Goal: Task Accomplishment & Management: Manage account settings

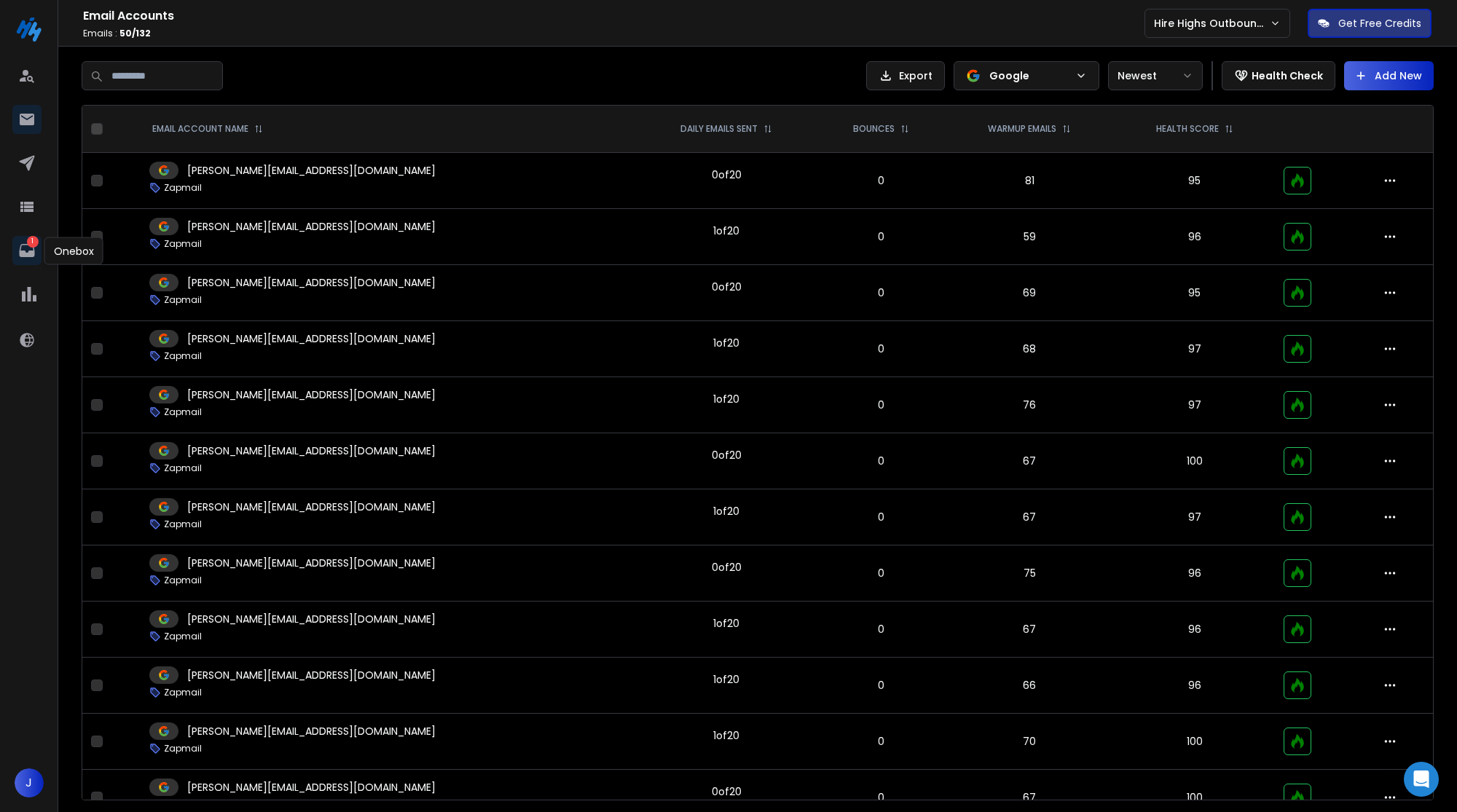
click at [31, 236] on p "1" at bounding box center [33, 242] width 12 height 12
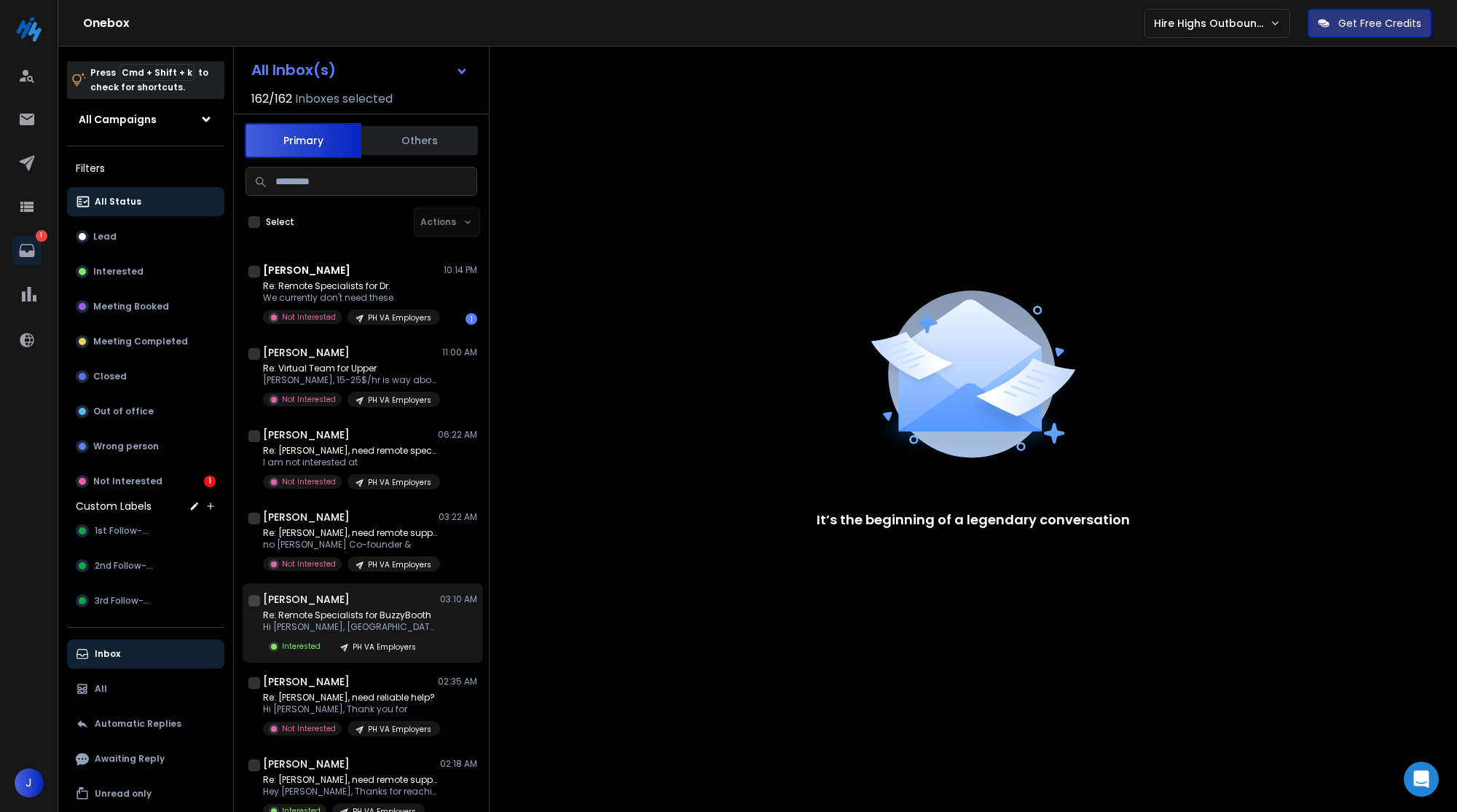
click at [323, 608] on div "Albert J 03:10 AM Re: Remote Specialists for BuzzyBooth Hi Jolina, Nice to meet…" at bounding box center [370, 623] width 214 height 62
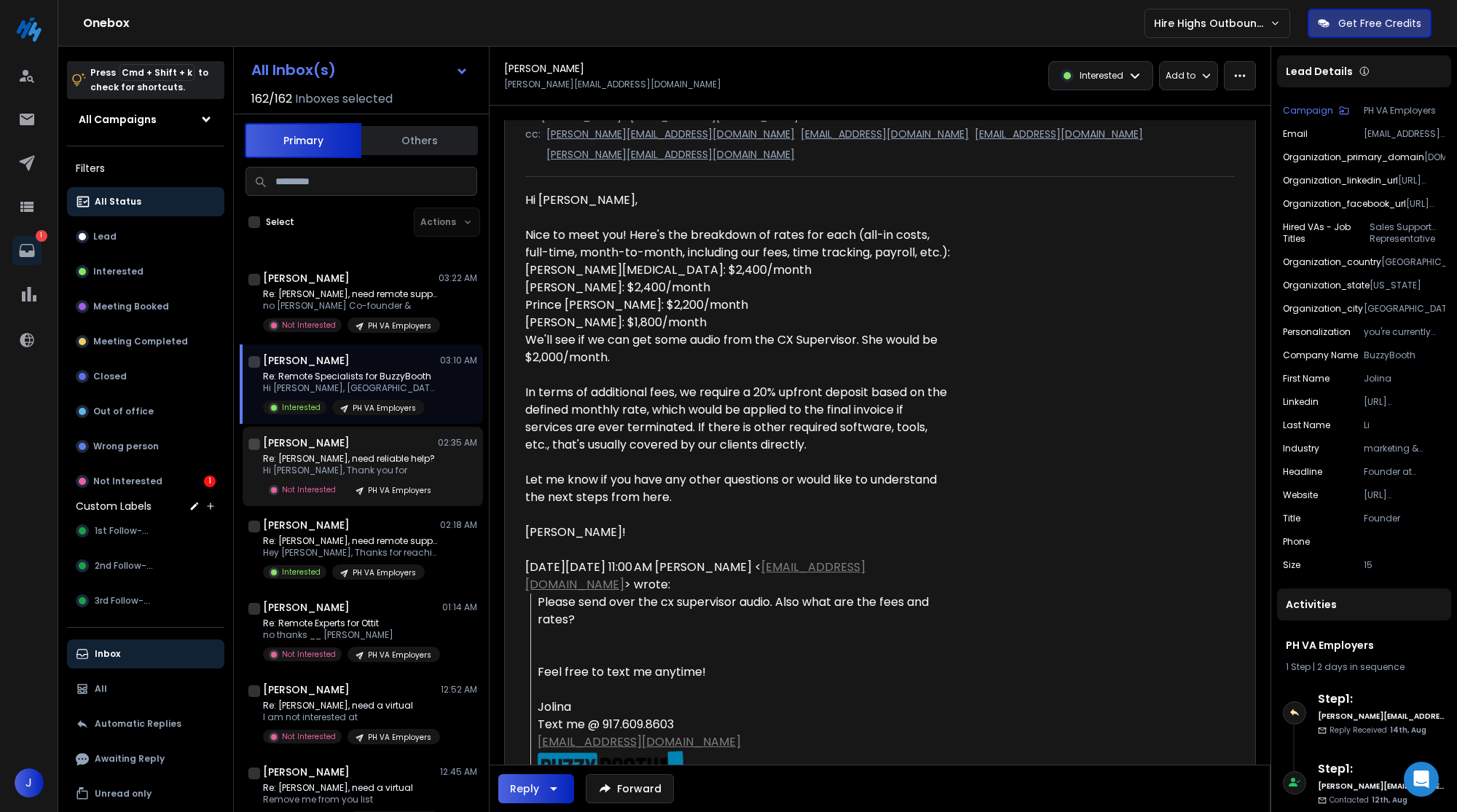
scroll to position [241, 0]
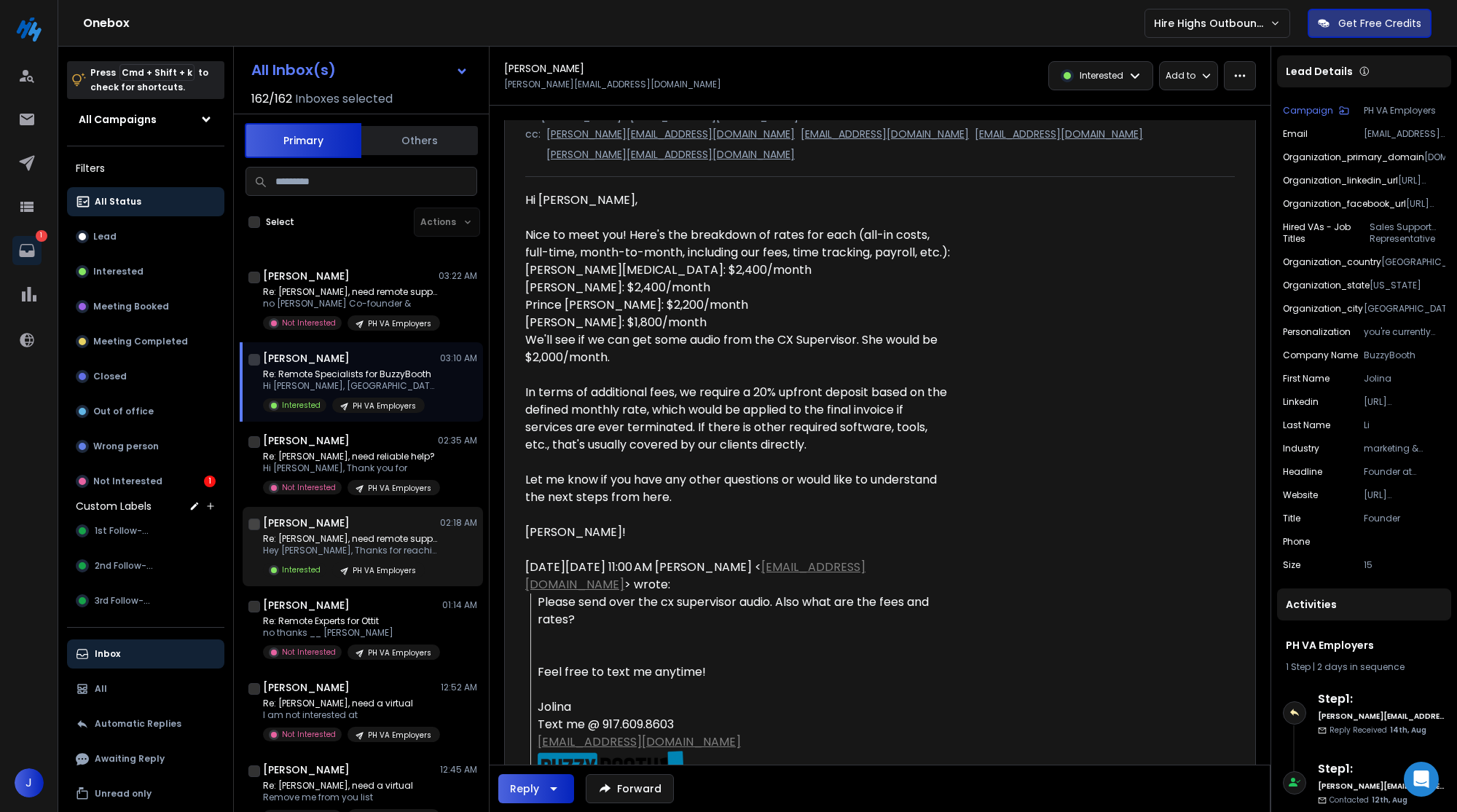
click at [336, 528] on h1 "[PERSON_NAME]" at bounding box center [306, 522] width 87 height 15
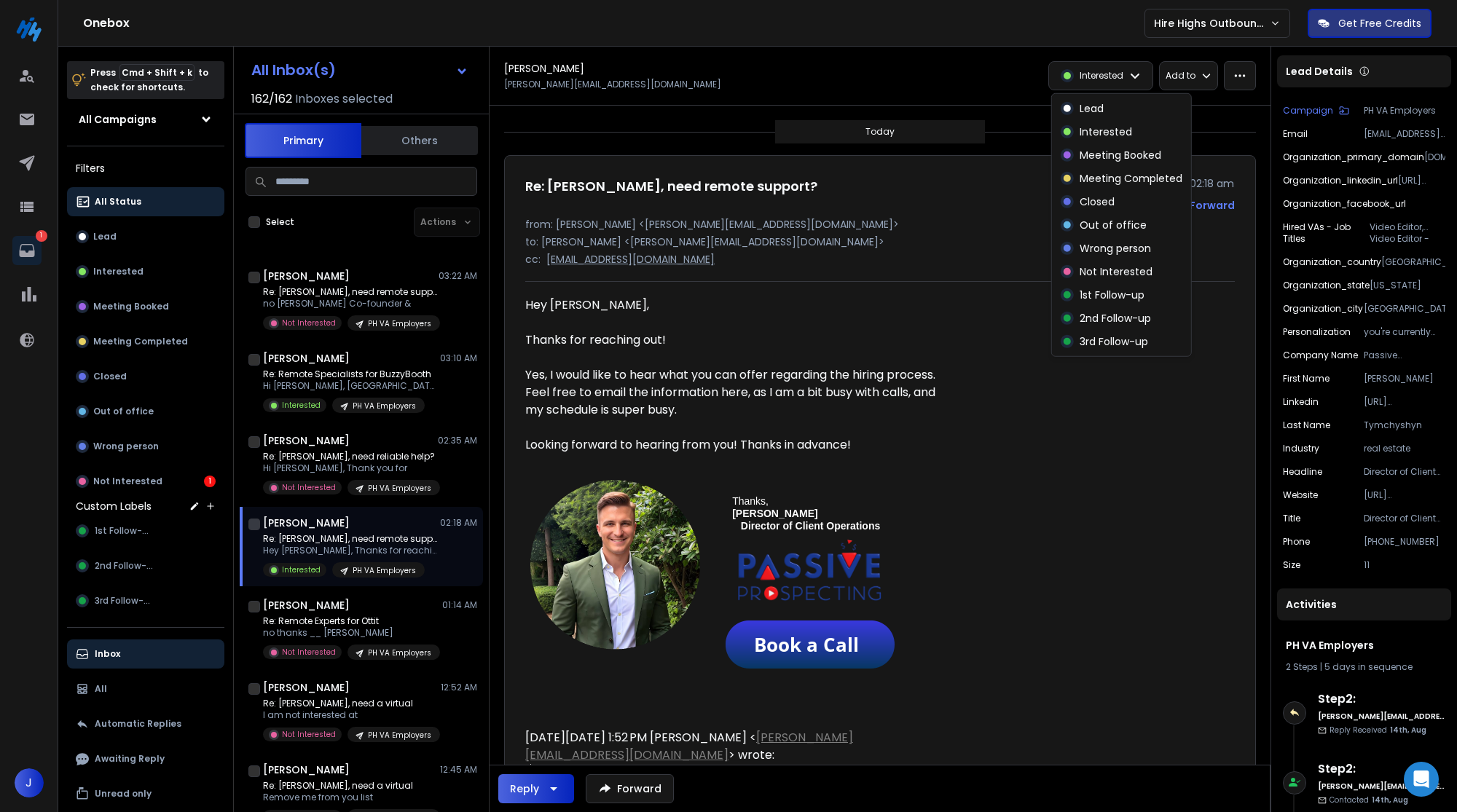
click at [1124, 81] on div "Interested" at bounding box center [1101, 75] width 104 height 27
click at [1112, 129] on p "Interested" at bounding box center [1105, 131] width 52 height 15
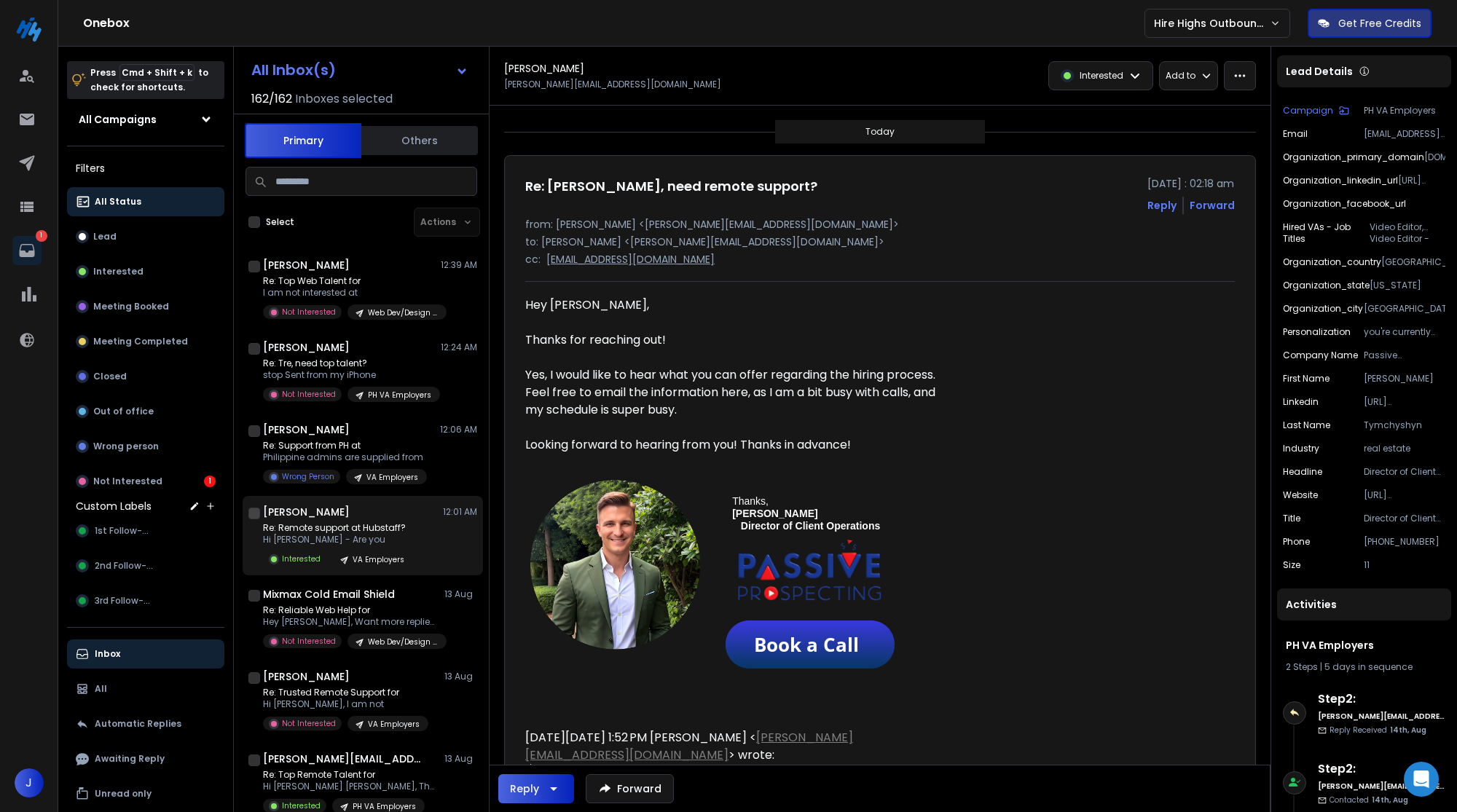
scroll to position [830, 0]
click at [391, 531] on p "Re: Remote support at Hubstaff?" at bounding box center [337, 526] width 150 height 12
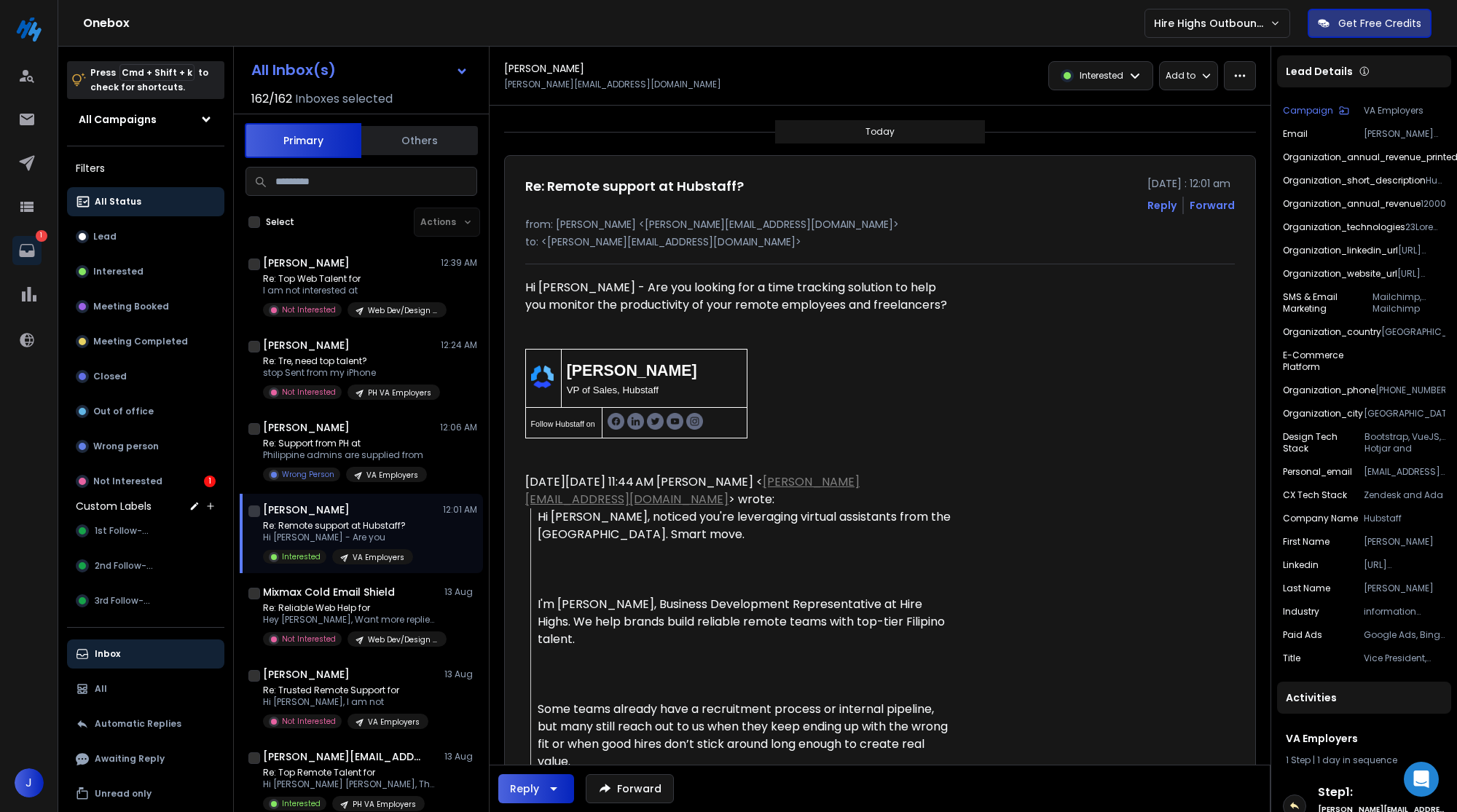
click at [1138, 68] on div "Interested" at bounding box center [1101, 75] width 104 height 27
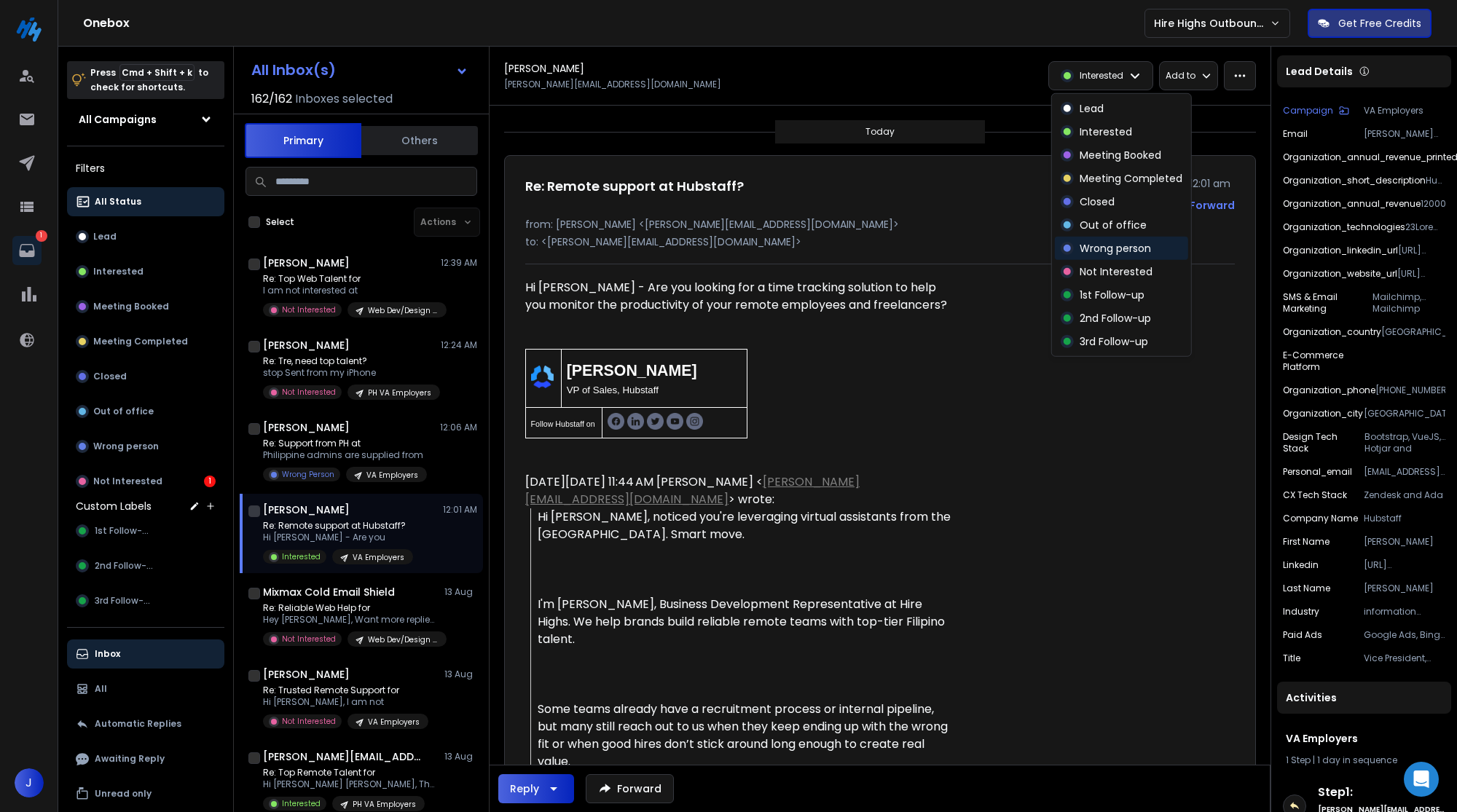
click at [1123, 246] on p "Wrong person" at bounding box center [1114, 248] width 71 height 15
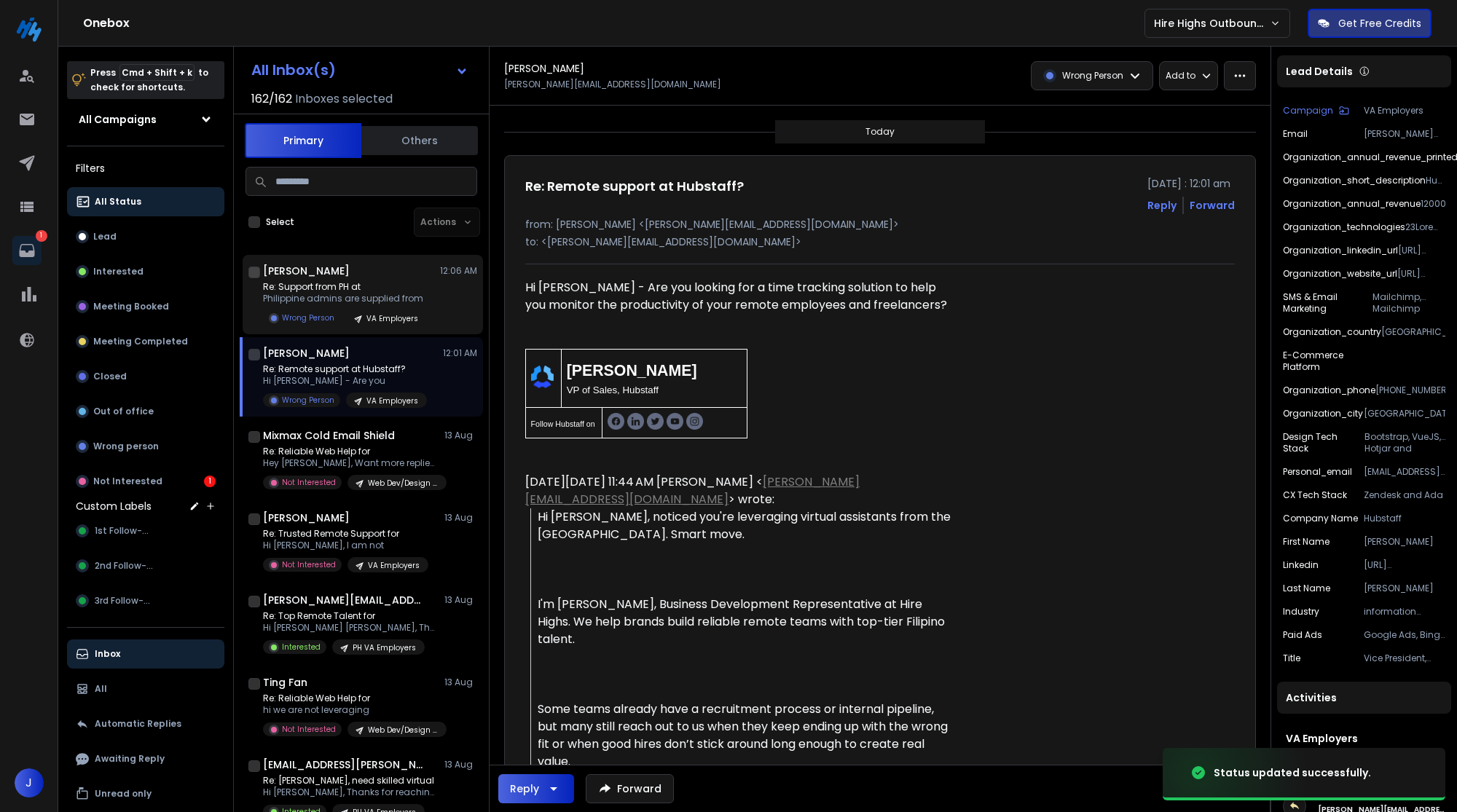
scroll to position [1009, 0]
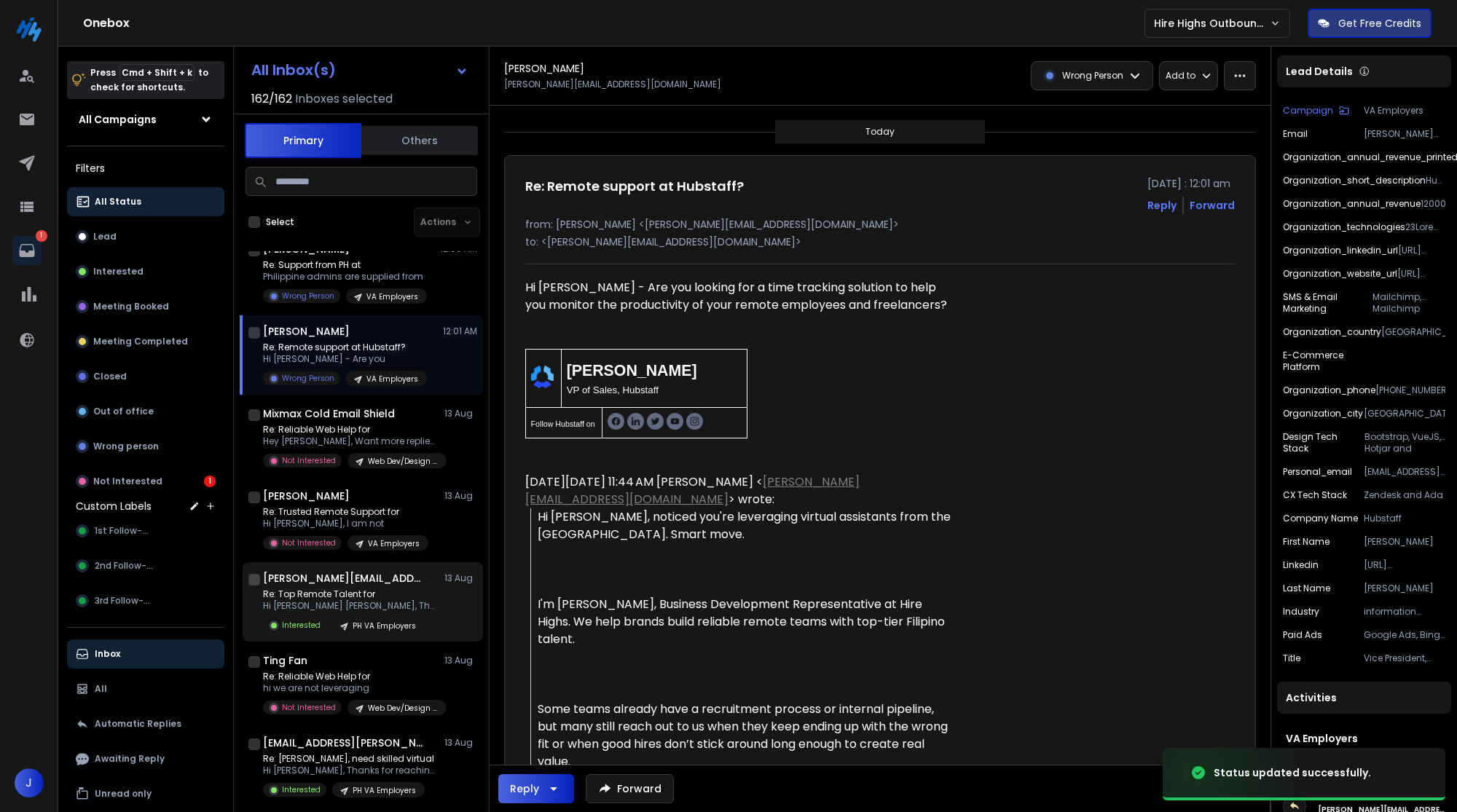
click at [425, 596] on div "Re: Top Remote Talent for Hi Ann Marie, Thank you for Interested PH VA Employers" at bounding box center [370, 611] width 214 height 45
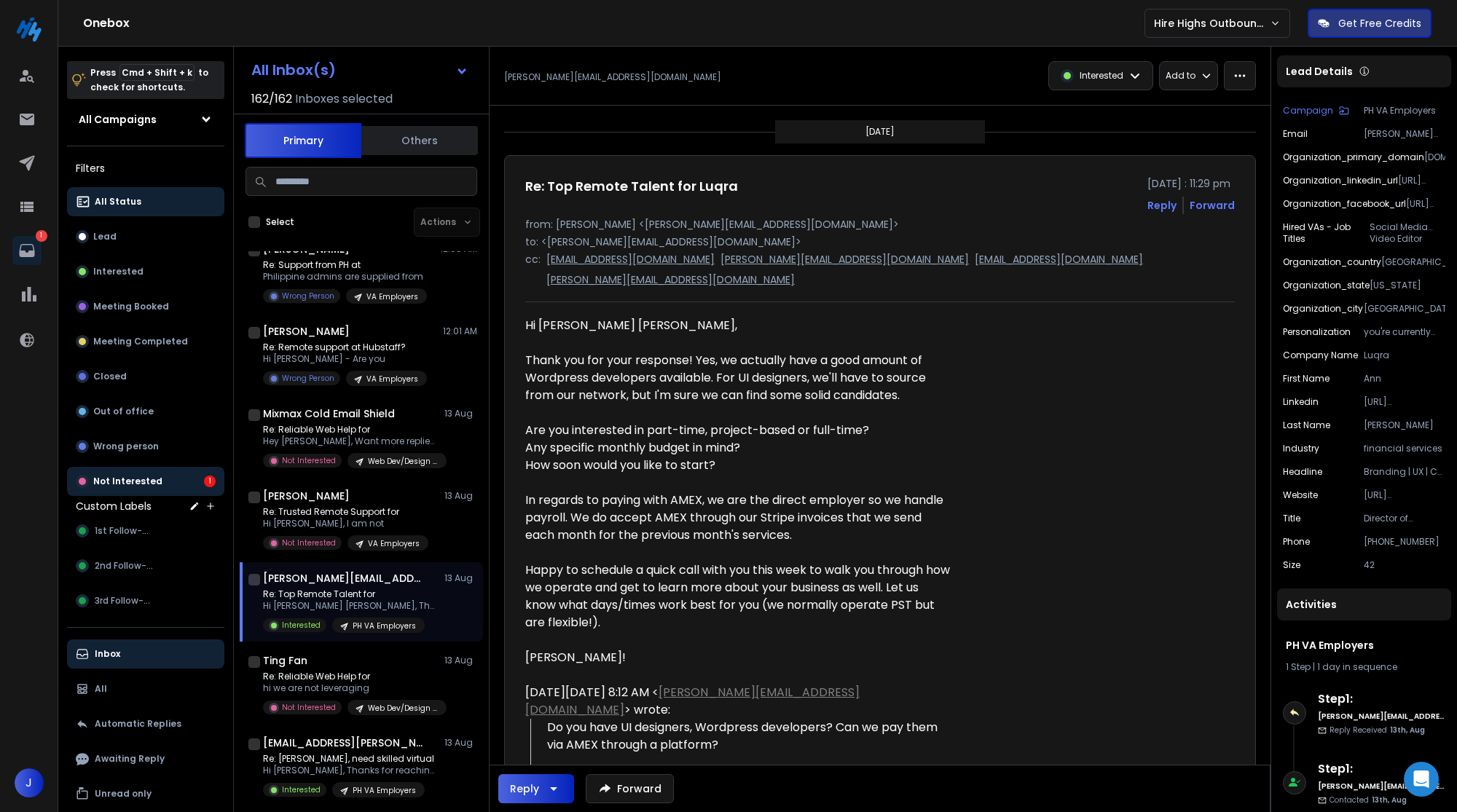
click at [164, 470] on button "Not Interested 1" at bounding box center [146, 481] width 158 height 29
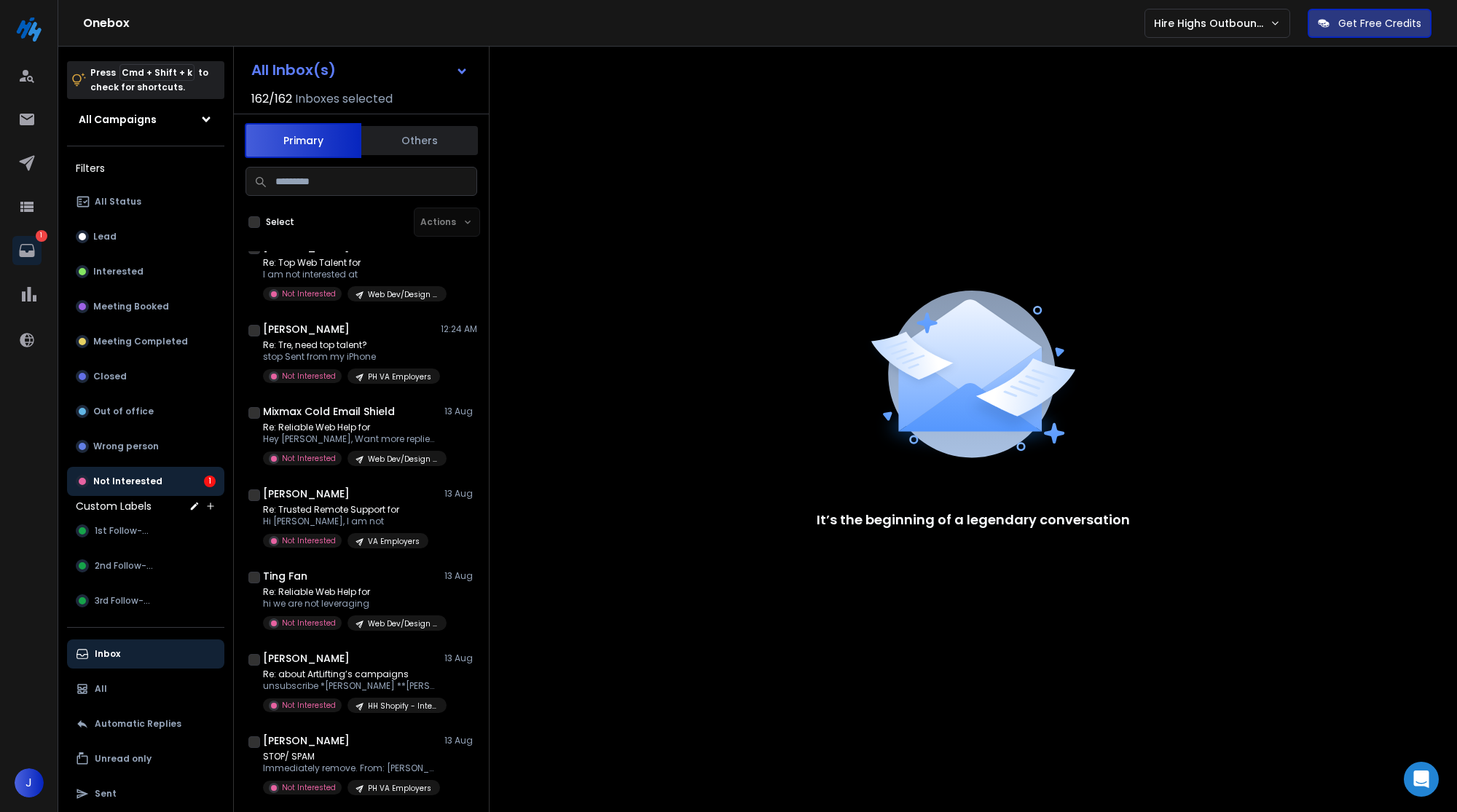
scroll to position [1619, 0]
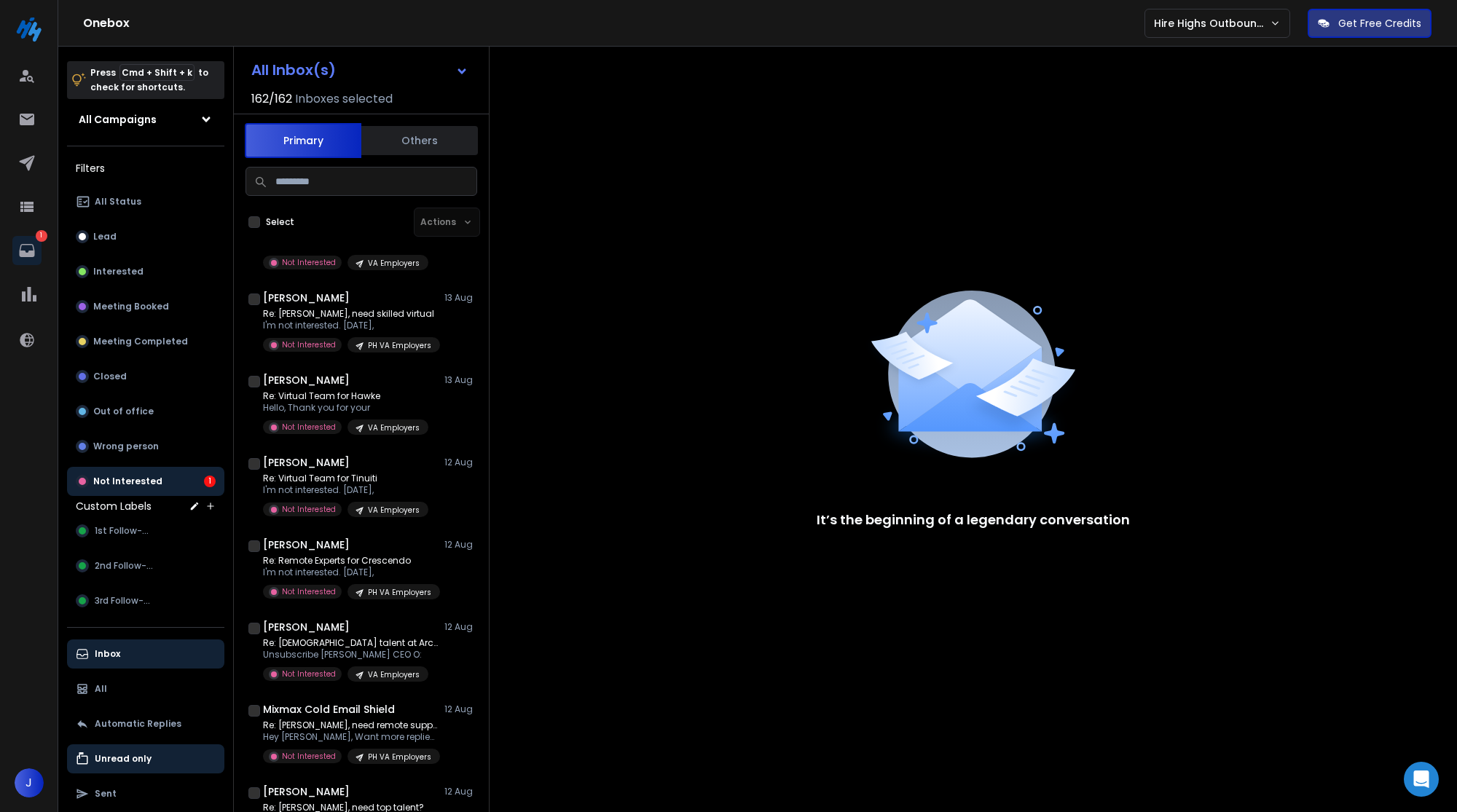
click at [129, 748] on button "Unread only" at bounding box center [146, 759] width 158 height 29
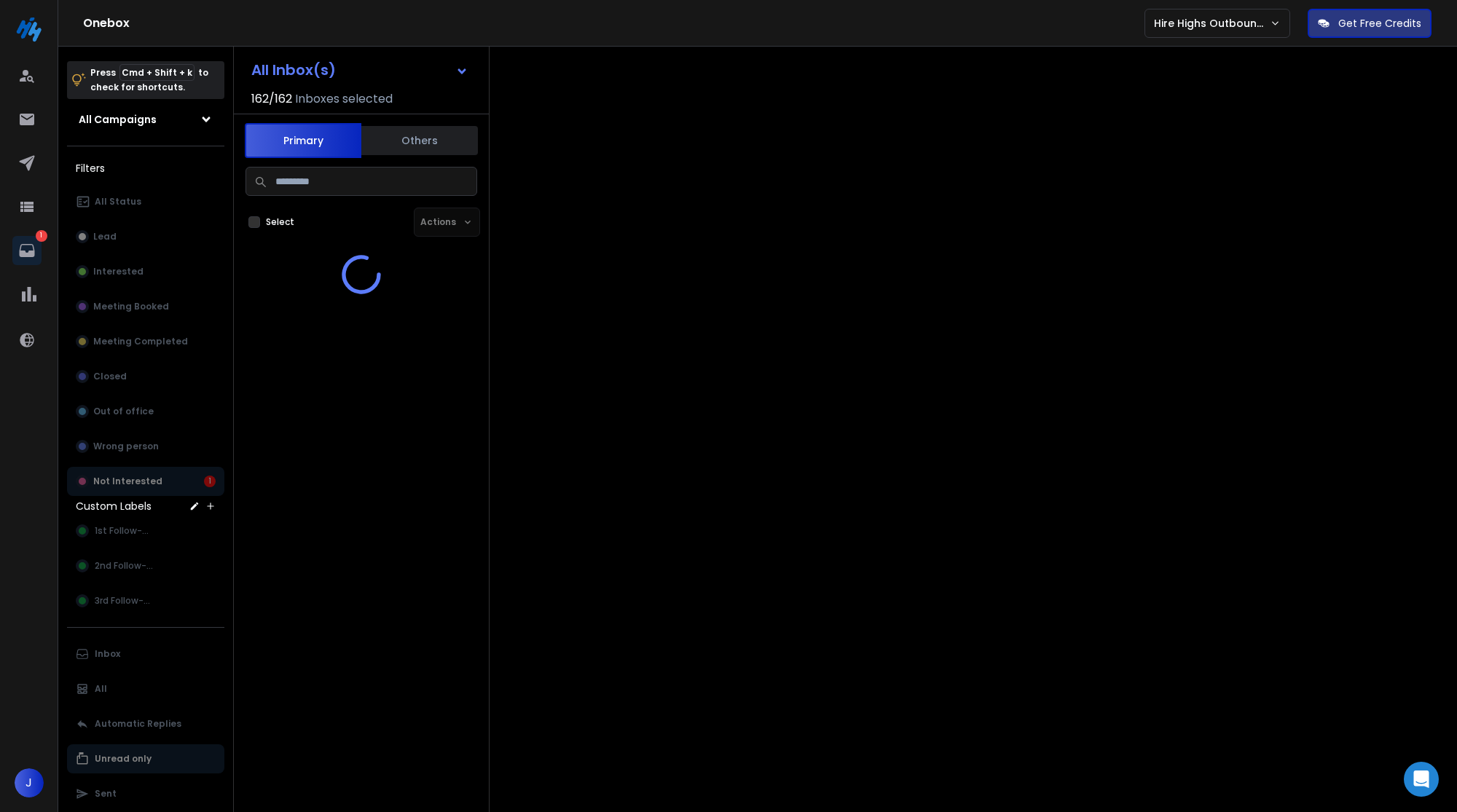
scroll to position [0, 0]
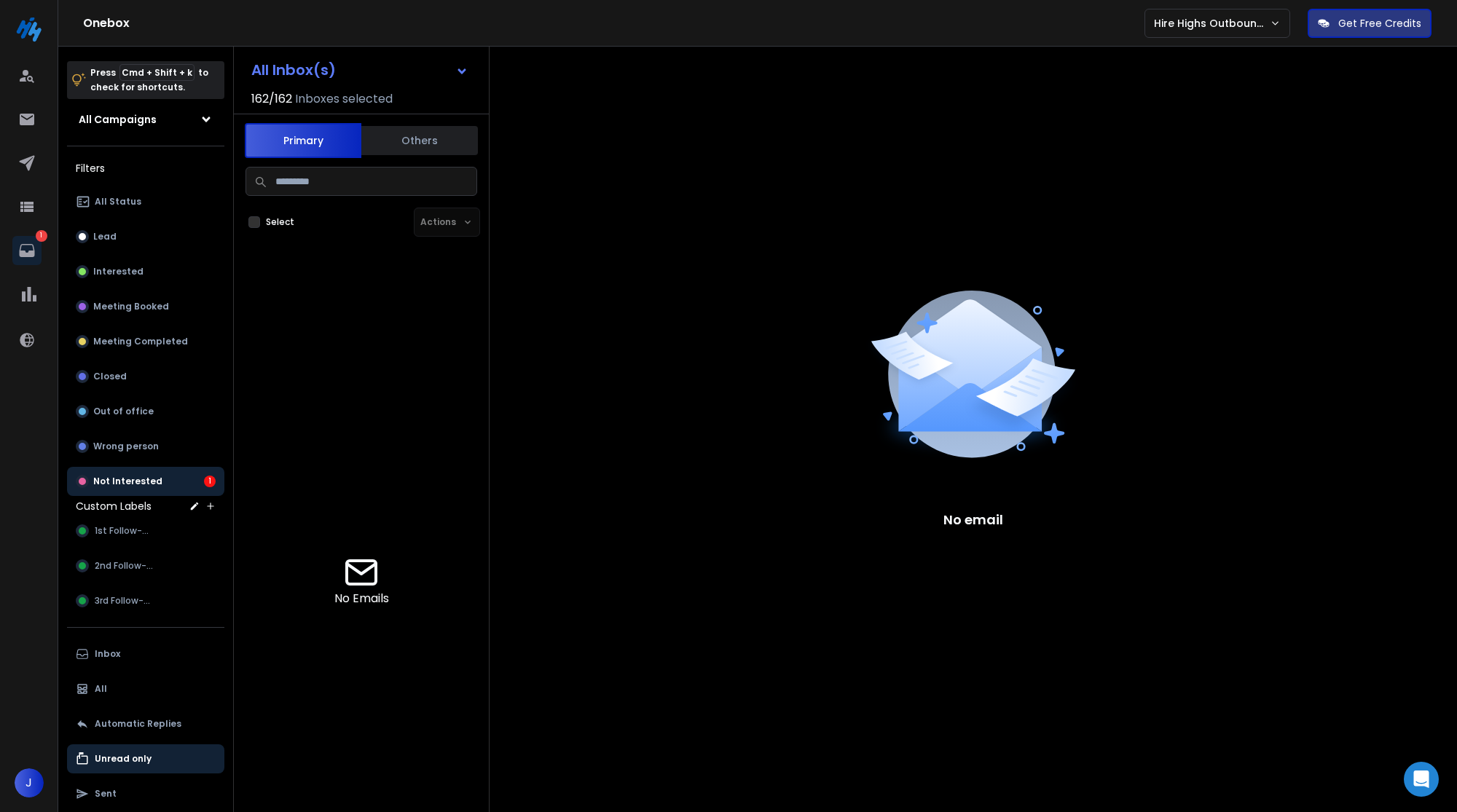
click at [162, 471] on button "Not Interested 1" at bounding box center [146, 481] width 158 height 29
click at [413, 133] on button "Others" at bounding box center [420, 140] width 116 height 32
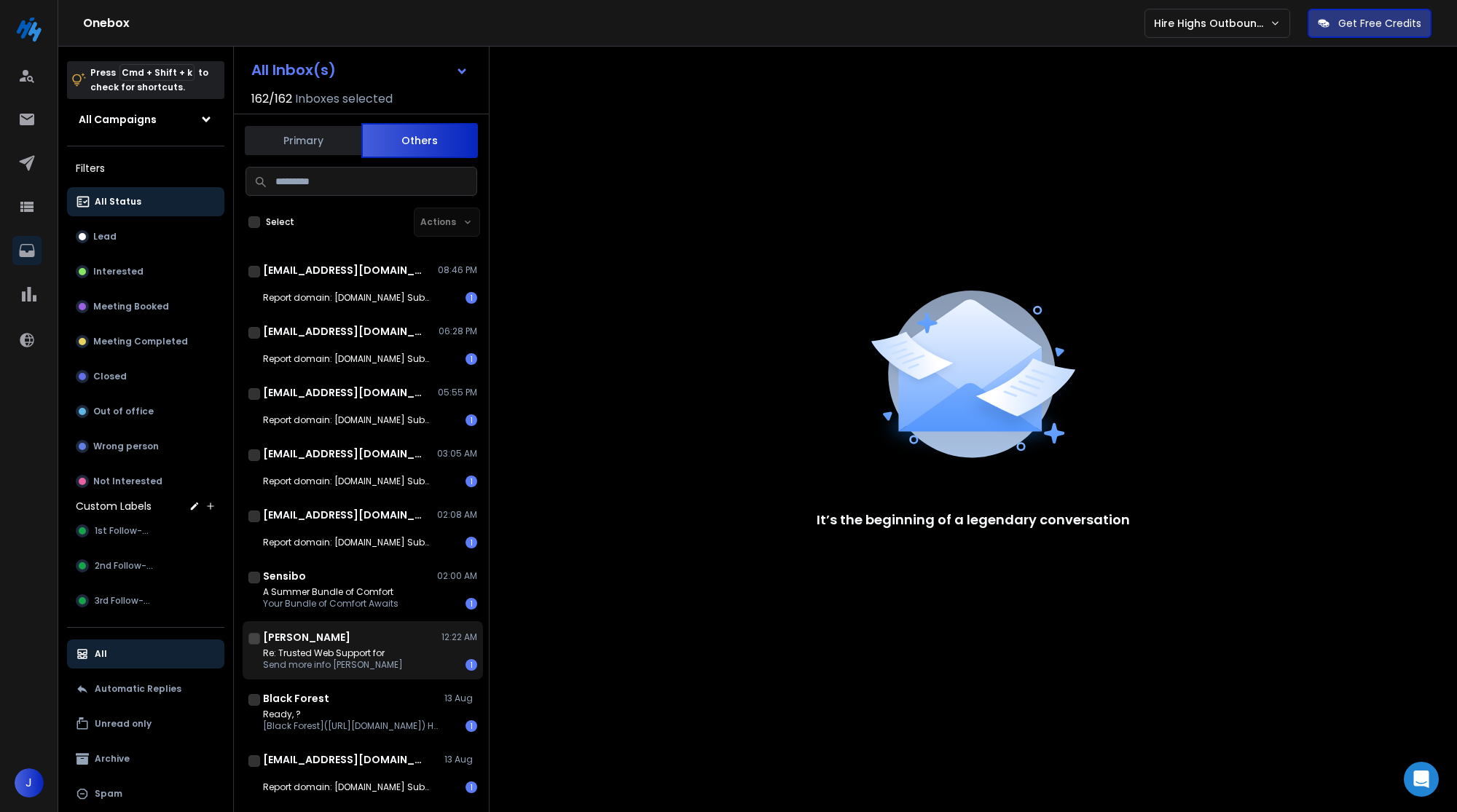
click at [366, 642] on div "Dillon Sedaghat 12:22 AM" at bounding box center [370, 637] width 214 height 15
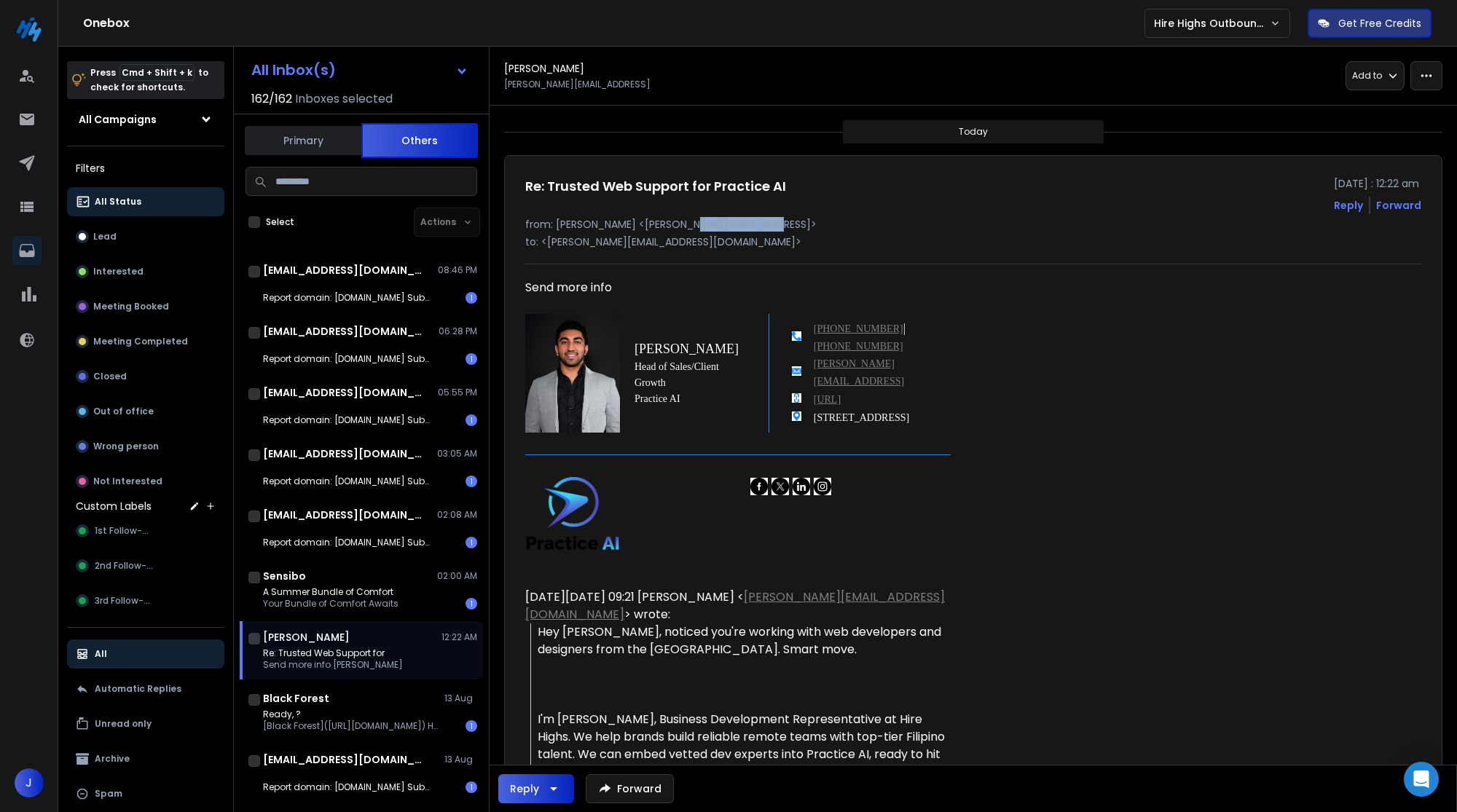
drag, startPoint x: 755, startPoint y: 223, endPoint x: 680, endPoint y: 221, distance: 75.0
click at [680, 221] on p "from: Dillon Sedaghat <dillon@lawpractice.ai>" at bounding box center [973, 224] width 896 height 15
copy p "lawpractice.ai"
click at [1431, 83] on button "button" at bounding box center [1425, 75] width 32 height 29
click at [1374, 175] on div "Attach Lead" at bounding box center [1376, 178] width 81 height 15
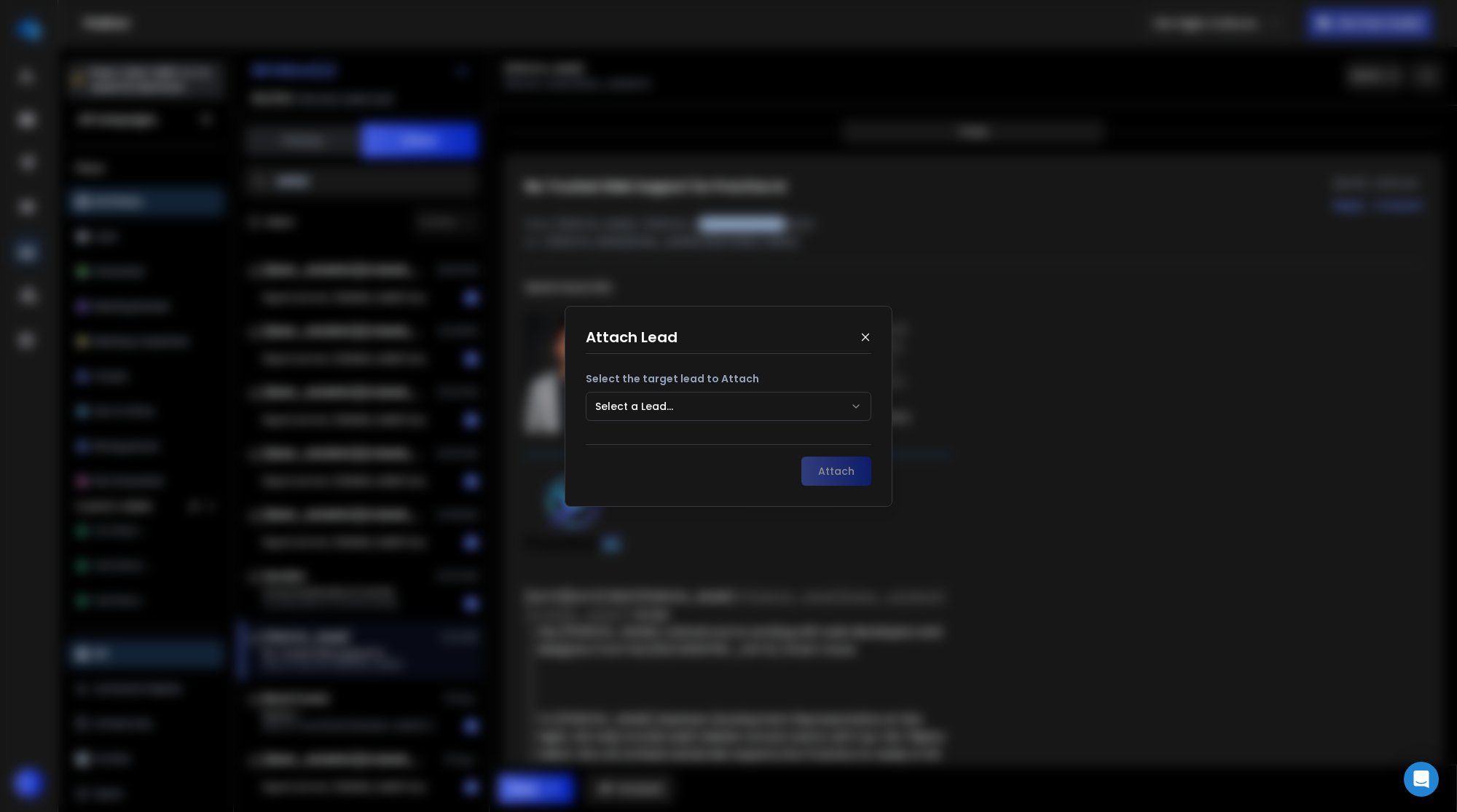
click at [718, 402] on button "Select a Lead..." at bounding box center [728, 407] width 285 height 29
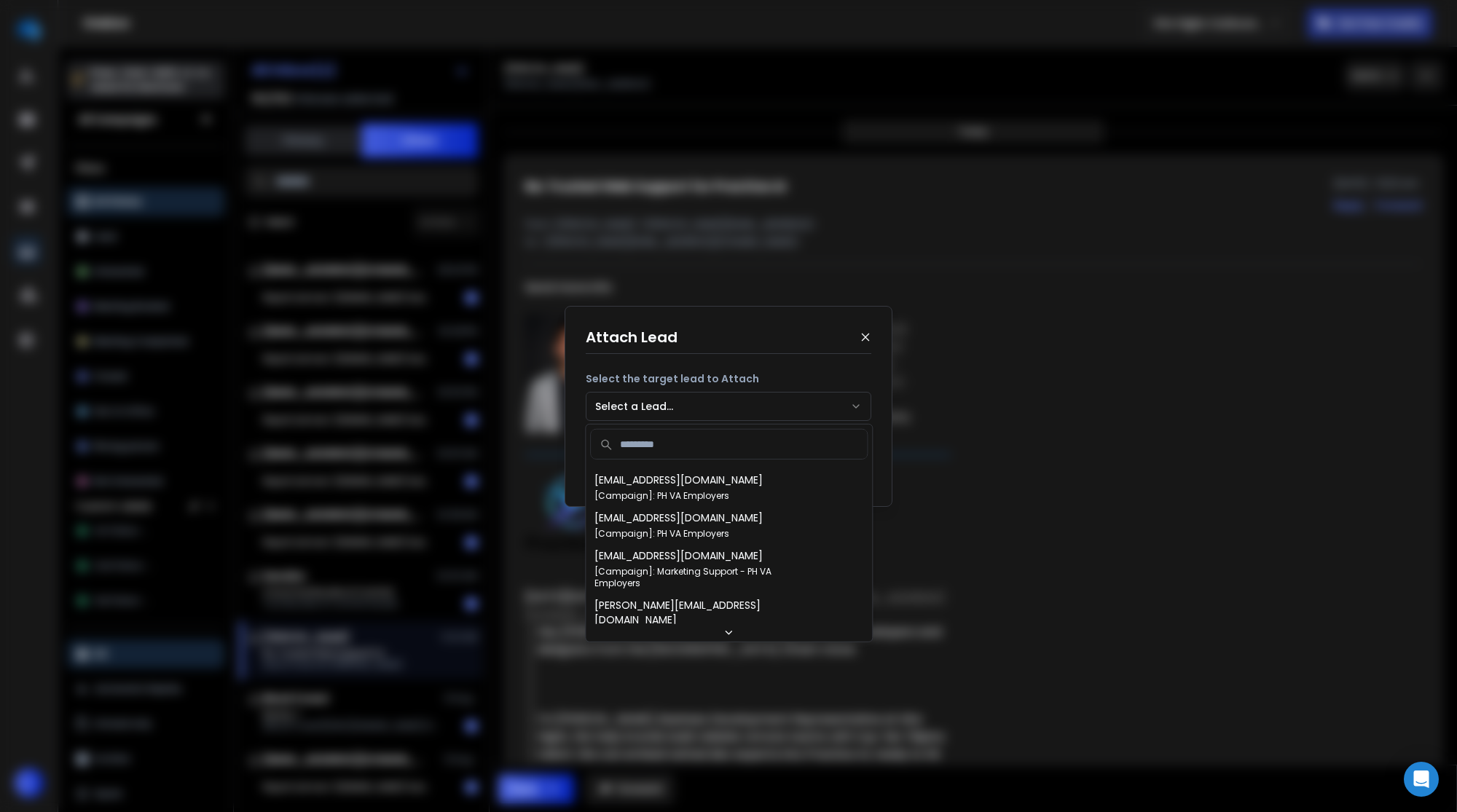
click at [684, 445] on input at bounding box center [729, 445] width 276 height 29
paste input "**********"
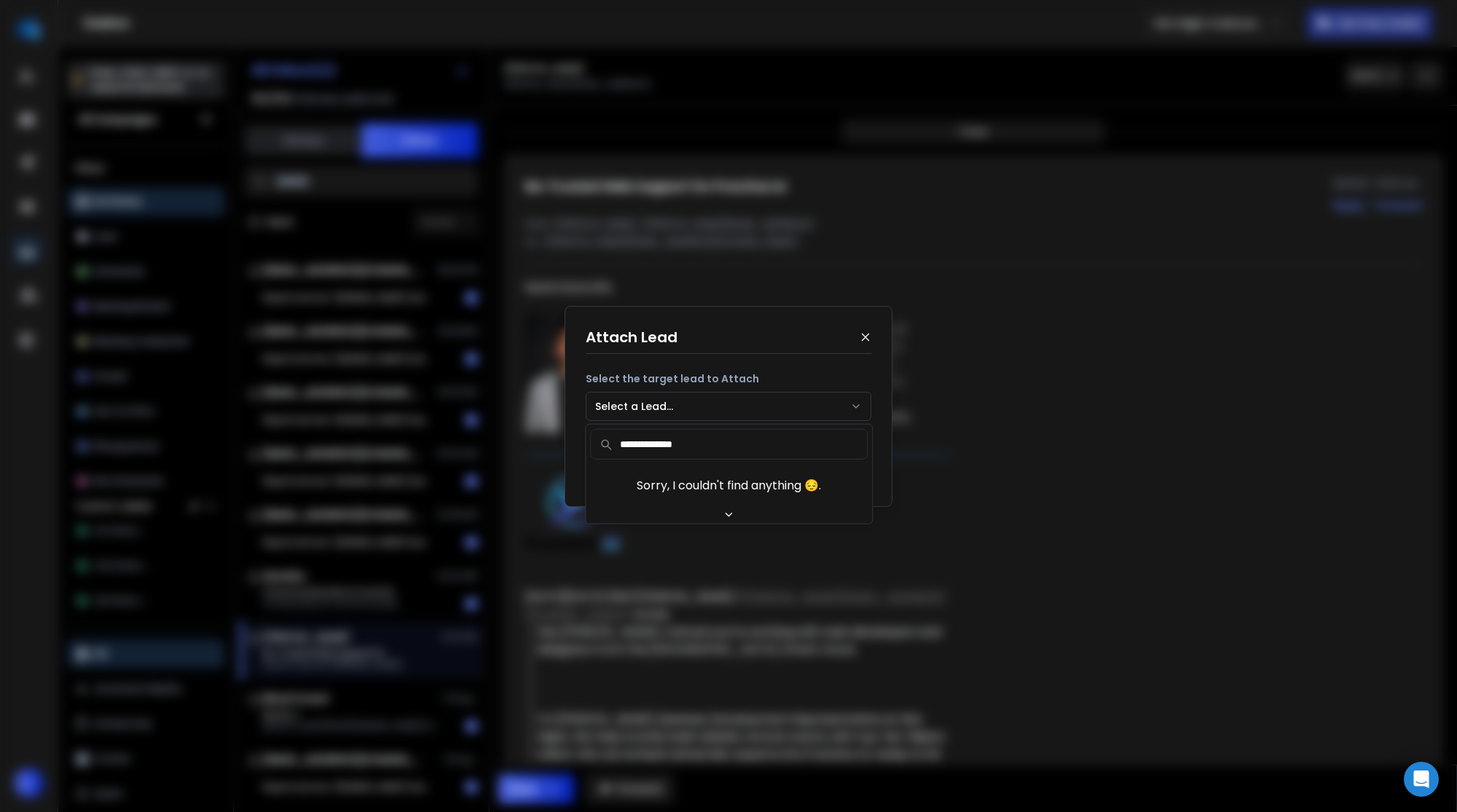
click at [743, 445] on input "**********" at bounding box center [729, 445] width 276 height 29
drag, startPoint x: 679, startPoint y: 445, endPoint x: 704, endPoint y: 445, distance: 25.0
click at [703, 445] on input "**********" at bounding box center [729, 445] width 276 height 29
type input "**********"
click at [867, 338] on icon at bounding box center [866, 337] width 12 height 12
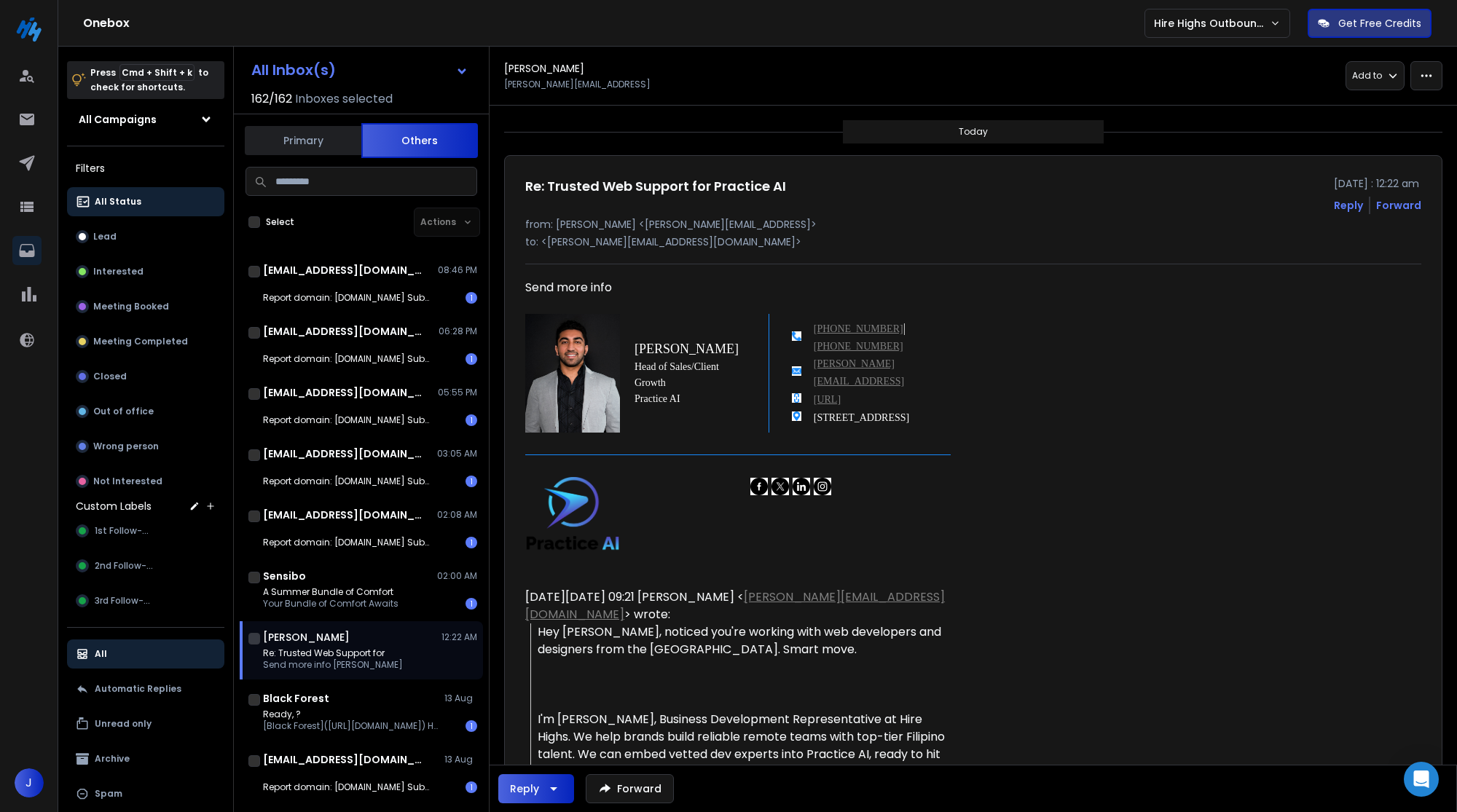
drag, startPoint x: 921, startPoint y: 380, endPoint x: 834, endPoint y: 383, distance: 87.1
click at [834, 390] on td "www.mylawfirm.ai" at bounding box center [882, 398] width 137 height 18
copy link "mylawfirm.ai"
click at [1426, 75] on icon "button" at bounding box center [1426, 75] width 11 height 3
click at [1398, 171] on div "Attach Lead" at bounding box center [1376, 178] width 81 height 15
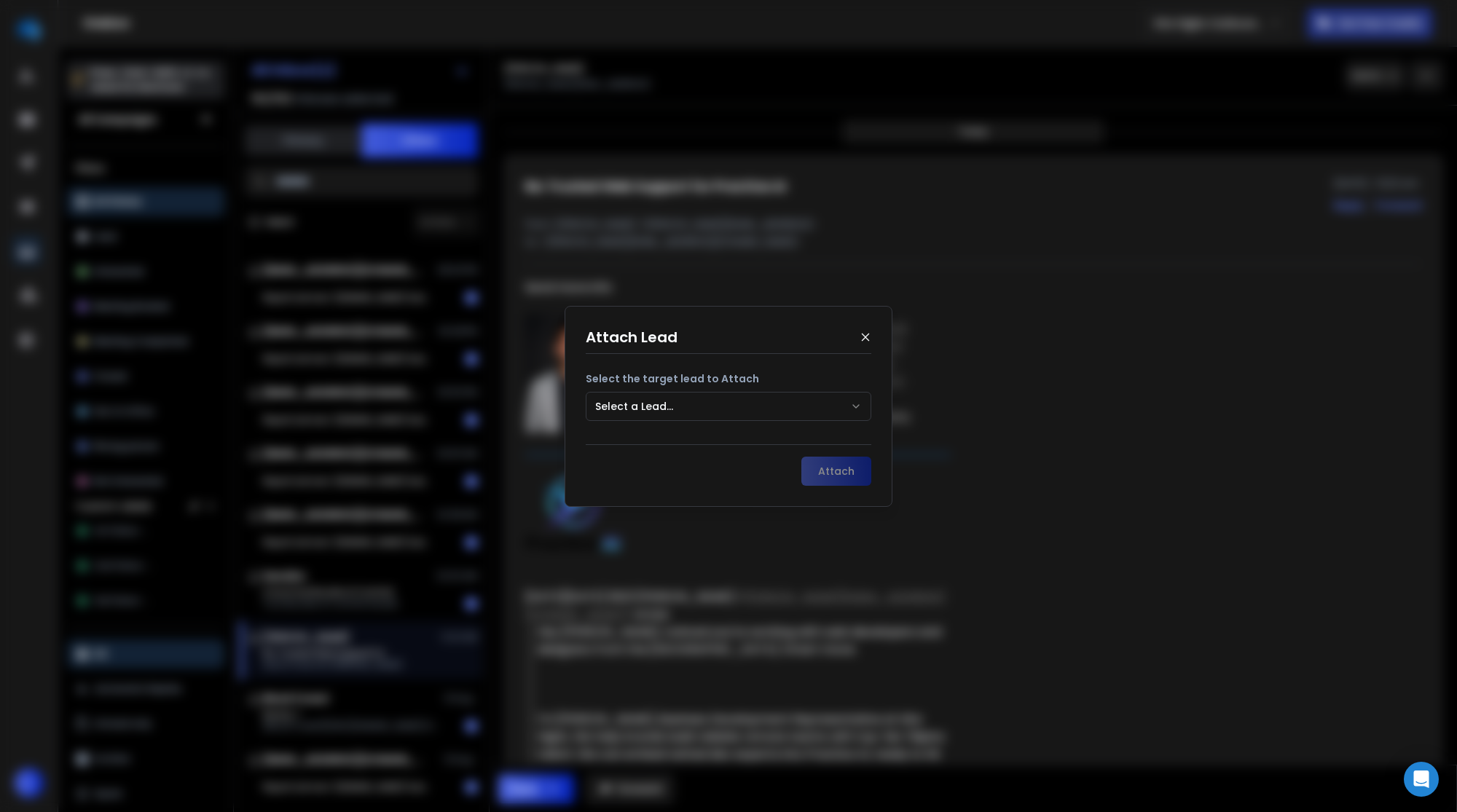
click at [661, 400] on button "Select a Lead..." at bounding box center [728, 407] width 285 height 29
click at [654, 434] on input at bounding box center [729, 445] width 276 height 29
paste input "**********"
type input "**********"
click at [835, 474] on button "Attach" at bounding box center [836, 471] width 70 height 29
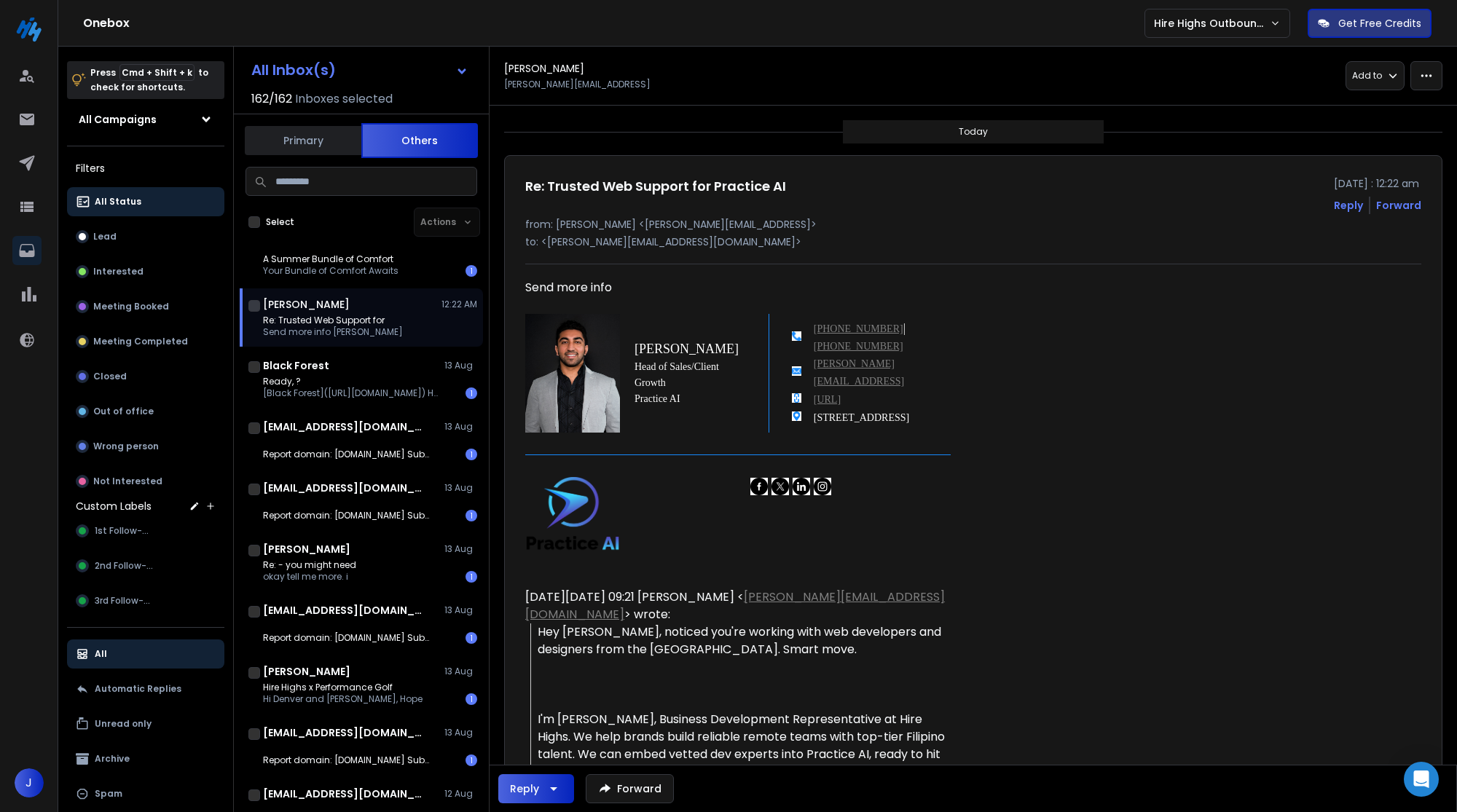
scroll to position [333, 0]
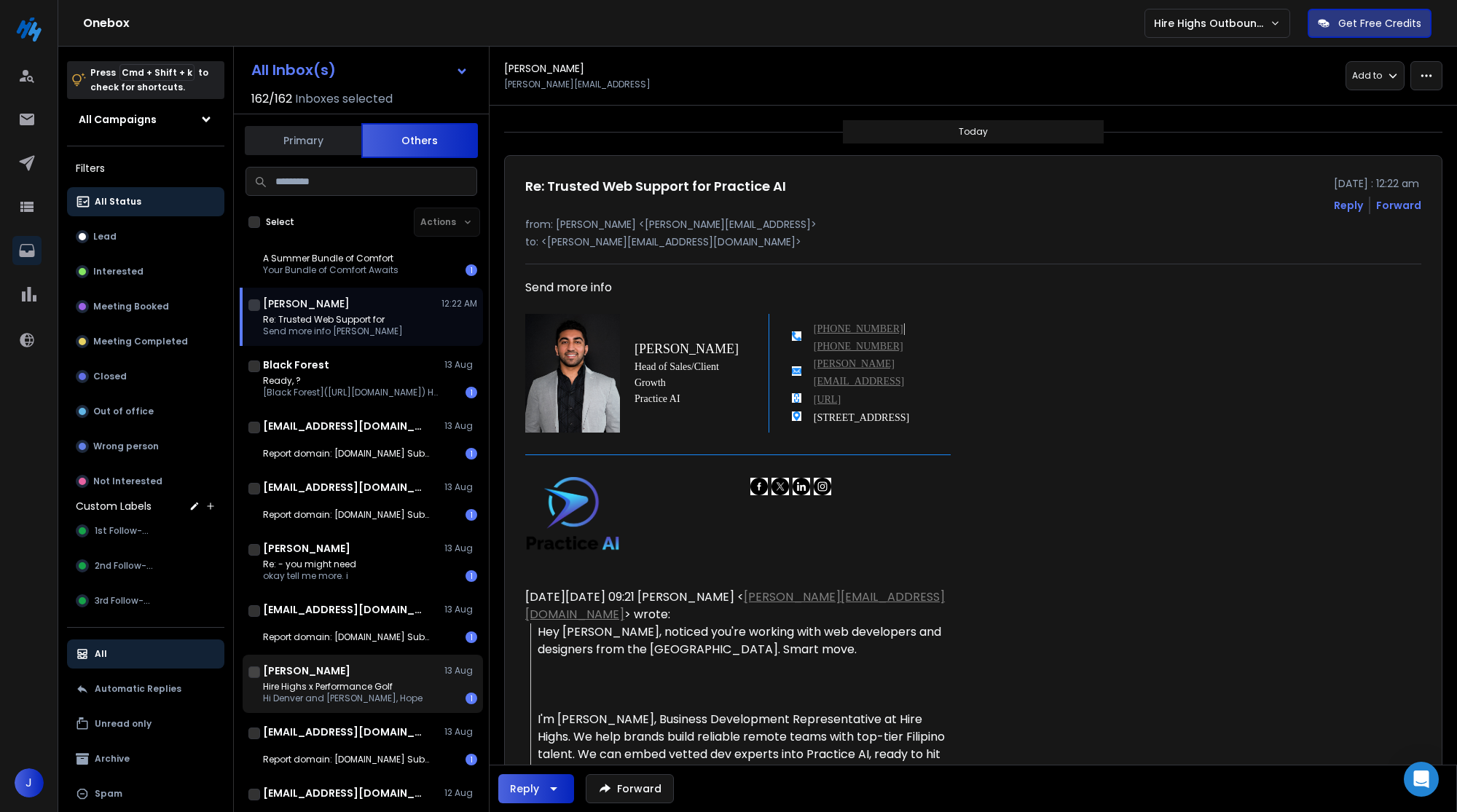
click at [399, 681] on div "Hire Highs x Performance Golf Hi Denver and Jared, Hope 1" at bounding box center [370, 692] width 214 height 23
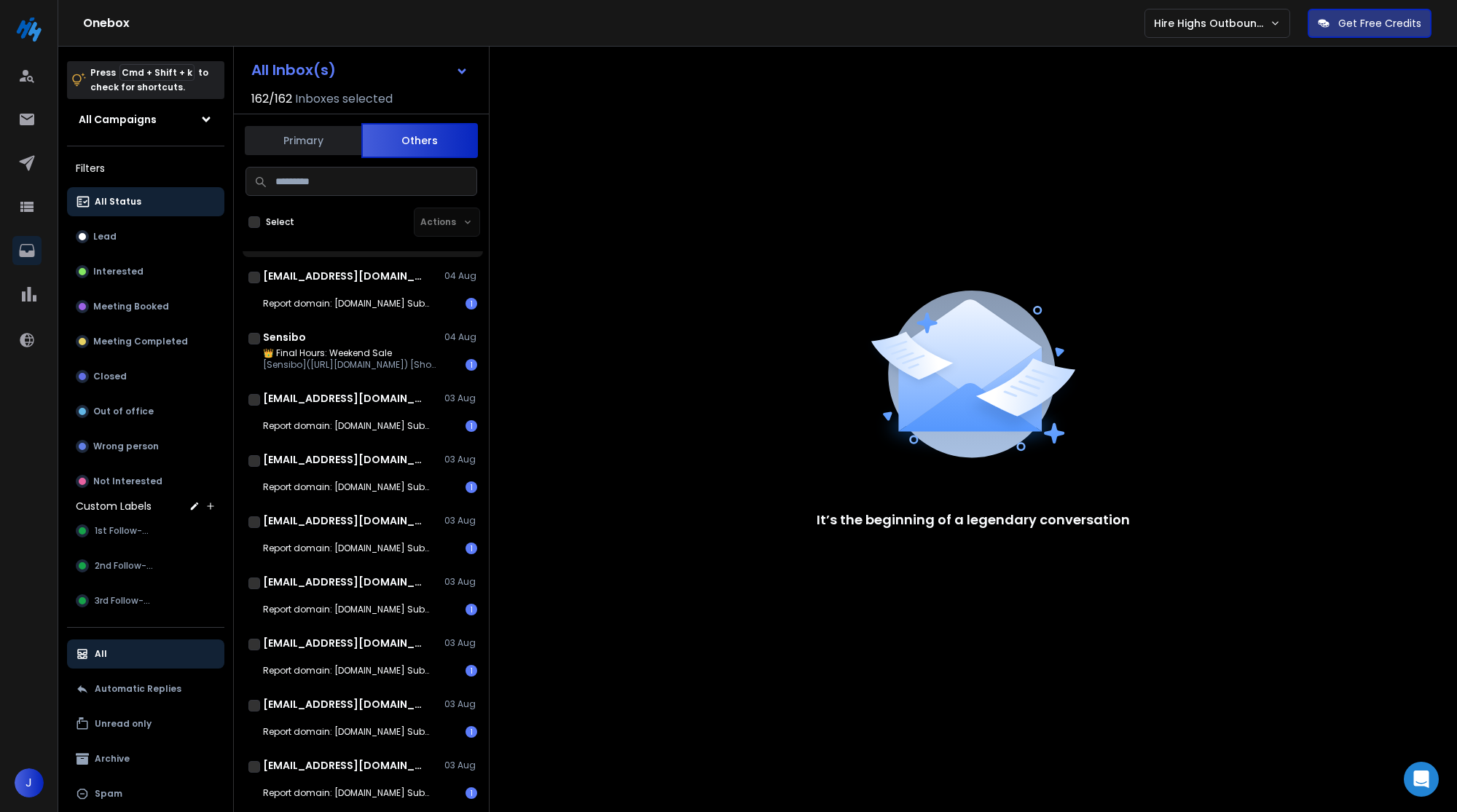
scroll to position [6053, 0]
click at [308, 146] on button "Primary" at bounding box center [303, 140] width 116 height 32
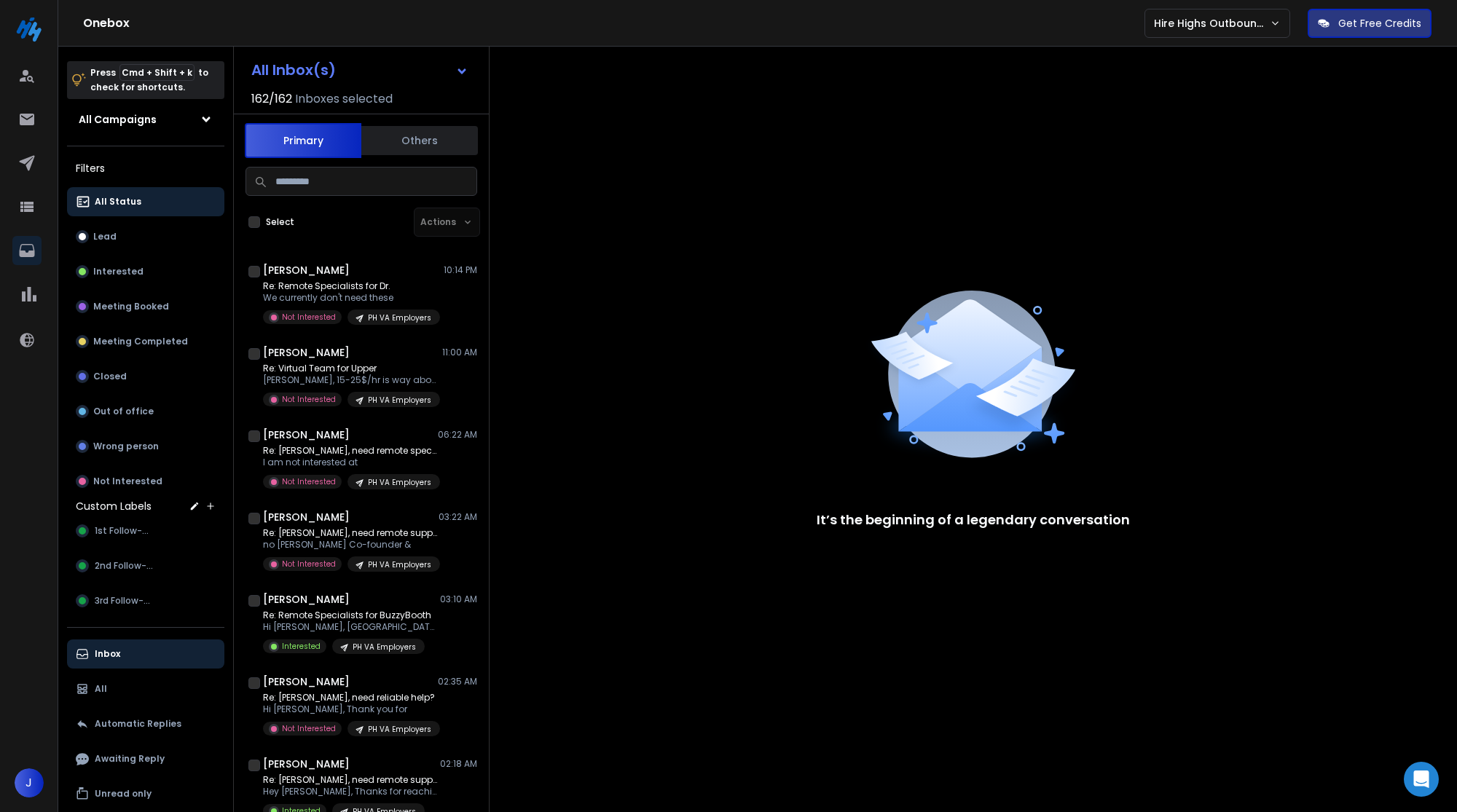
click at [291, 182] on input at bounding box center [361, 182] width 231 height 29
paste input "**********"
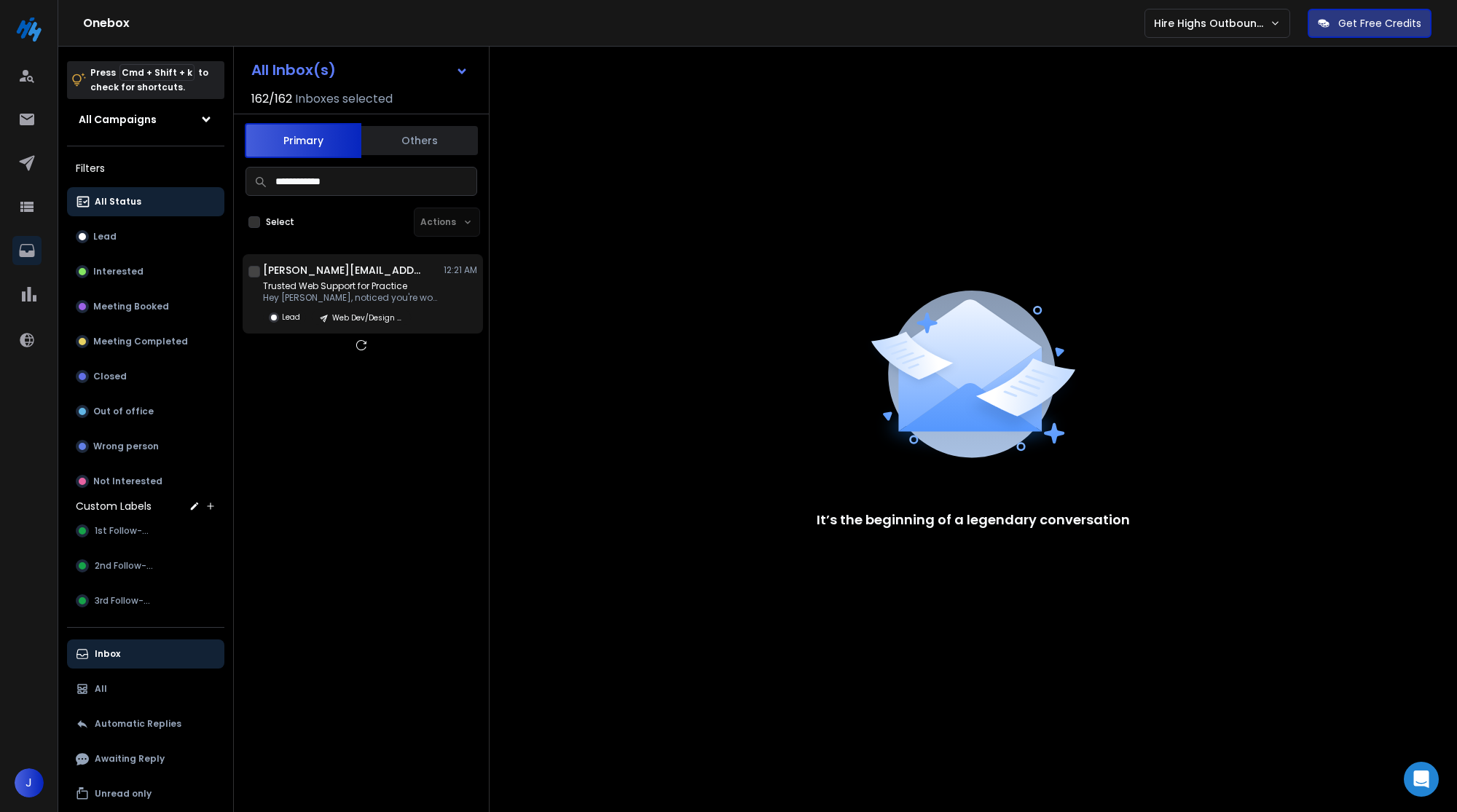
type input "**********"
click at [385, 275] on div "dillon@mylawfirm.ai 12:21 AM" at bounding box center [370, 270] width 214 height 15
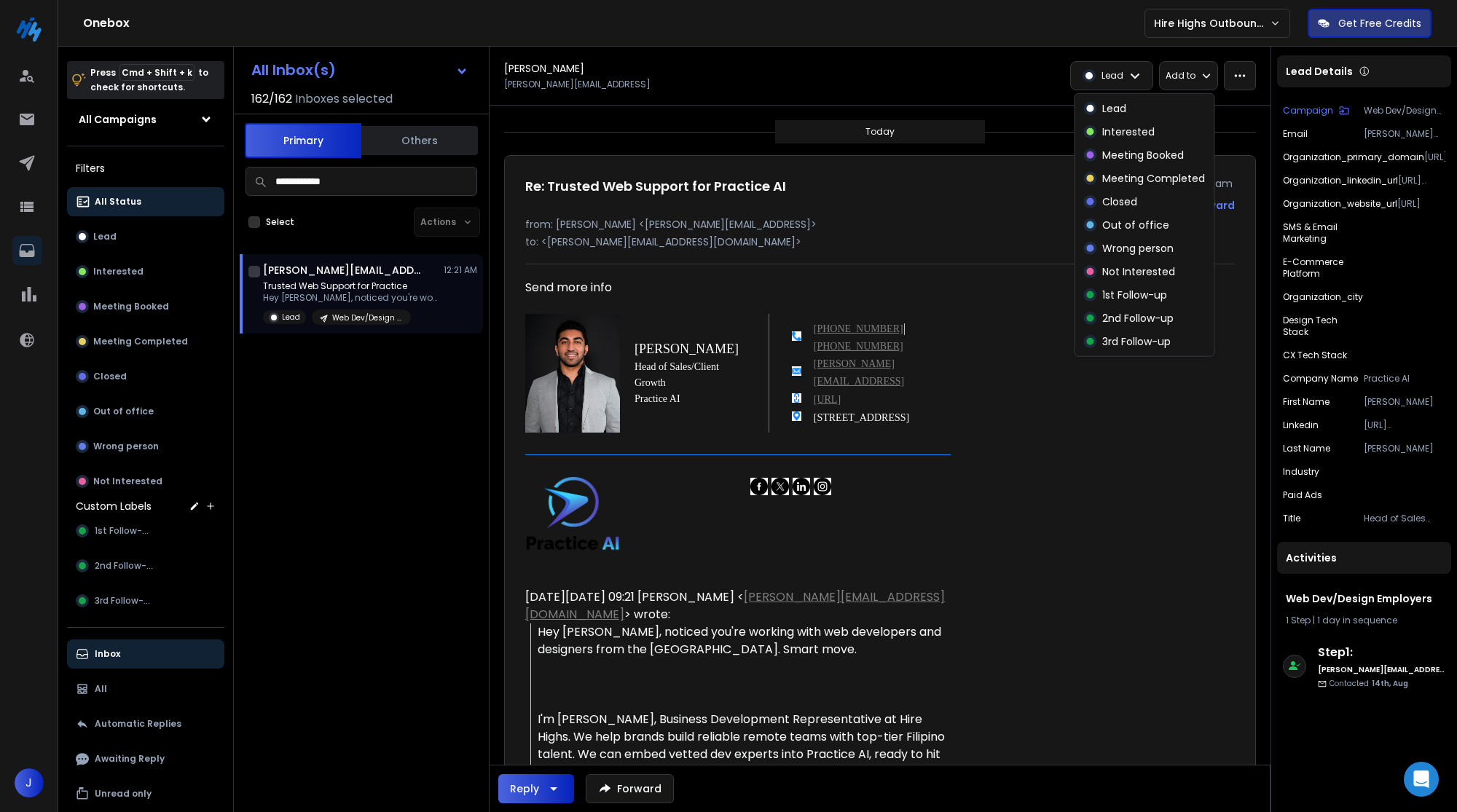
click at [1123, 74] on p "Lead" at bounding box center [1113, 76] width 22 height 12
click at [1123, 134] on p "Interested" at bounding box center [1128, 131] width 52 height 15
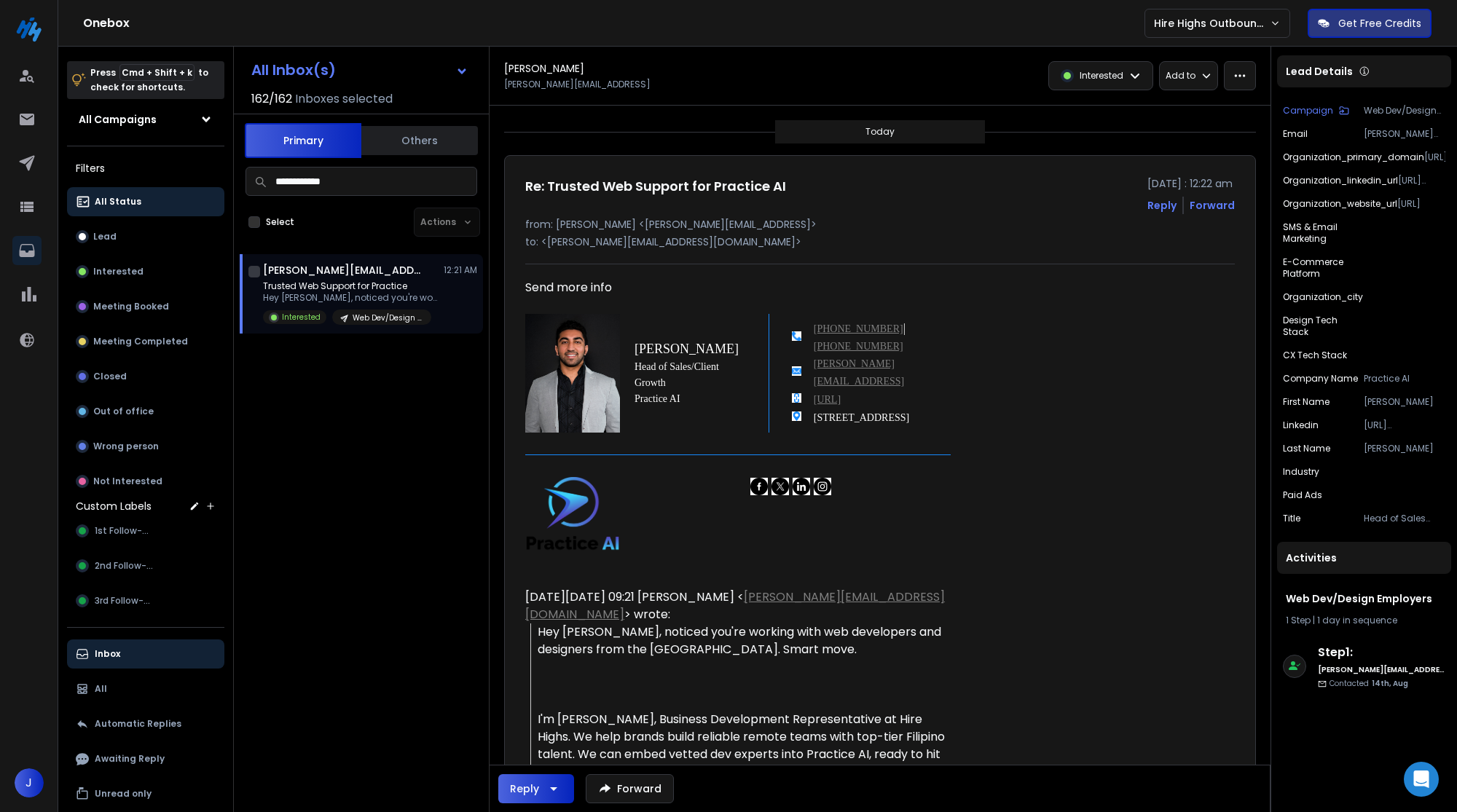
drag, startPoint x: 372, startPoint y: 182, endPoint x: 258, endPoint y: 182, distance: 114.0
click at [258, 182] on div "**********" at bounding box center [361, 182] width 231 height 29
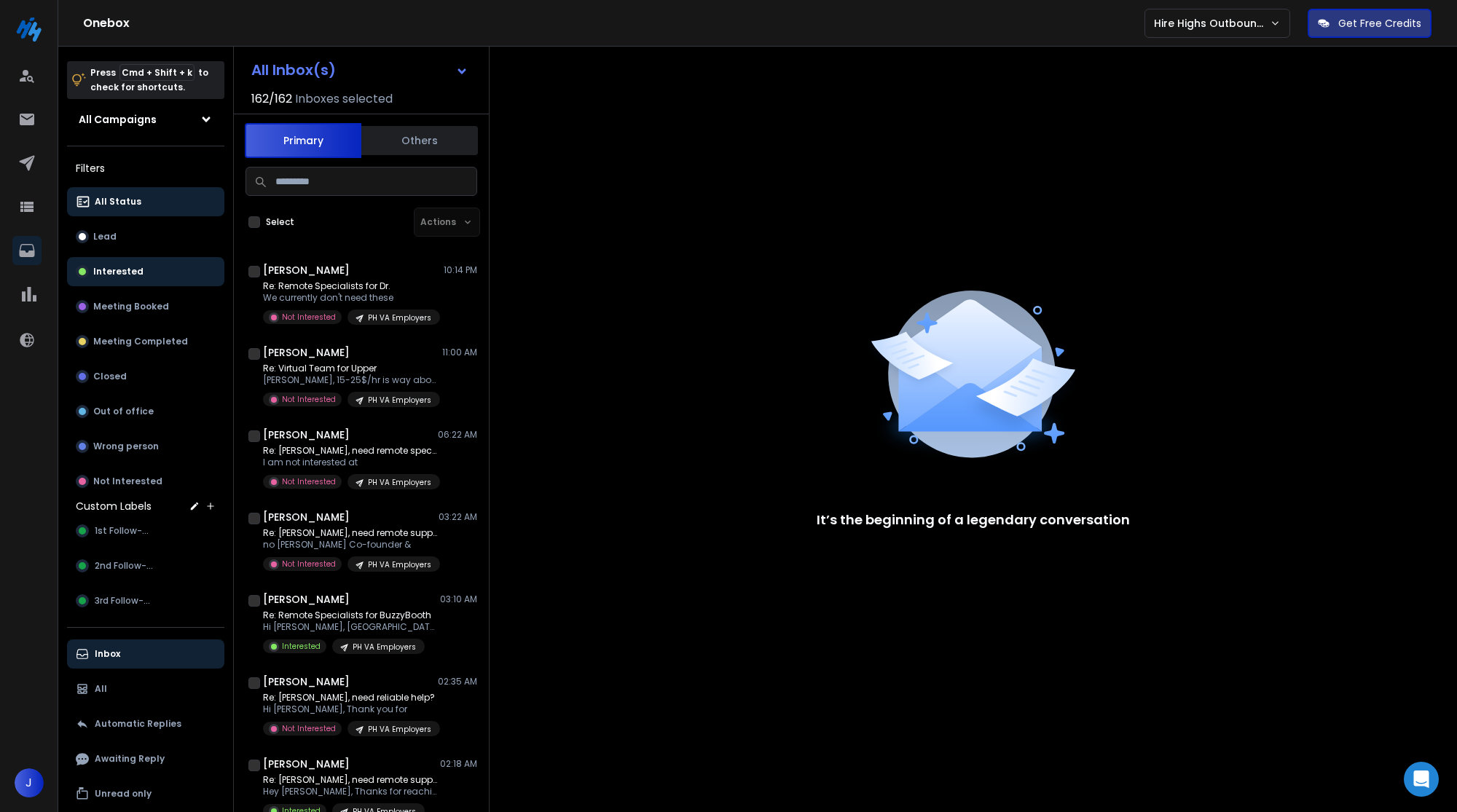
click at [168, 273] on button "Interested" at bounding box center [146, 272] width 158 height 29
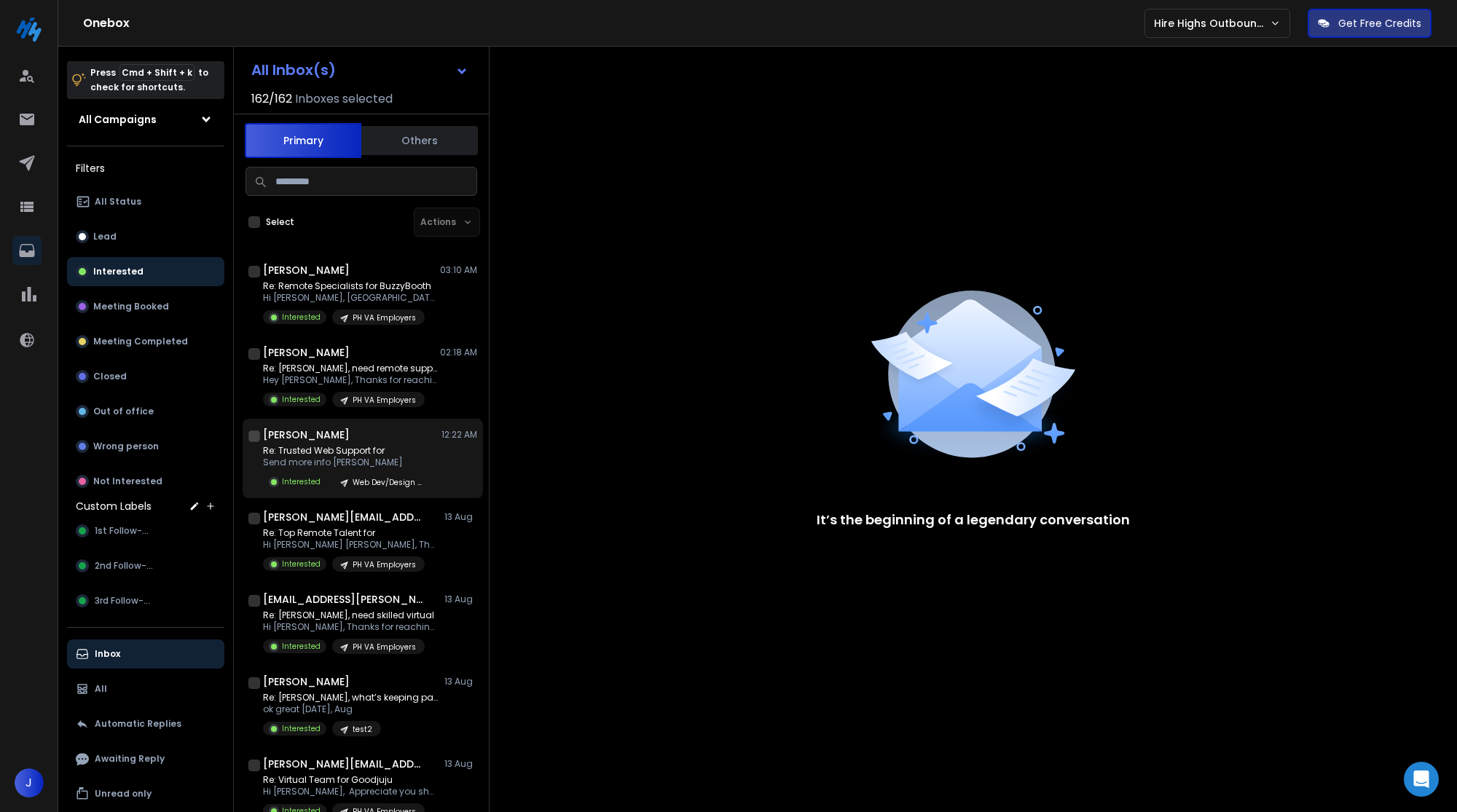
click at [351, 445] on div "Dillon Sedaghat 12:22 AM Re: Trusted Web Support for Send more info Dillon Seda…" at bounding box center [370, 458] width 214 height 62
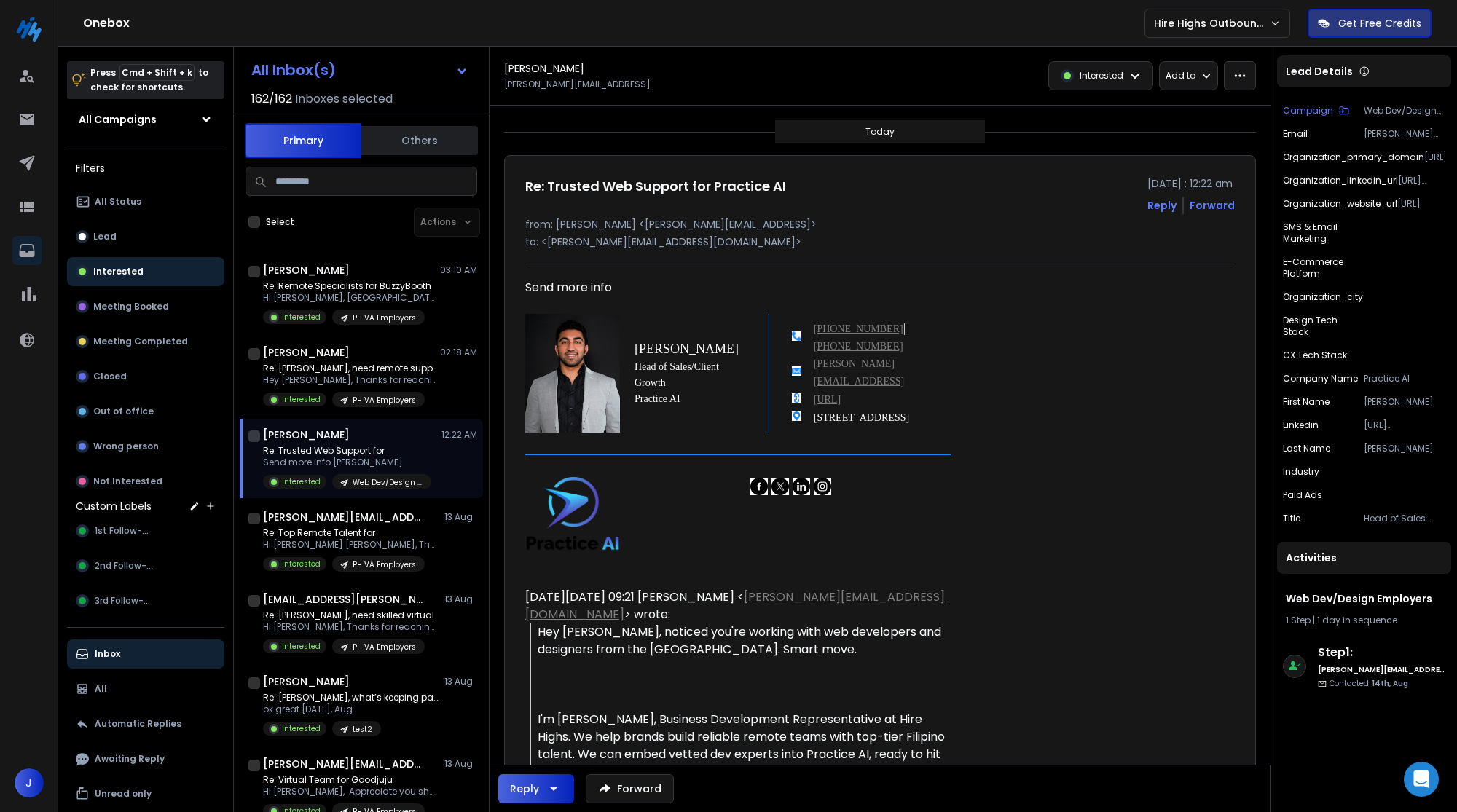
click at [1247, 77] on button "button" at bounding box center [1239, 75] width 32 height 29
click at [1100, 63] on div "Interested" at bounding box center [1101, 75] width 104 height 27
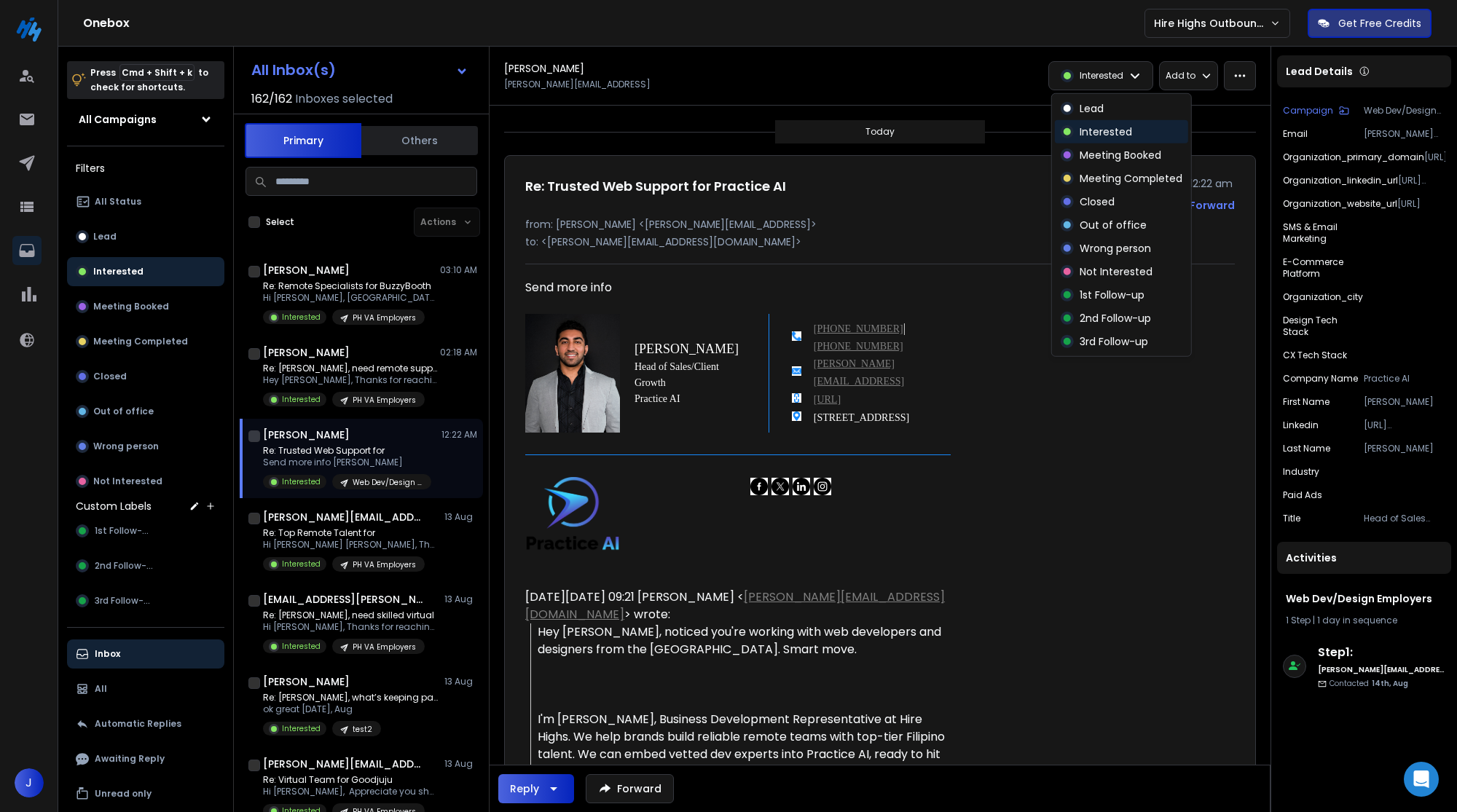
click at [1098, 122] on div "Interested" at bounding box center [1121, 131] width 134 height 23
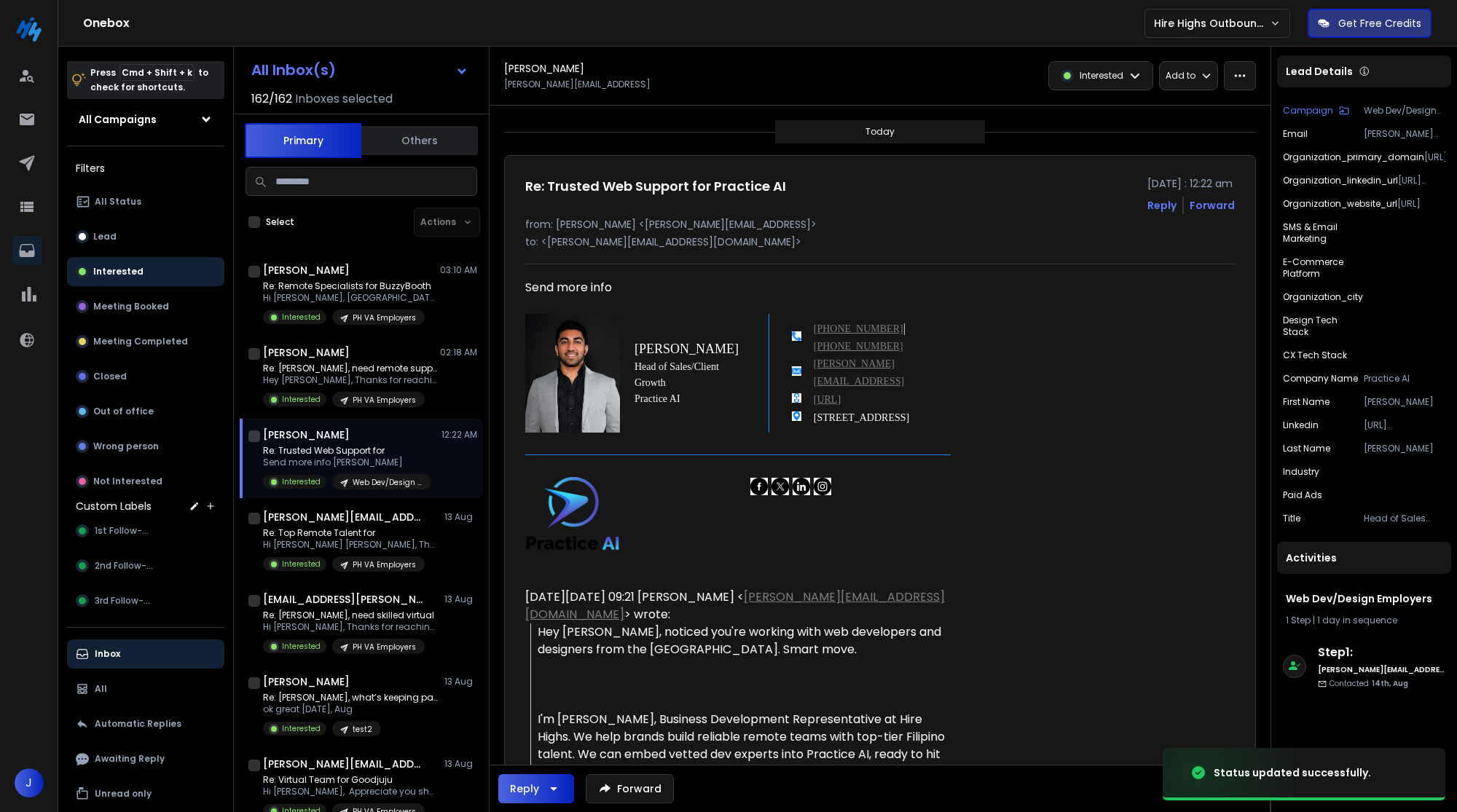
click at [1095, 74] on p "Interested" at bounding box center [1101, 76] width 44 height 12
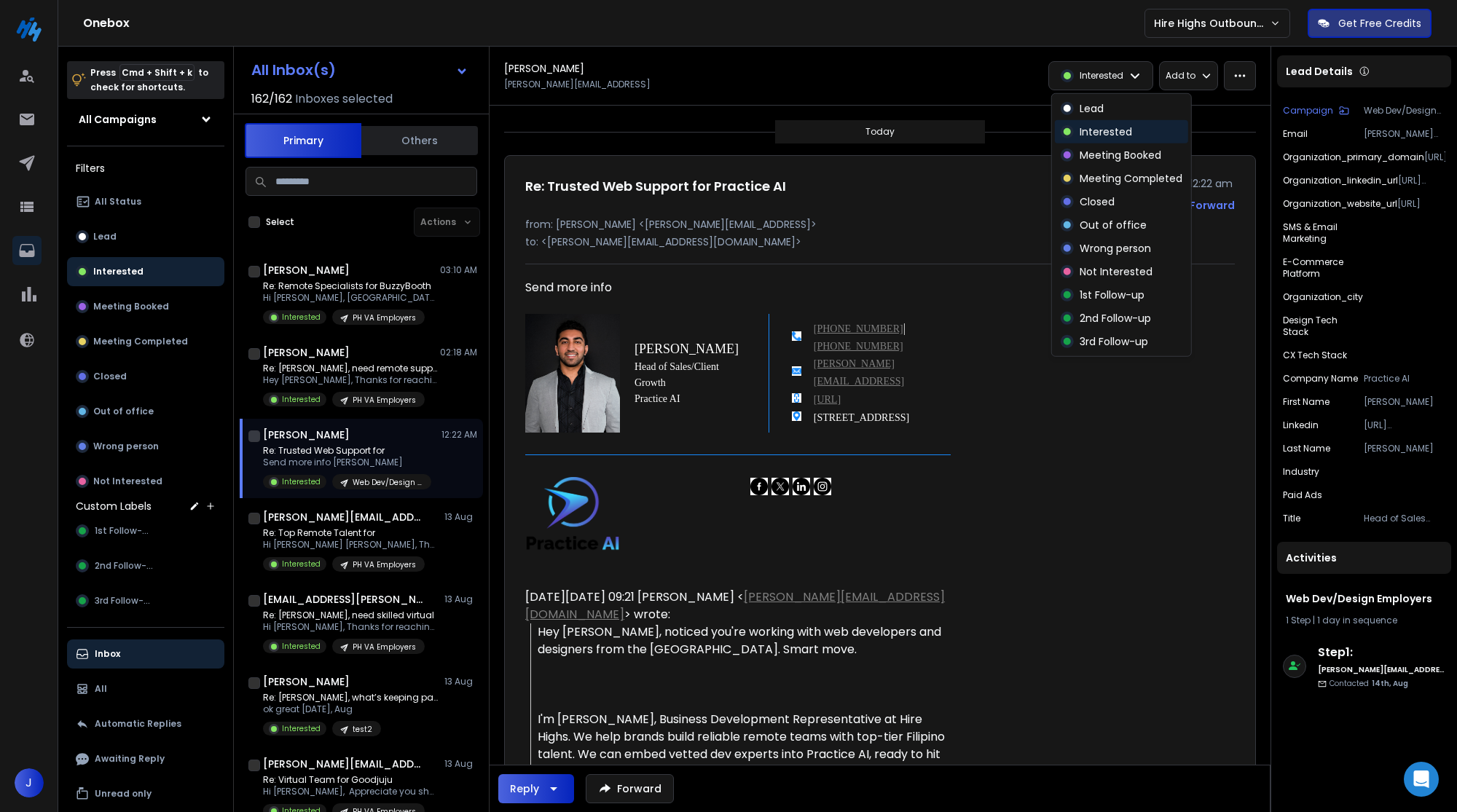
click at [1108, 127] on p "Interested" at bounding box center [1105, 131] width 52 height 15
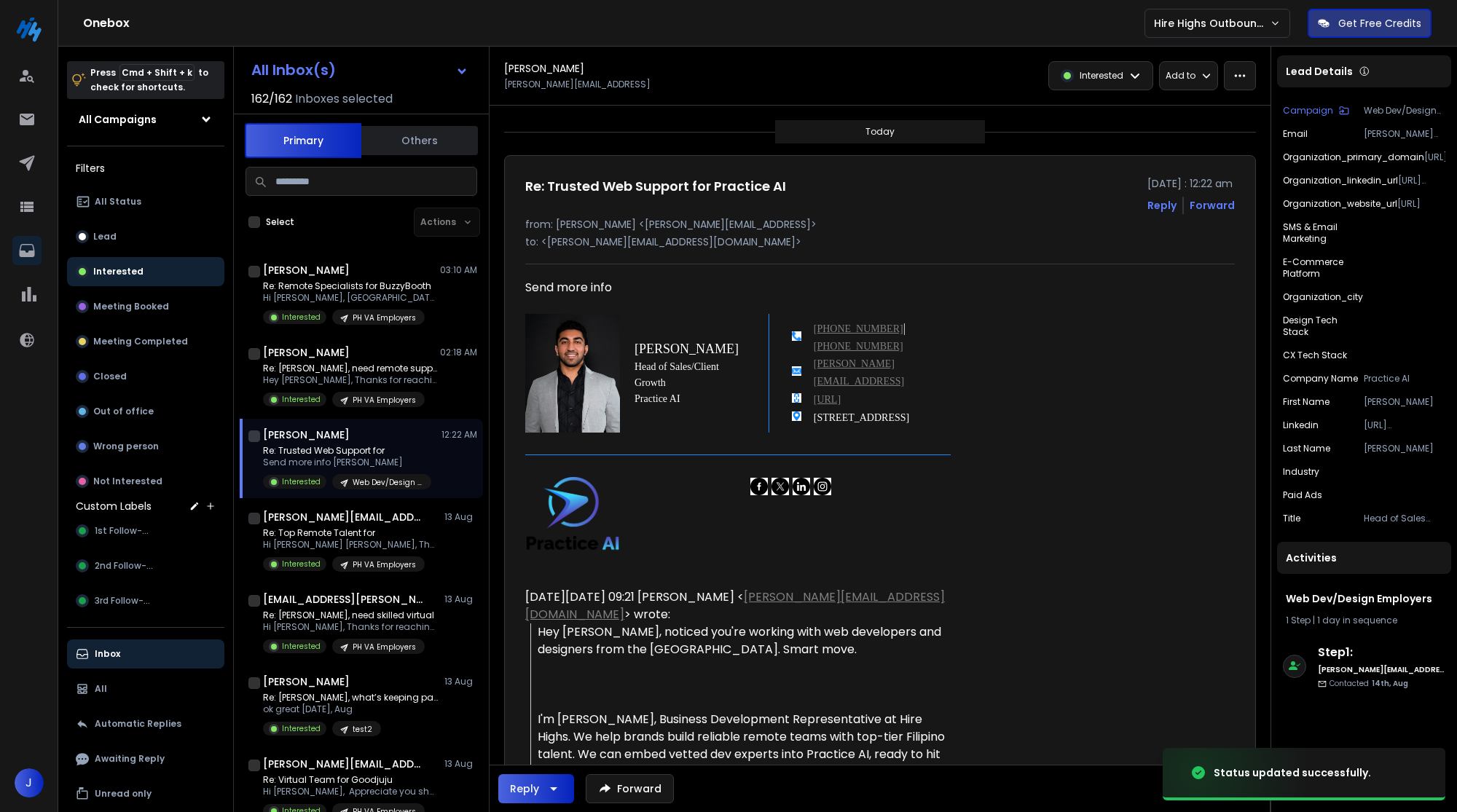
click at [1117, 81] on p "Interested" at bounding box center [1101, 76] width 44 height 12
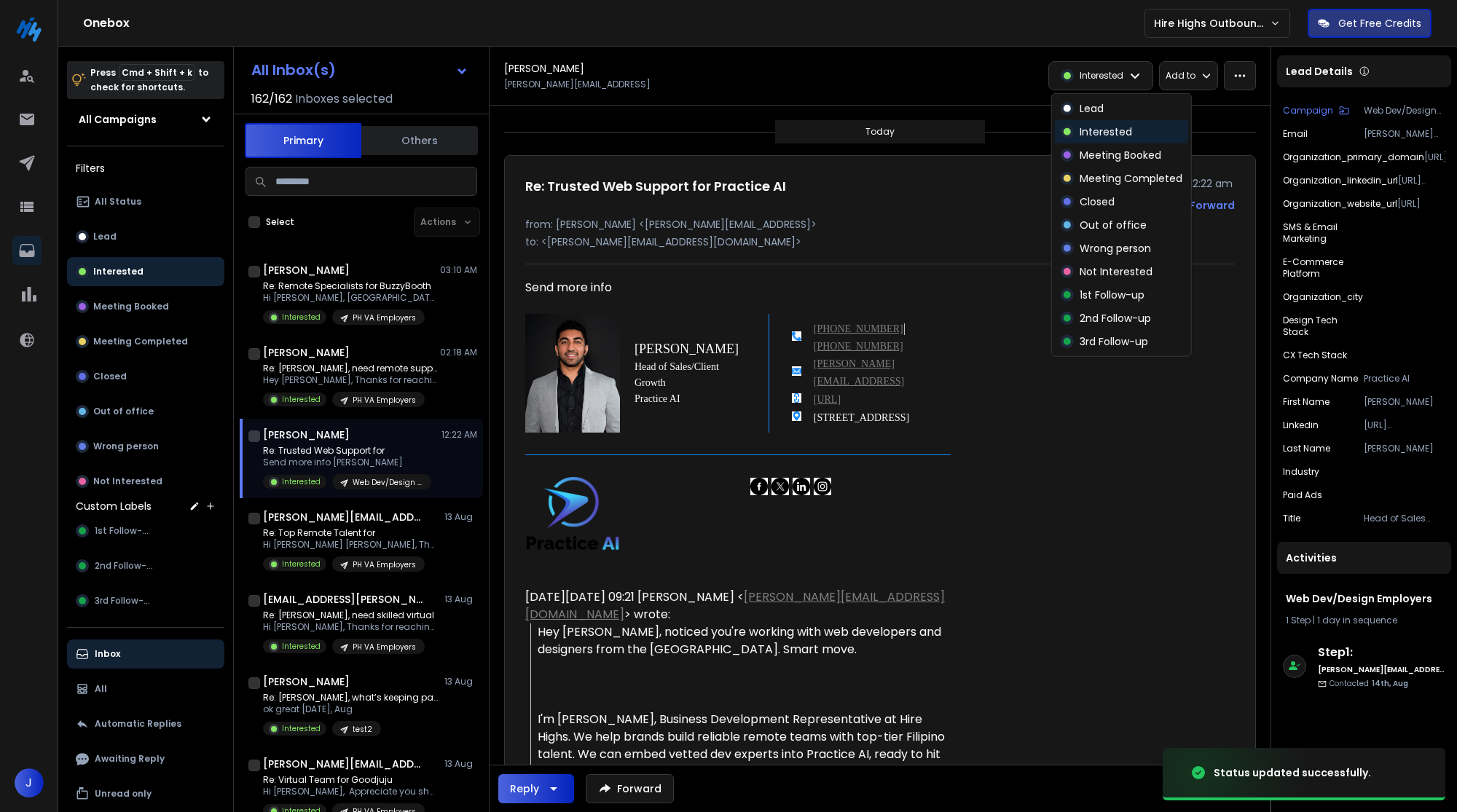
click at [1114, 122] on div "Interested" at bounding box center [1121, 131] width 134 height 23
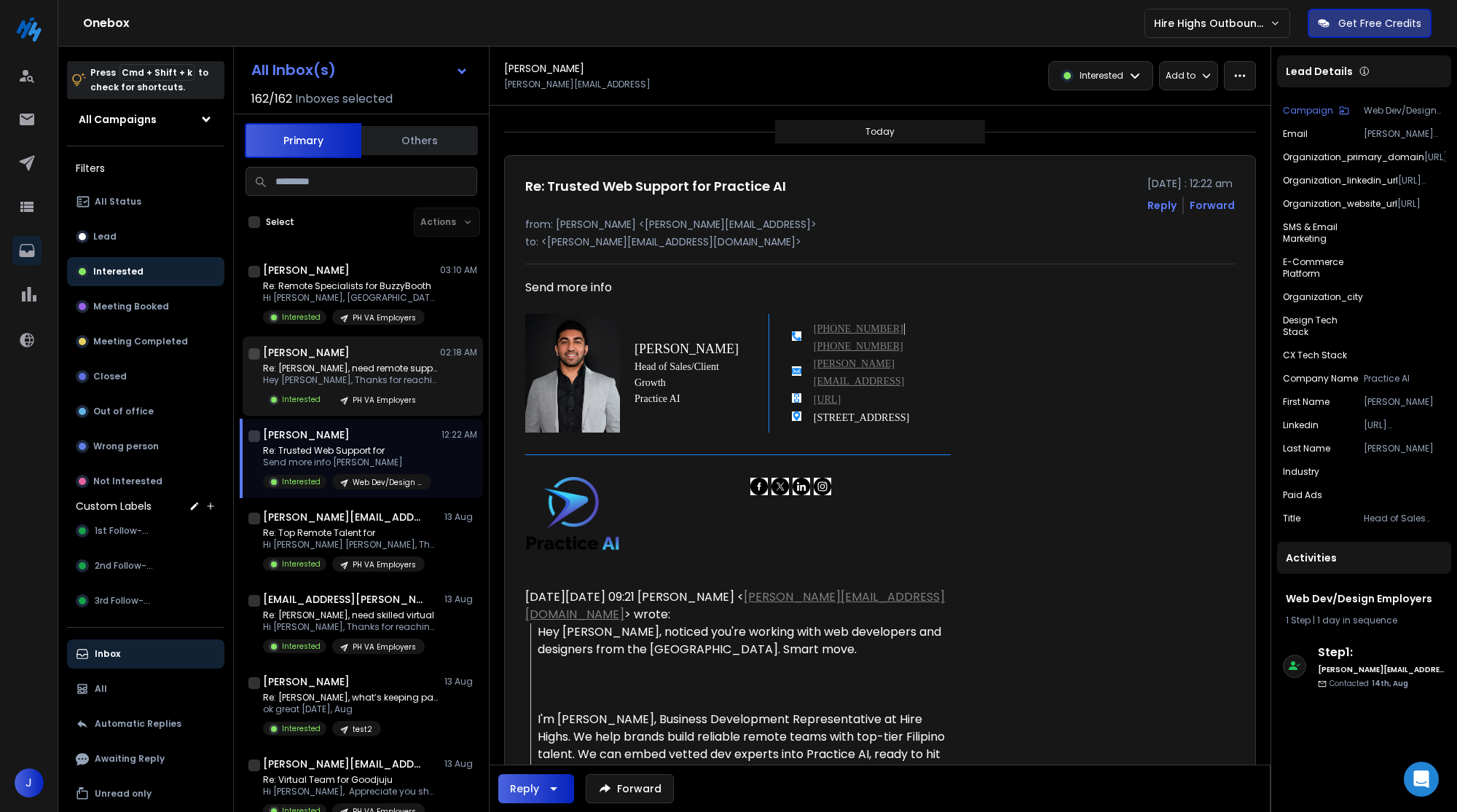
click at [451, 377] on div "Re: Artur, need remote support? Hey Patricia, Thanks for reaching Interested PH…" at bounding box center [370, 385] width 214 height 45
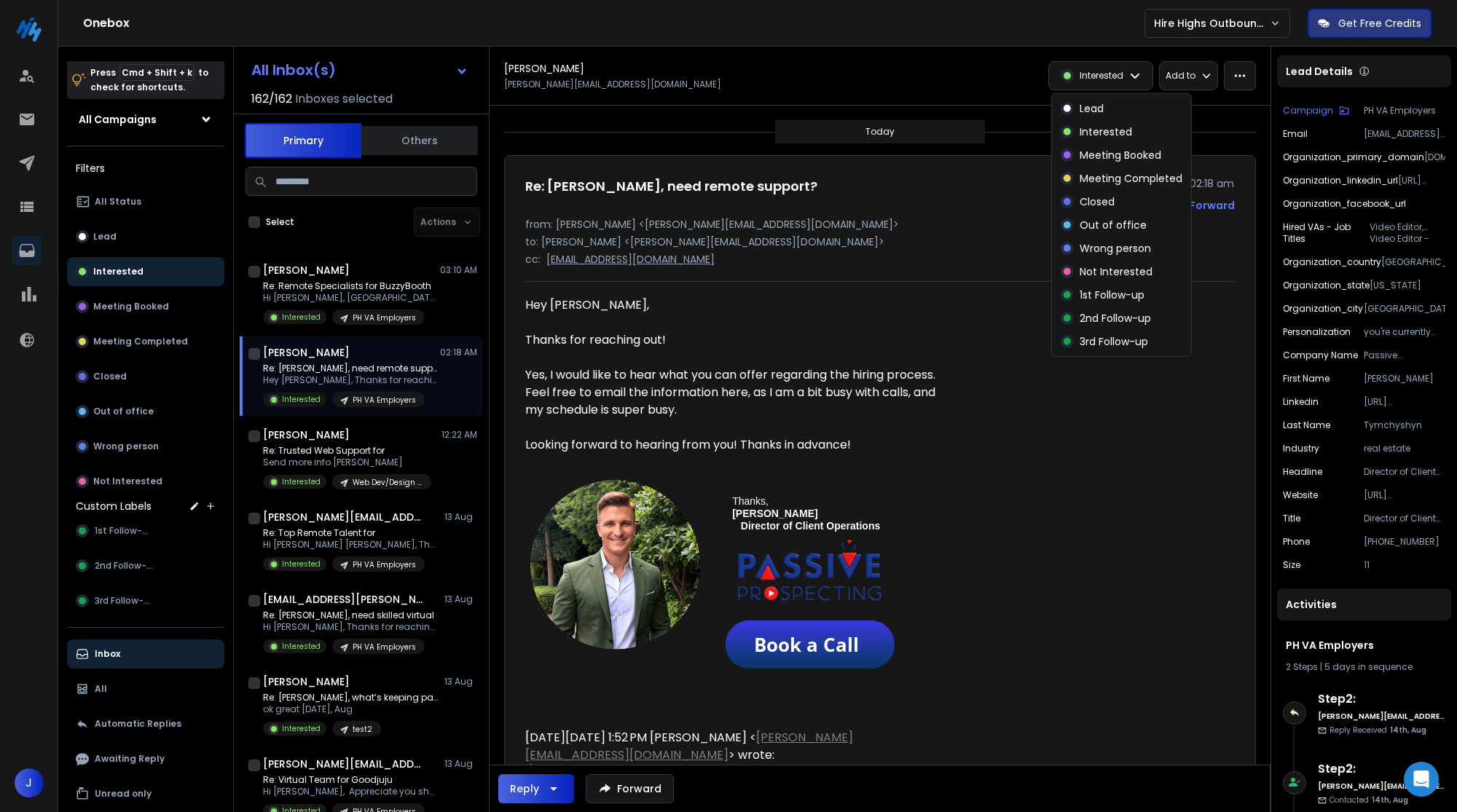
click at [1084, 77] on p "Interested" at bounding box center [1101, 76] width 44 height 12
click at [1084, 124] on p "Interested" at bounding box center [1105, 131] width 52 height 15
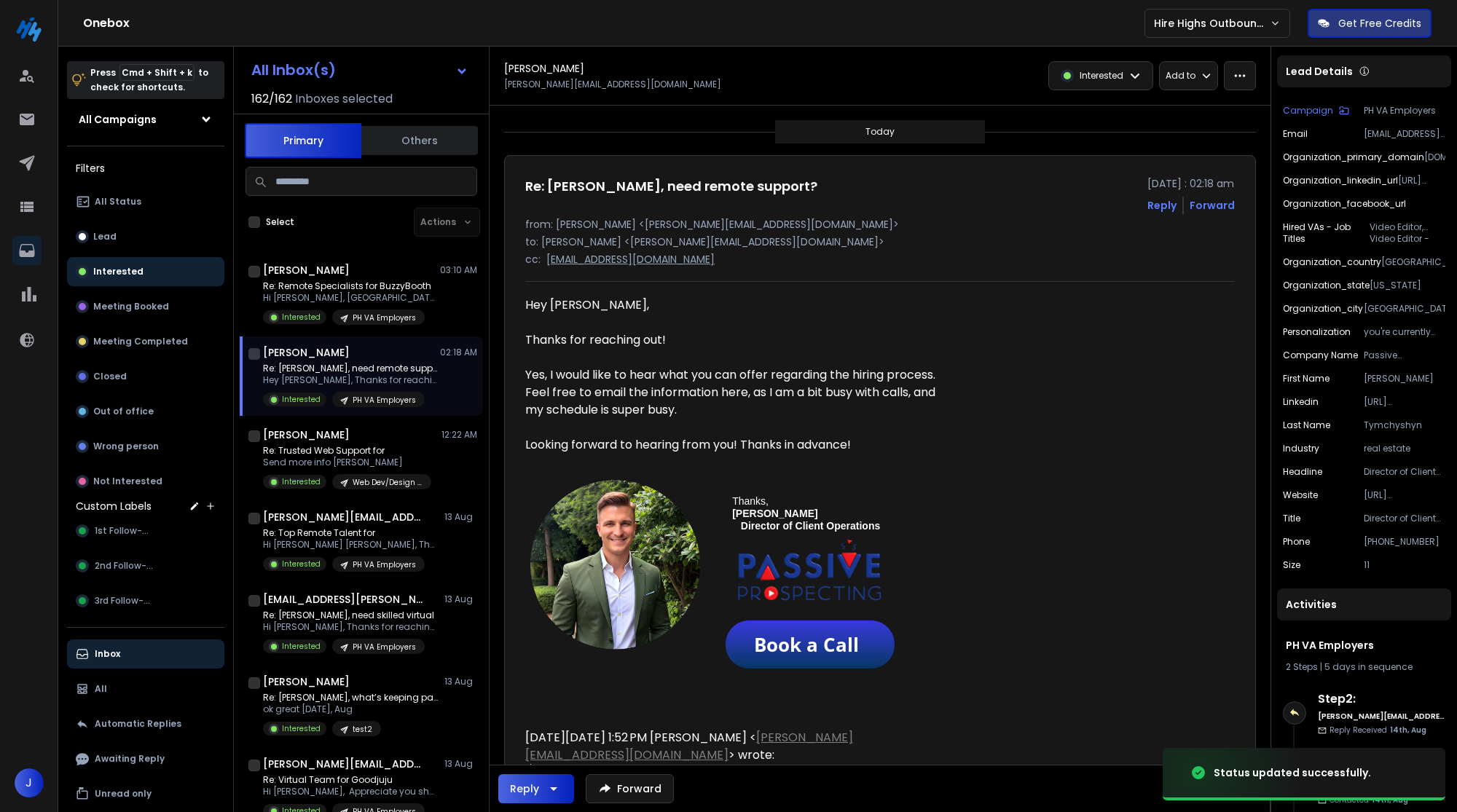
click at [1145, 81] on div "Interested" at bounding box center [1101, 75] width 104 height 27
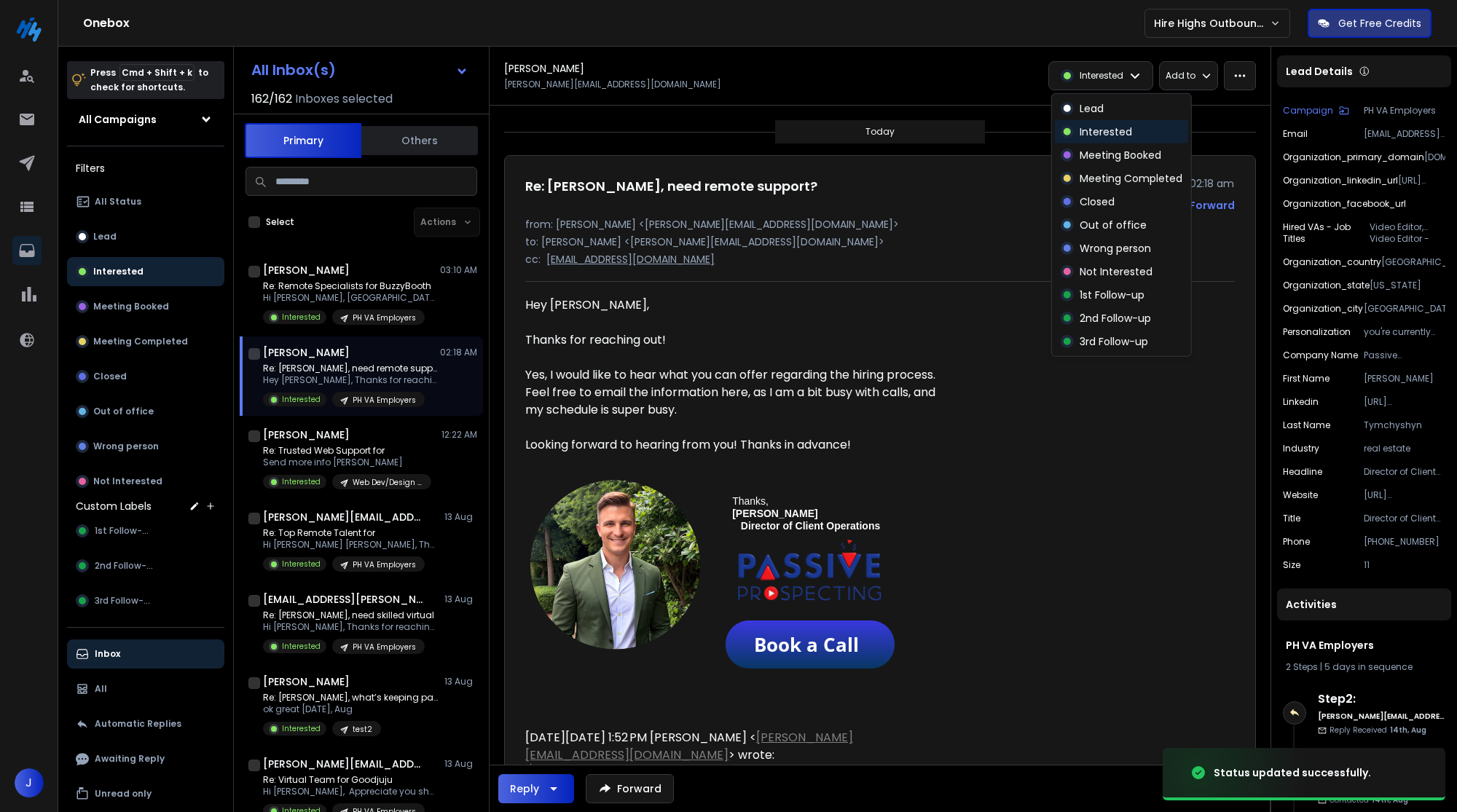
click at [1108, 129] on p "Interested" at bounding box center [1105, 131] width 52 height 15
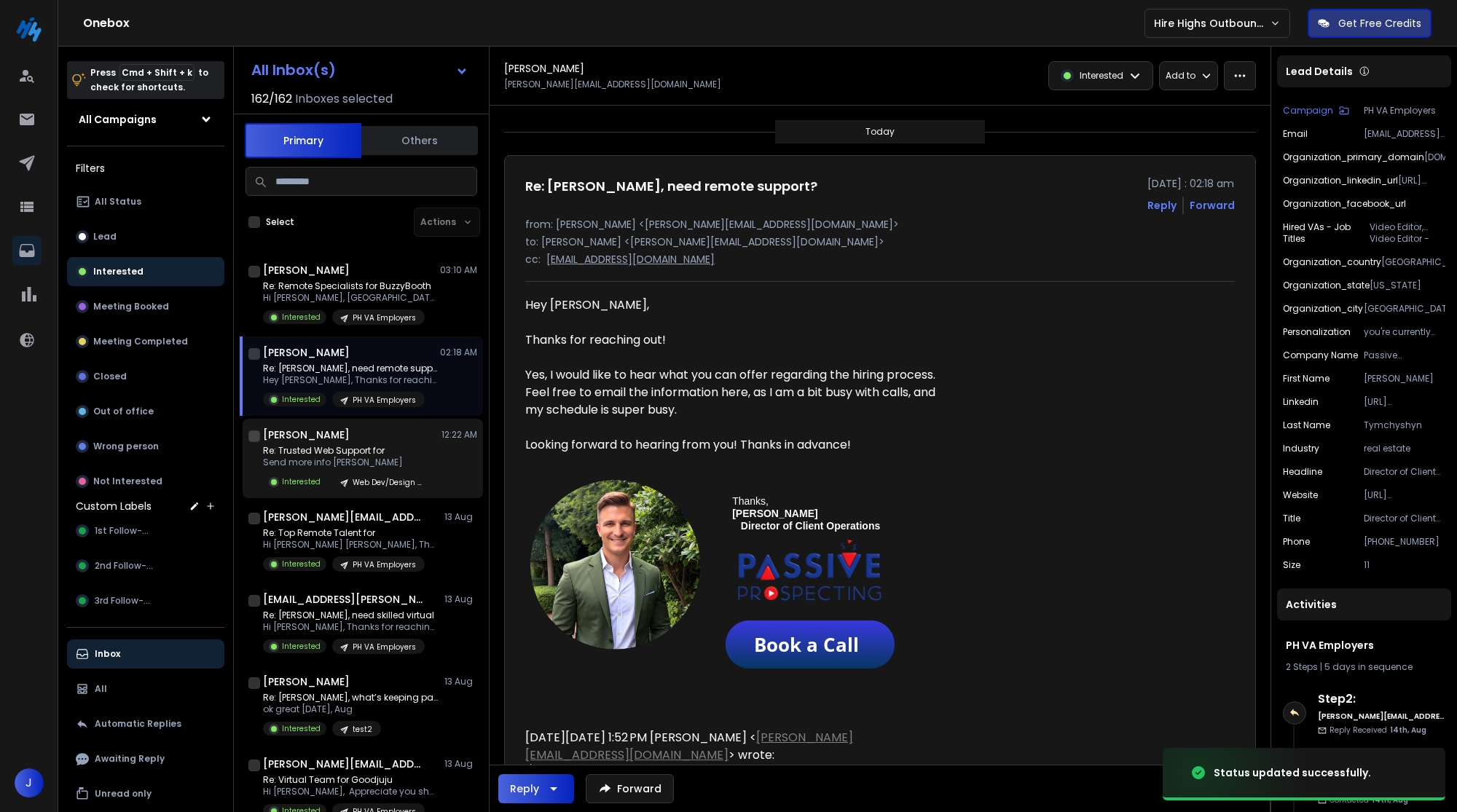
click at [358, 452] on p "Re: Trusted Web Support for" at bounding box center [347, 451] width 168 height 12
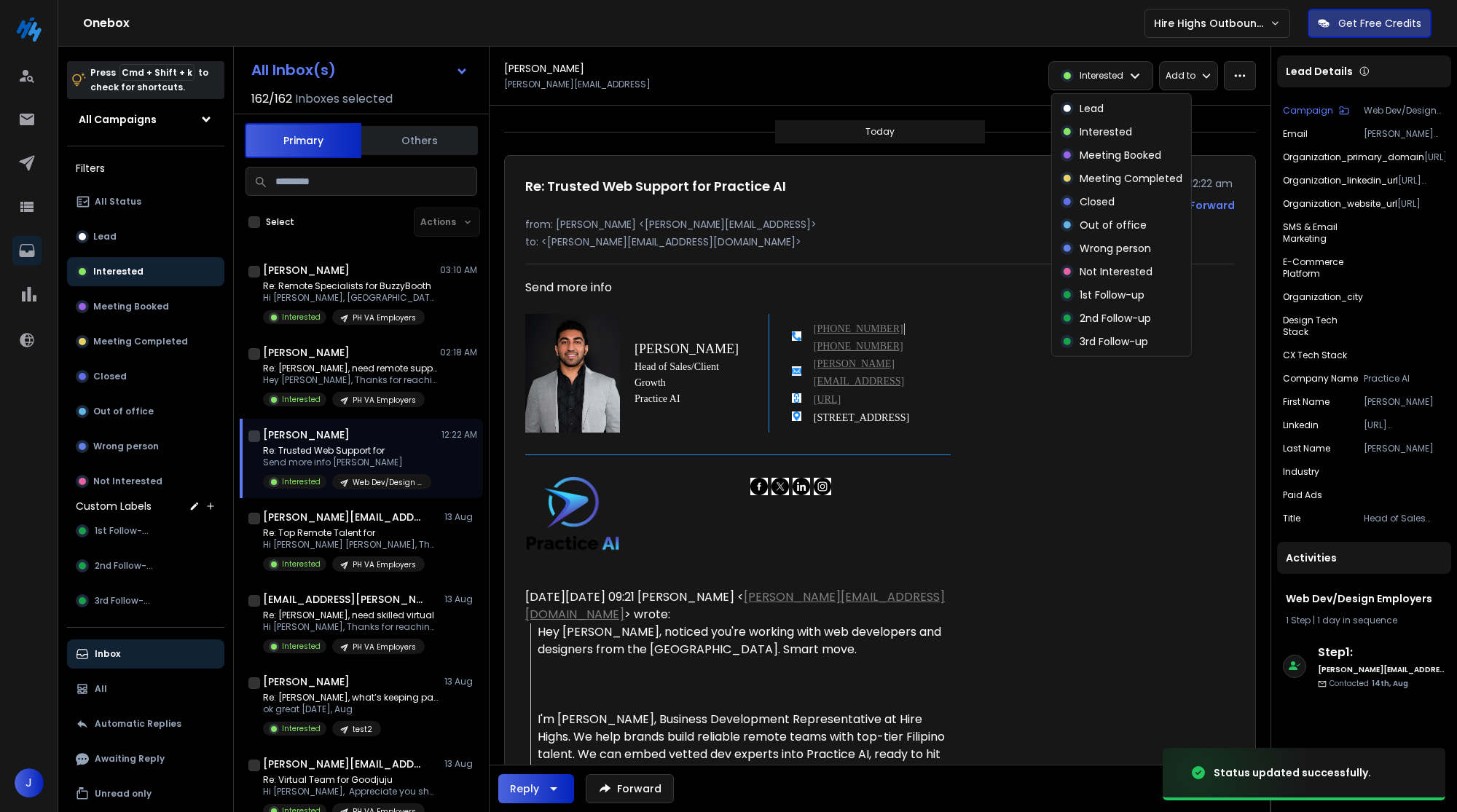
click at [1127, 75] on div "Interested" at bounding box center [1101, 75] width 104 height 27
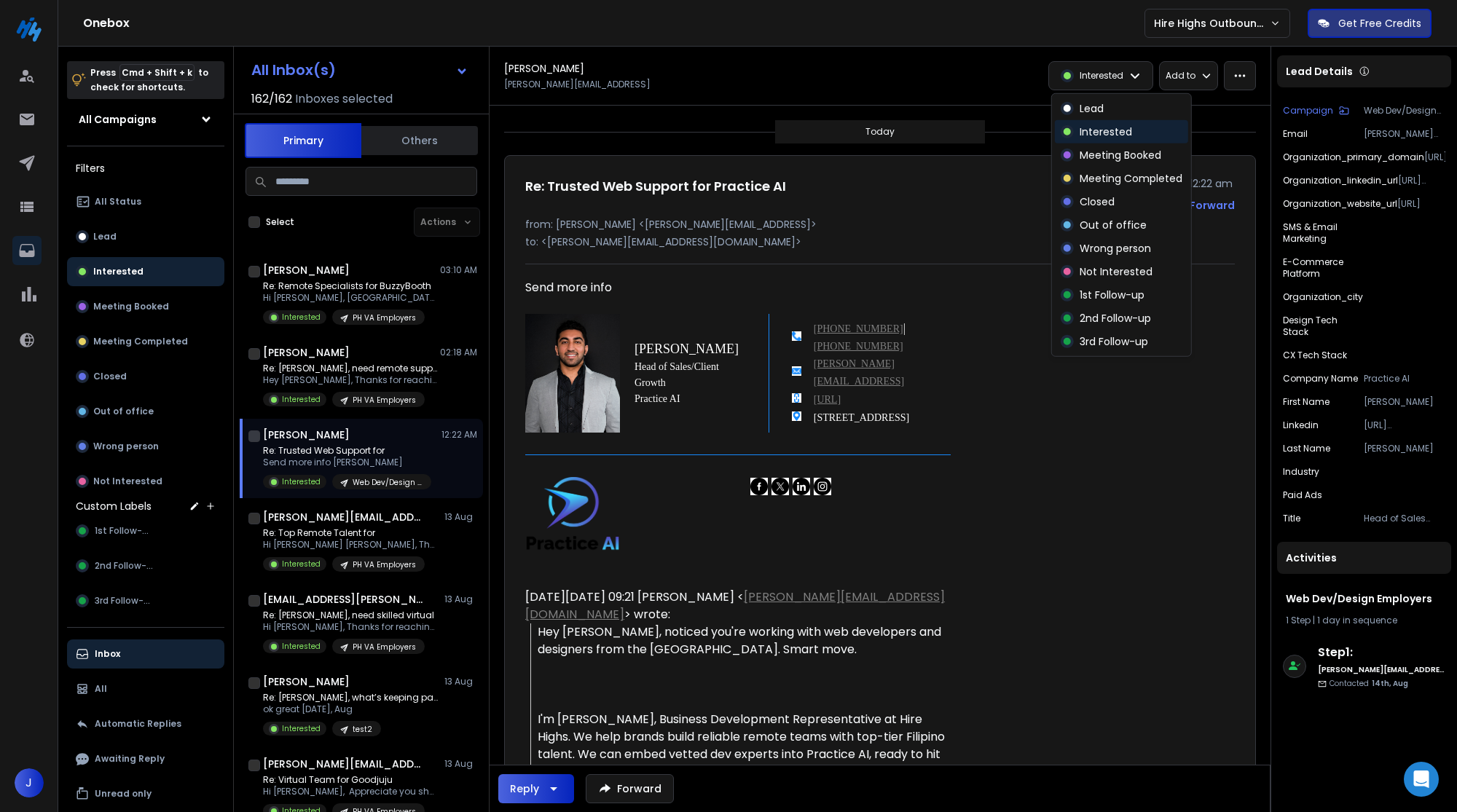
click at [1126, 122] on div "Interested" at bounding box center [1121, 131] width 134 height 23
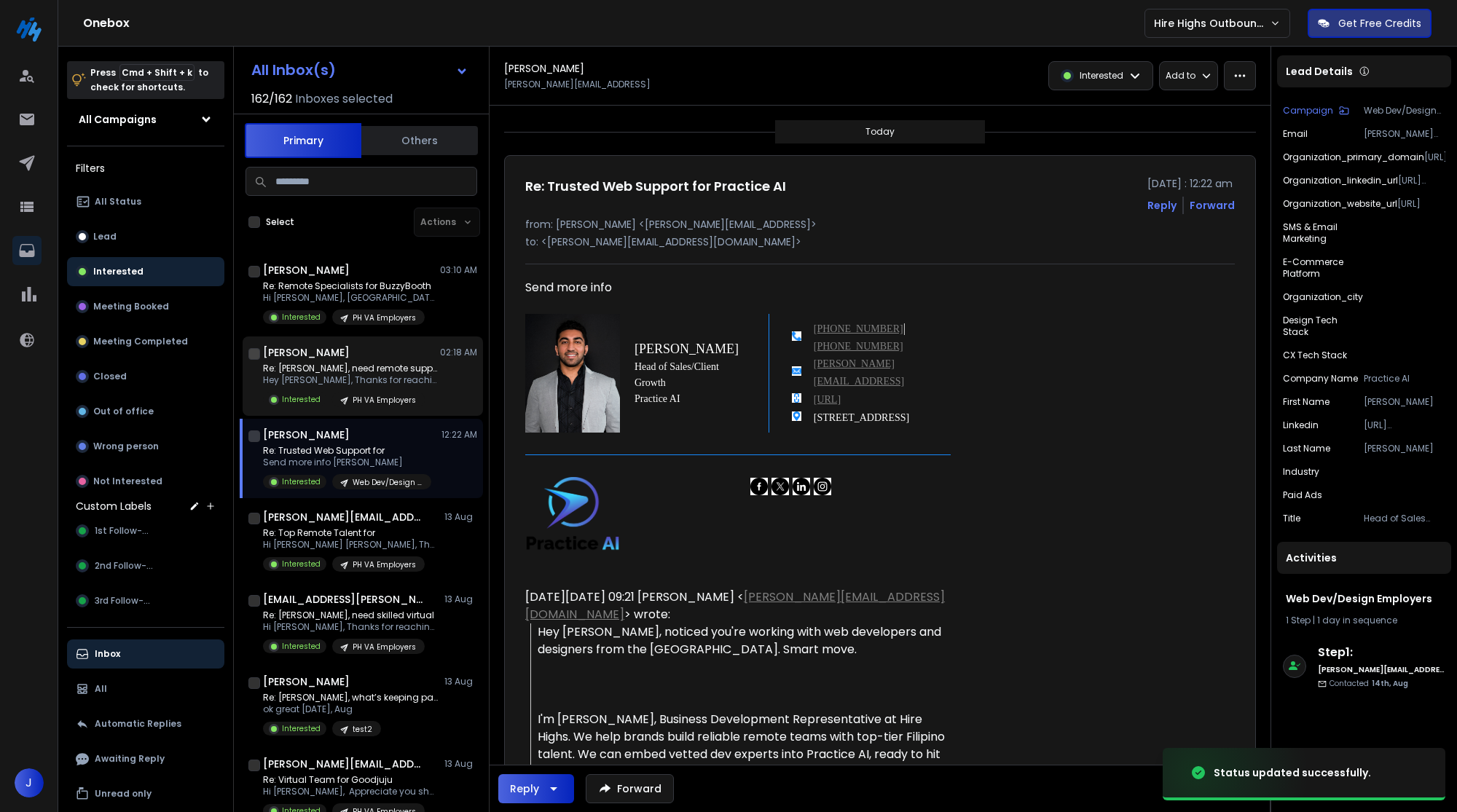
click at [412, 370] on p "Re: [PERSON_NAME], need remote support?" at bounding box center [350, 369] width 175 height 12
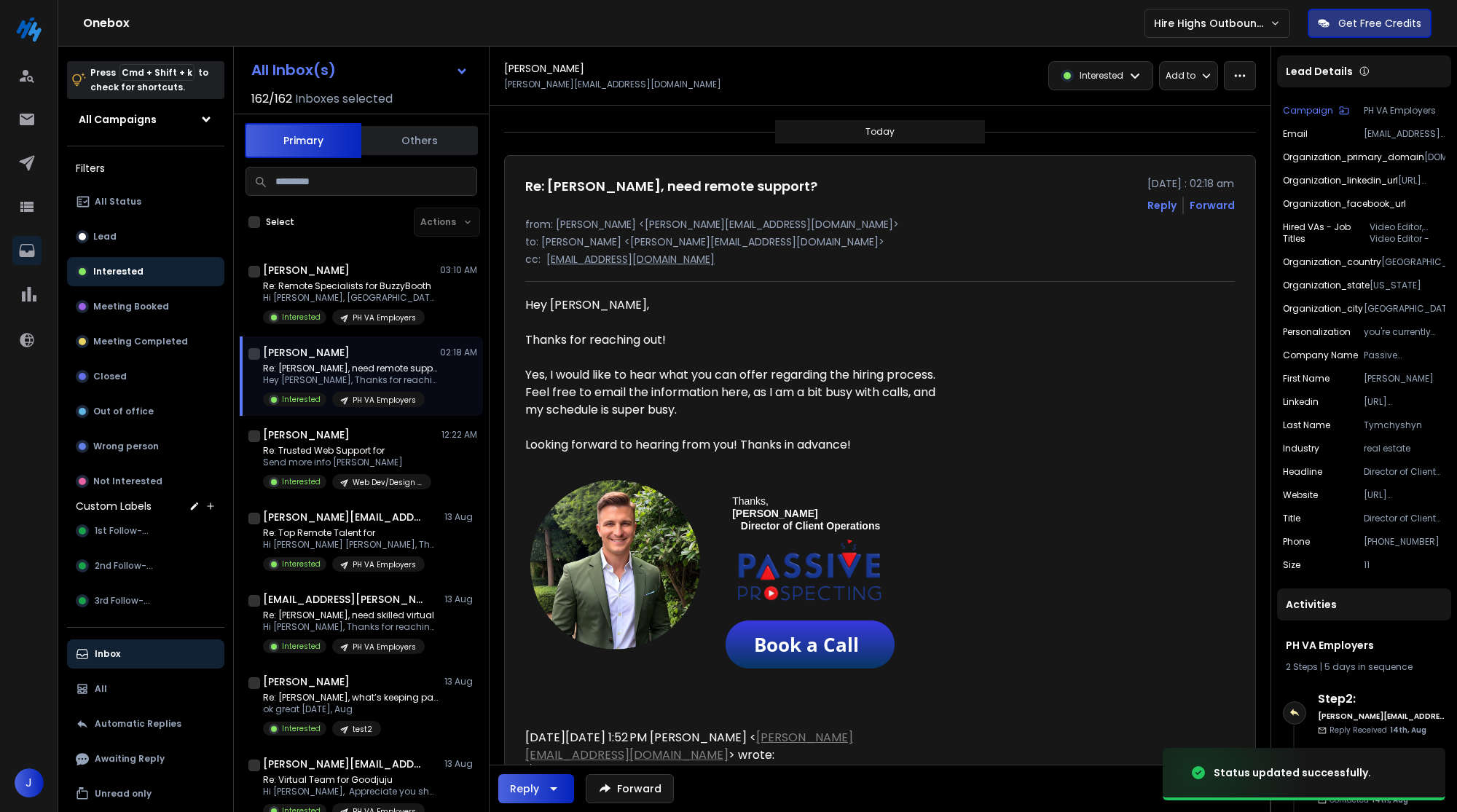
click at [1132, 85] on div "Interested" at bounding box center [1101, 75] width 104 height 27
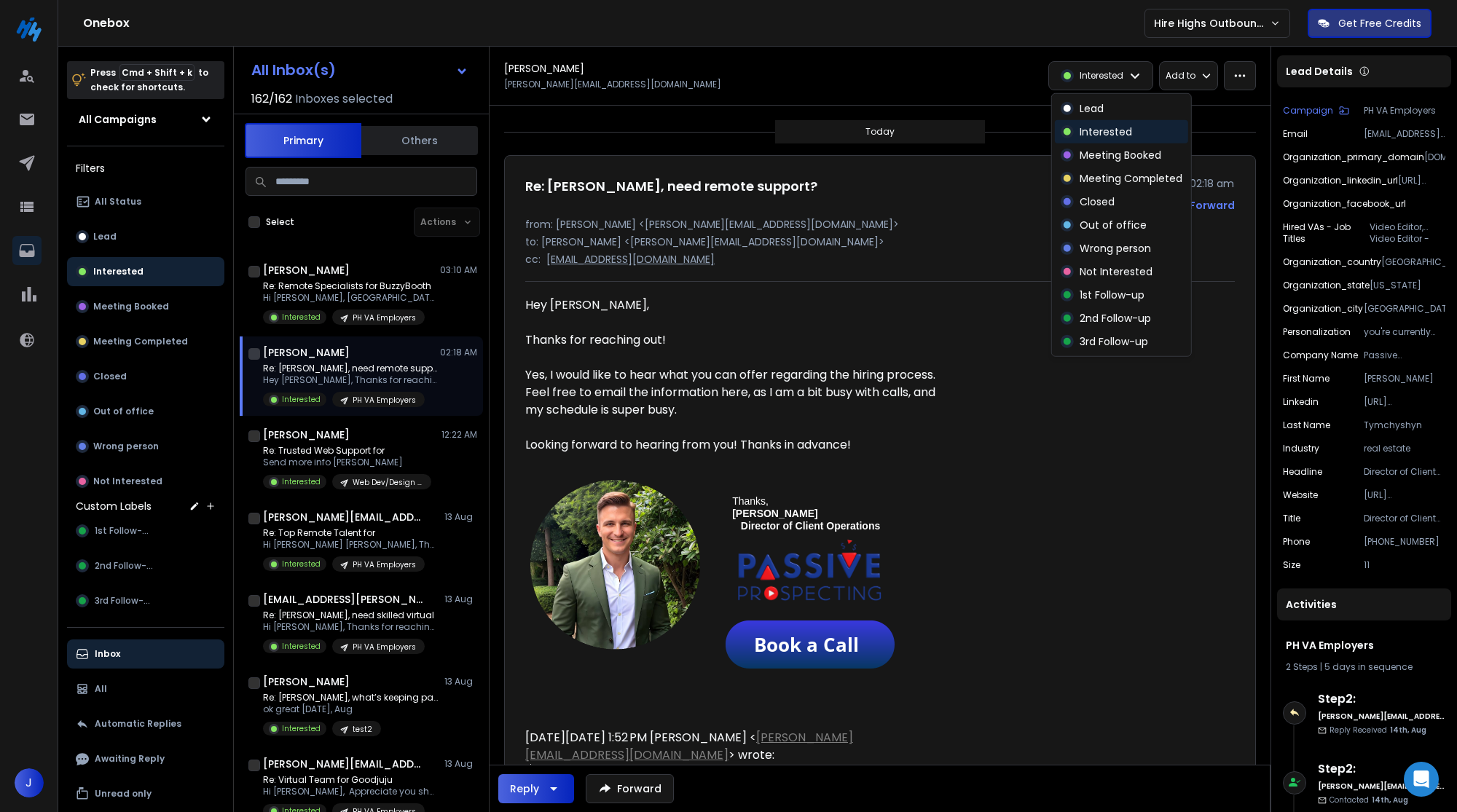
click at [1114, 134] on p "Interested" at bounding box center [1105, 131] width 52 height 15
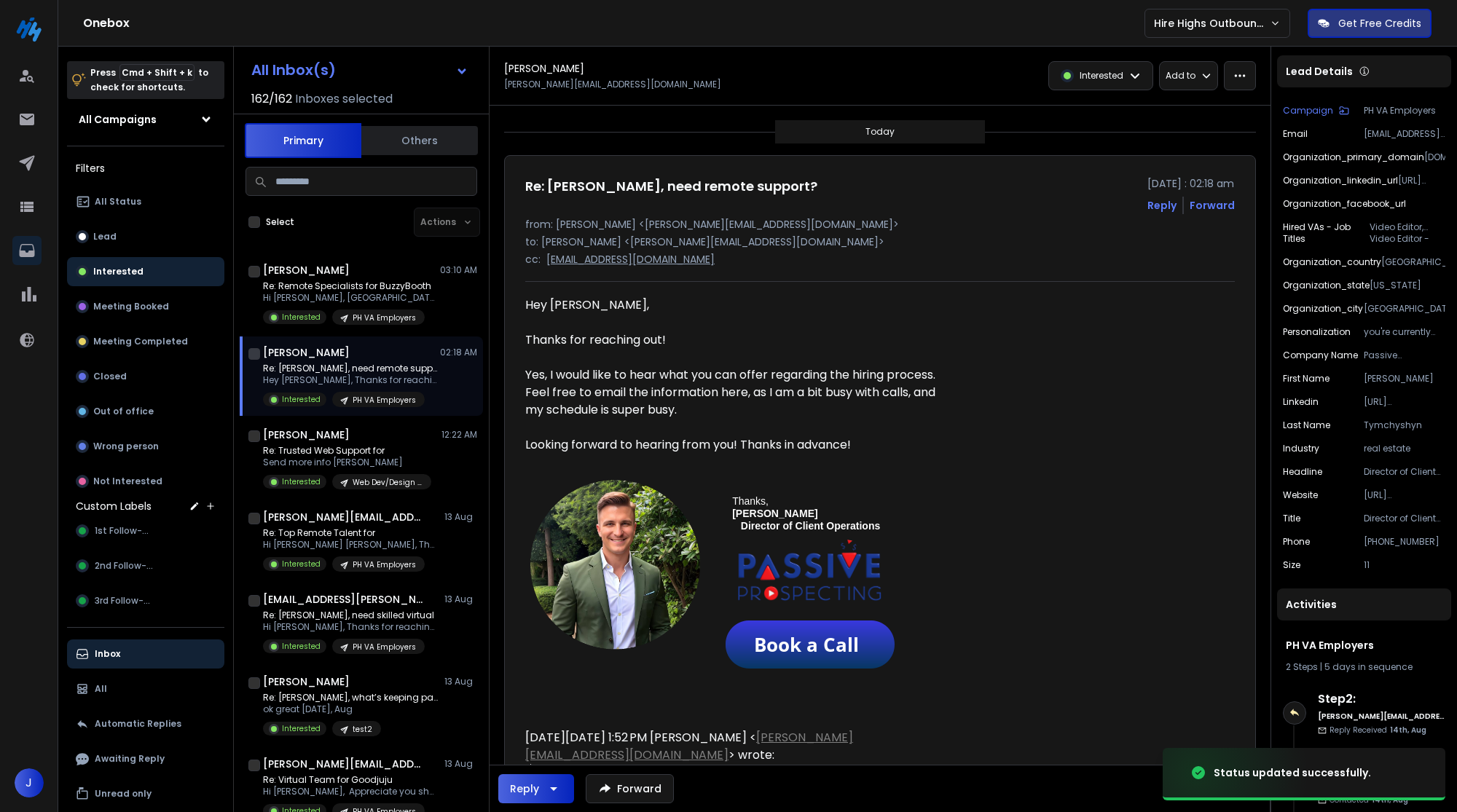
click at [1096, 59] on div "Archie Tymchyshyn Archie Tymchyshyn archie@passiveprospecting.com Interested Ad…" at bounding box center [880, 75] width 781 height 59
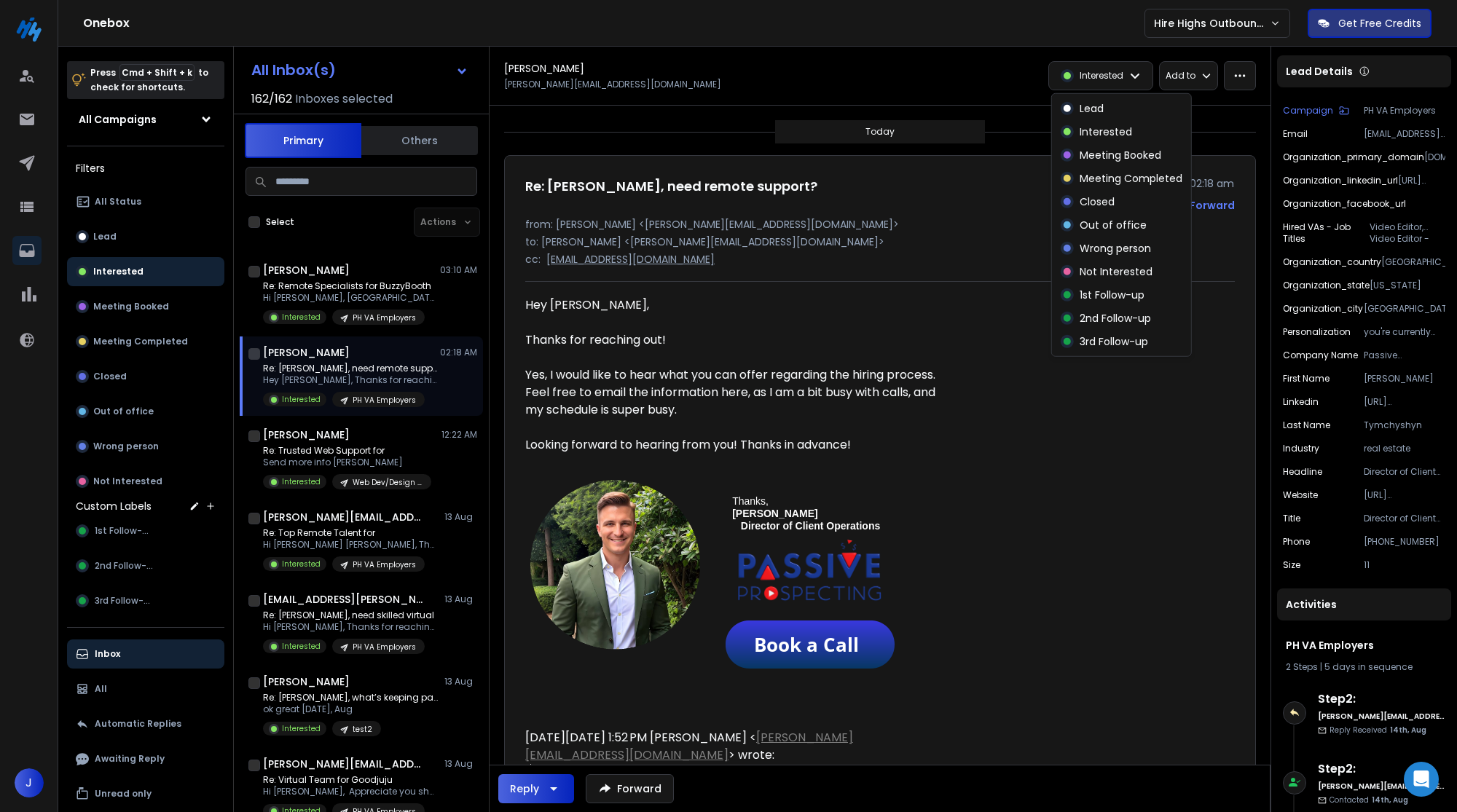
click at [1096, 69] on div "Interested" at bounding box center [1101, 75] width 104 height 27
click at [1096, 134] on p "Interested" at bounding box center [1105, 131] width 52 height 15
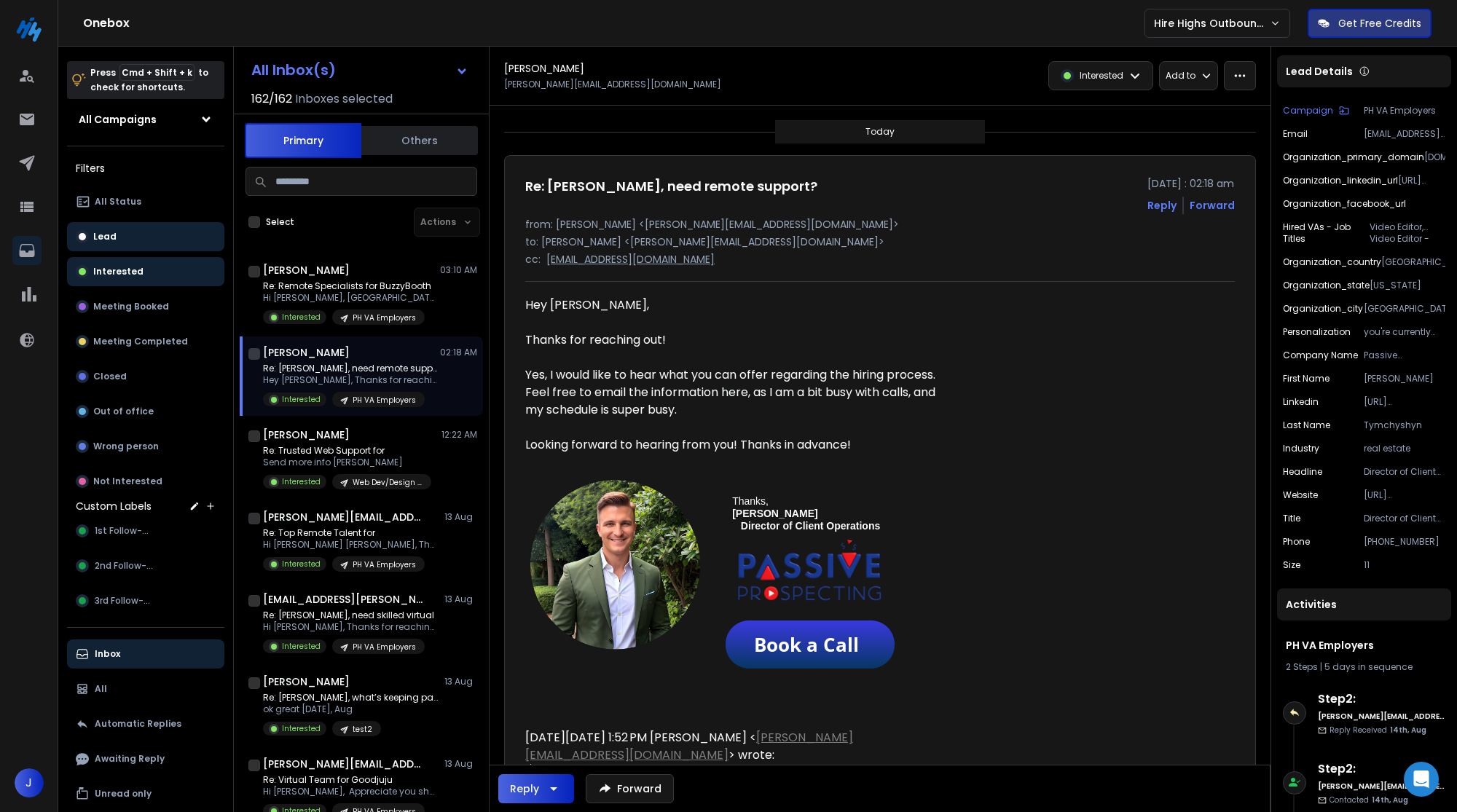
click at [121, 231] on button "Lead" at bounding box center [146, 236] width 158 height 29
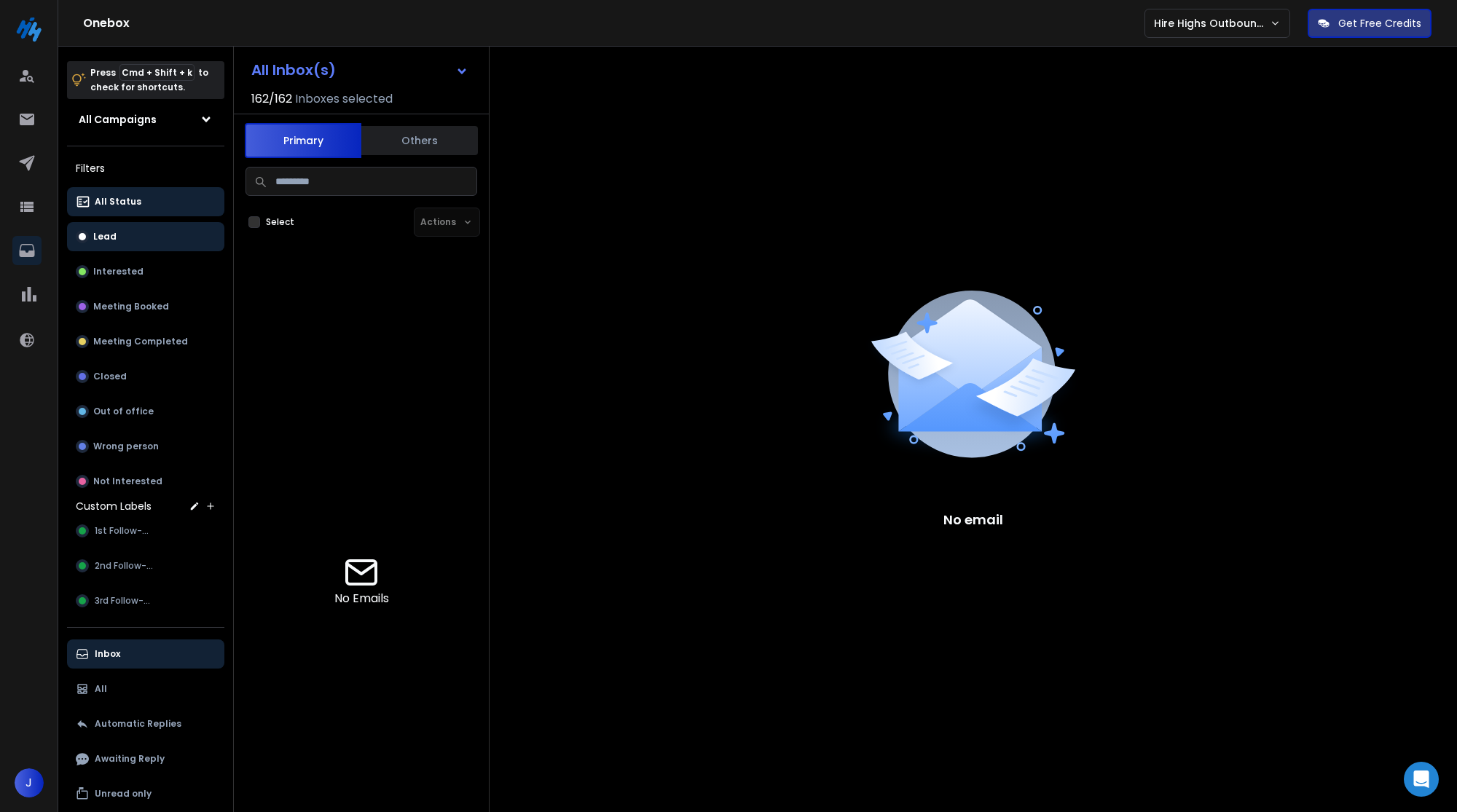
click at [143, 208] on button "All Status" at bounding box center [146, 202] width 158 height 29
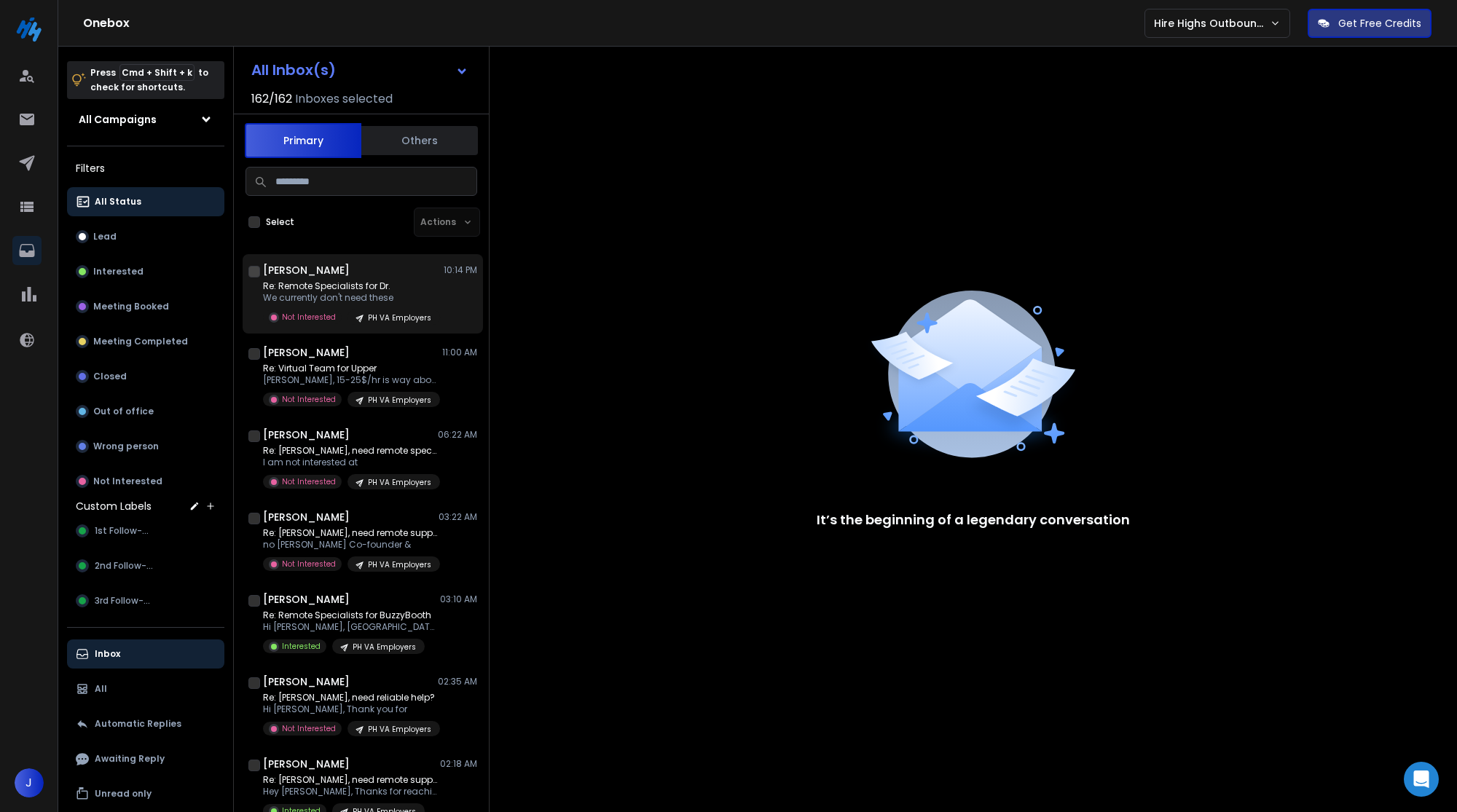
click at [359, 304] on div "Re: Remote Specialists for Dr. We currently don't need these Not Interested PH …" at bounding box center [351, 302] width 177 height 45
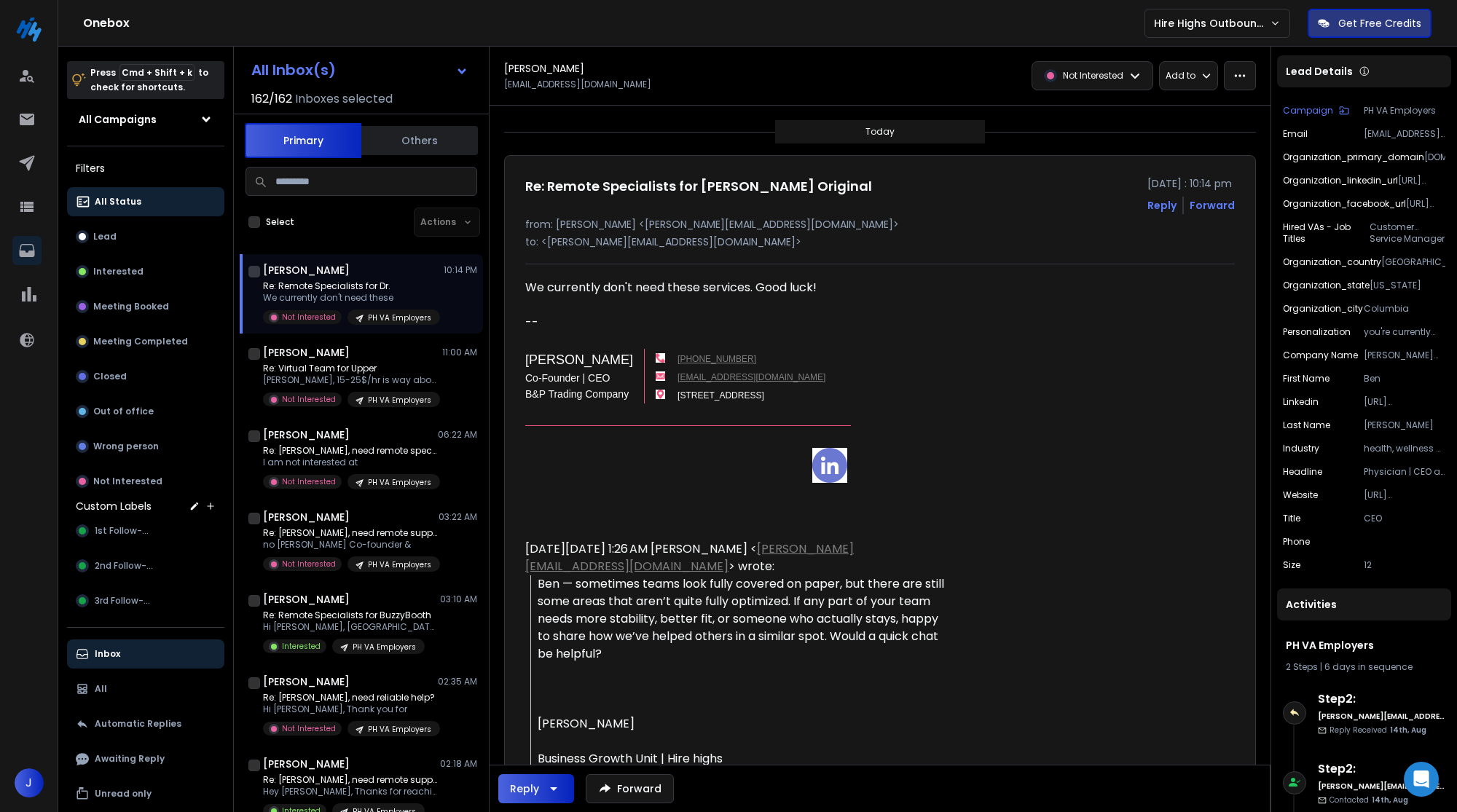
click at [754, 134] on div "Today" at bounding box center [880, 131] width 752 height 23
click at [45, 176] on div at bounding box center [28, 165] width 33 height 35
click at [38, 170] on link at bounding box center [27, 163] width 29 height 29
click at [33, 164] on icon at bounding box center [27, 163] width 17 height 17
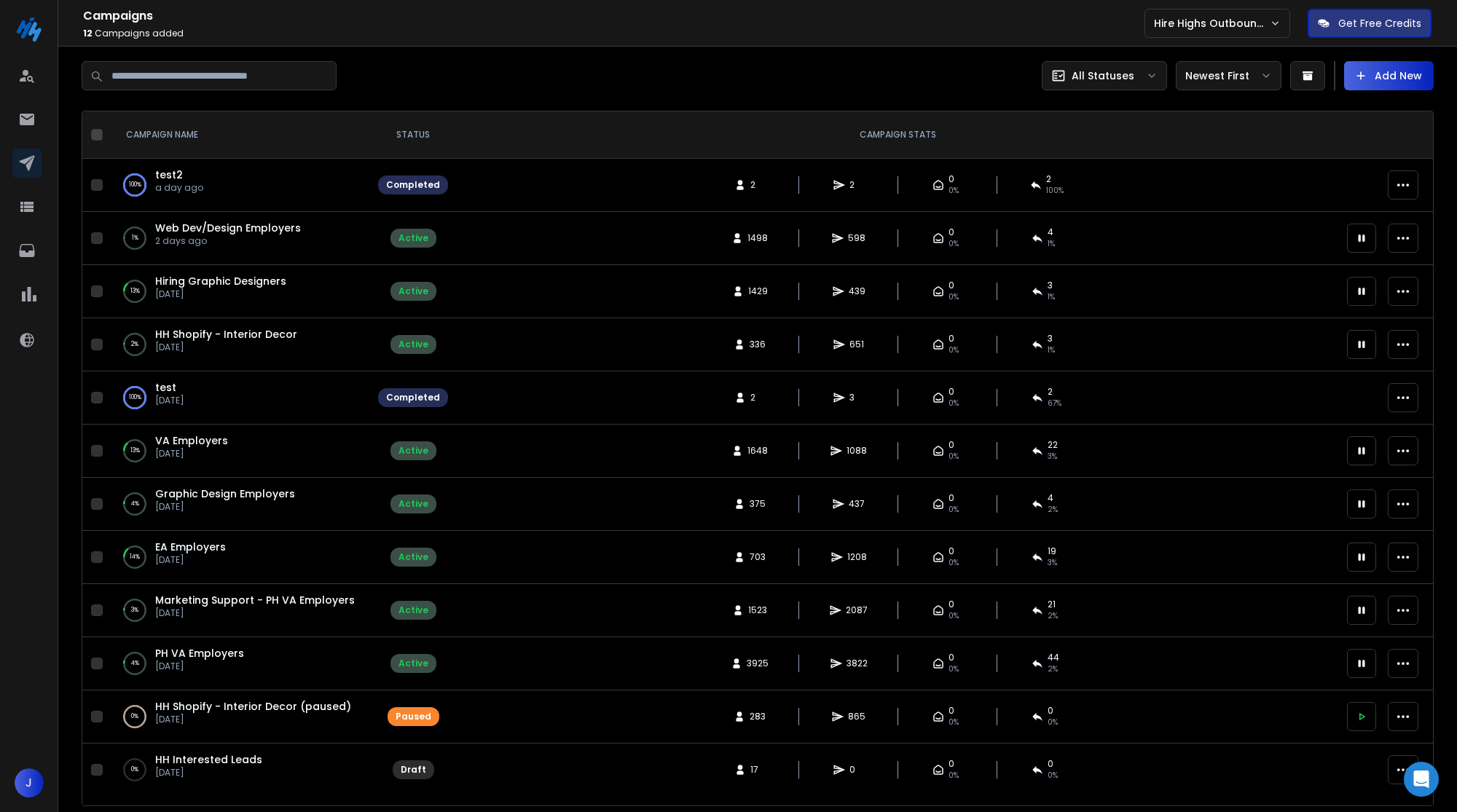
scroll to position [5, 0]
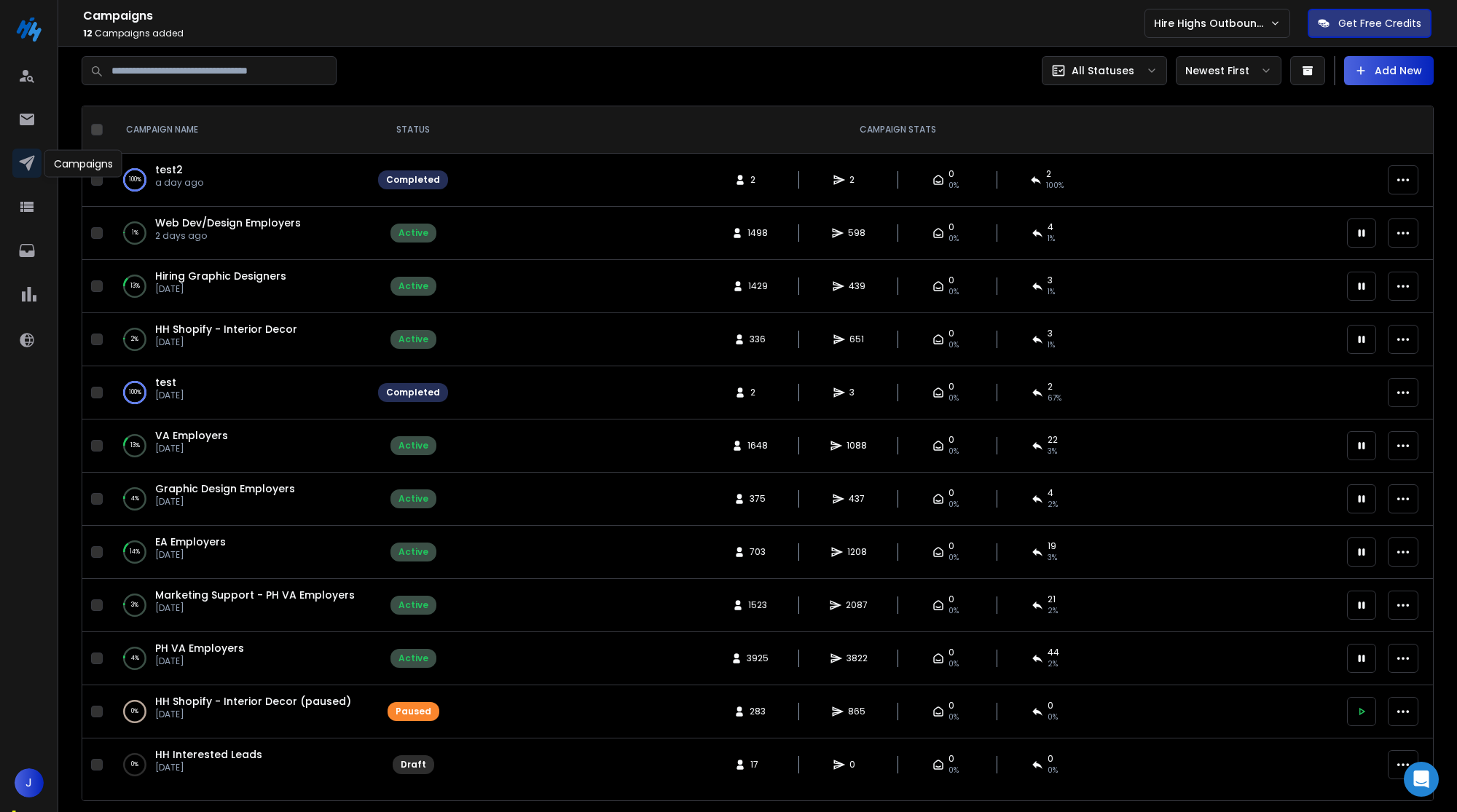
click at [26, 138] on div at bounding box center [28, 122] width 33 height 35
click at [26, 130] on link at bounding box center [27, 119] width 29 height 29
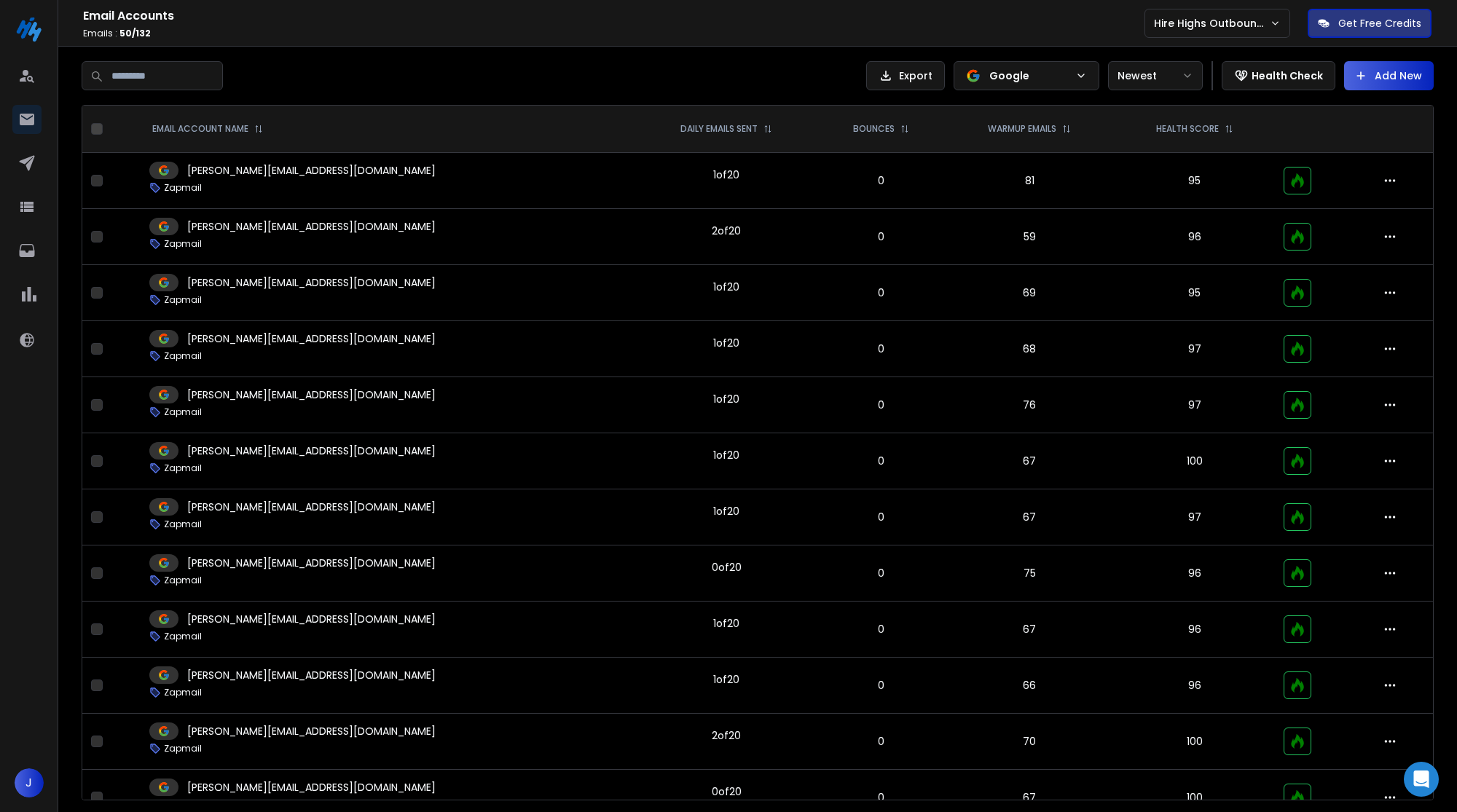
click at [1055, 78] on p "Google" at bounding box center [1030, 75] width 81 height 15
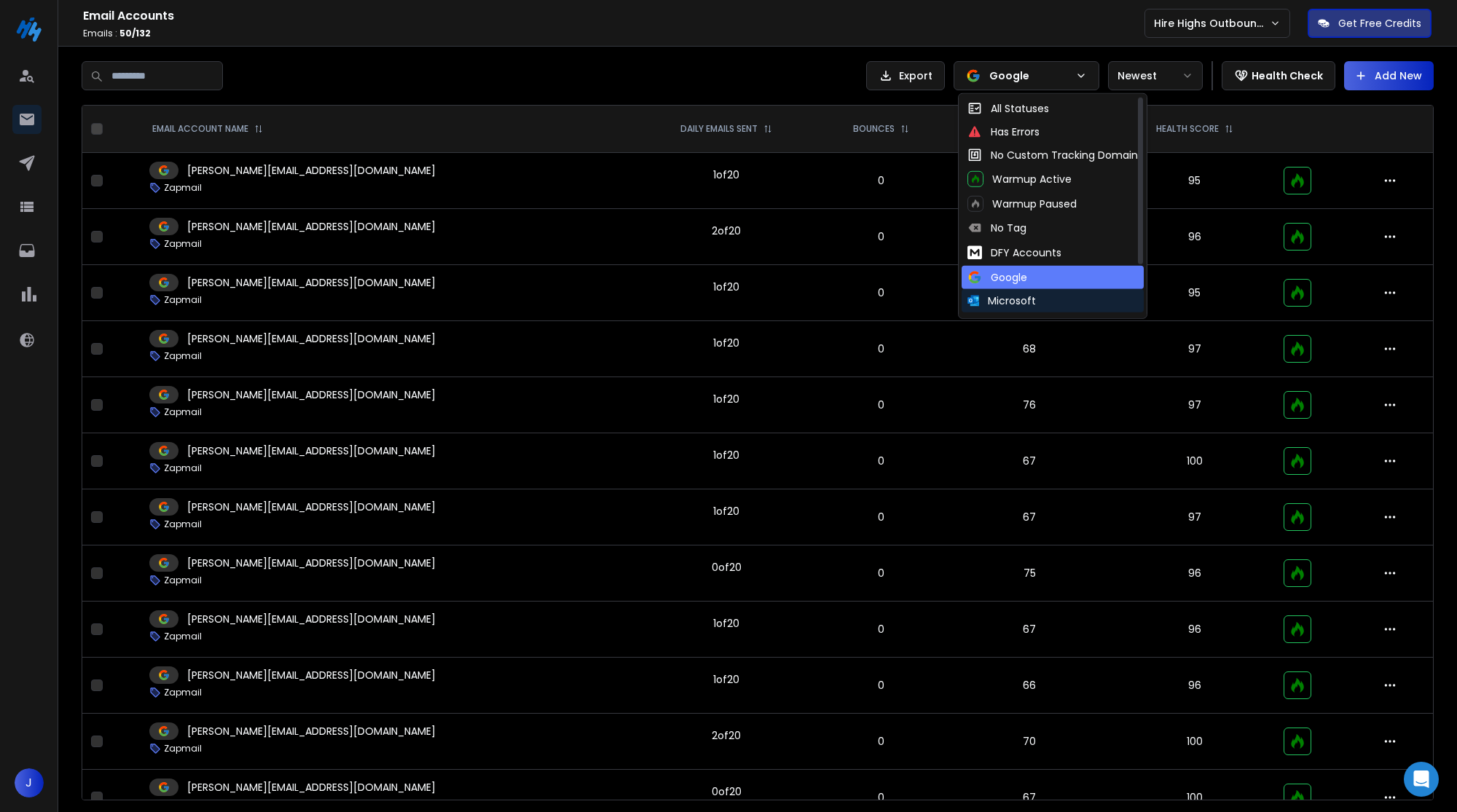
click at [1009, 301] on div "Microsoft" at bounding box center [1001, 301] width 69 height 15
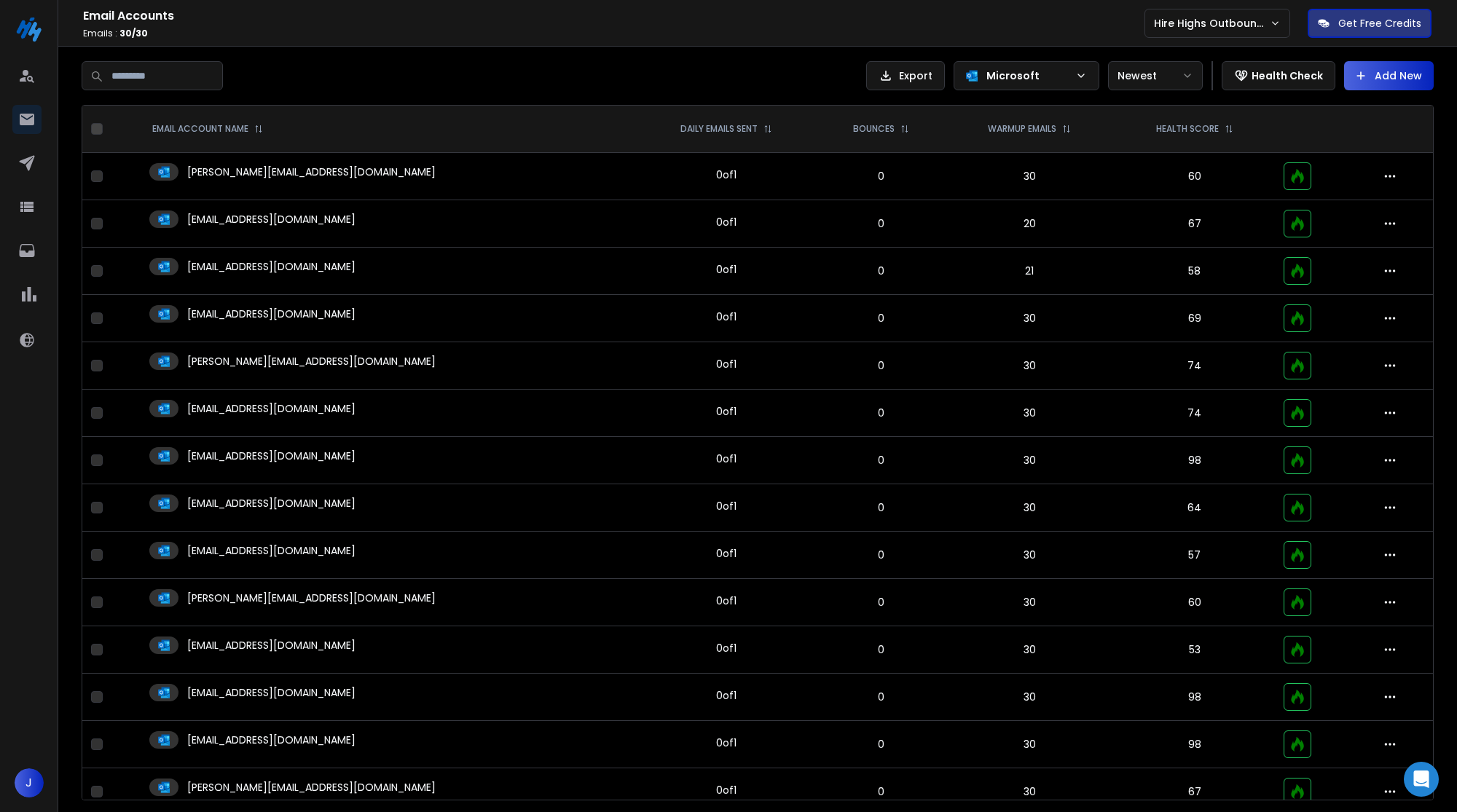
click at [497, 361] on div "angela@teamhirehighshq.com" at bounding box center [387, 361] width 476 height 17
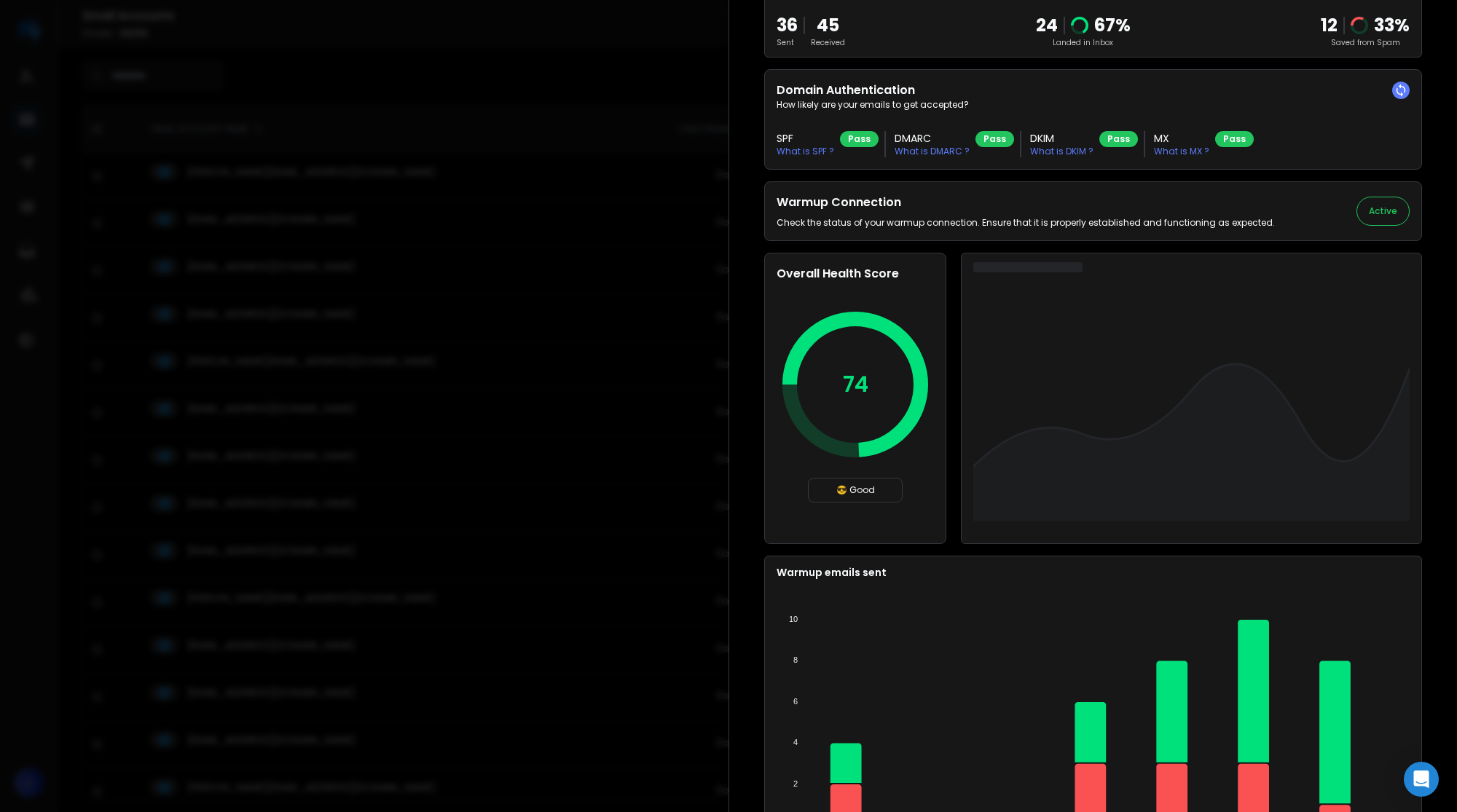
scroll to position [372, 0]
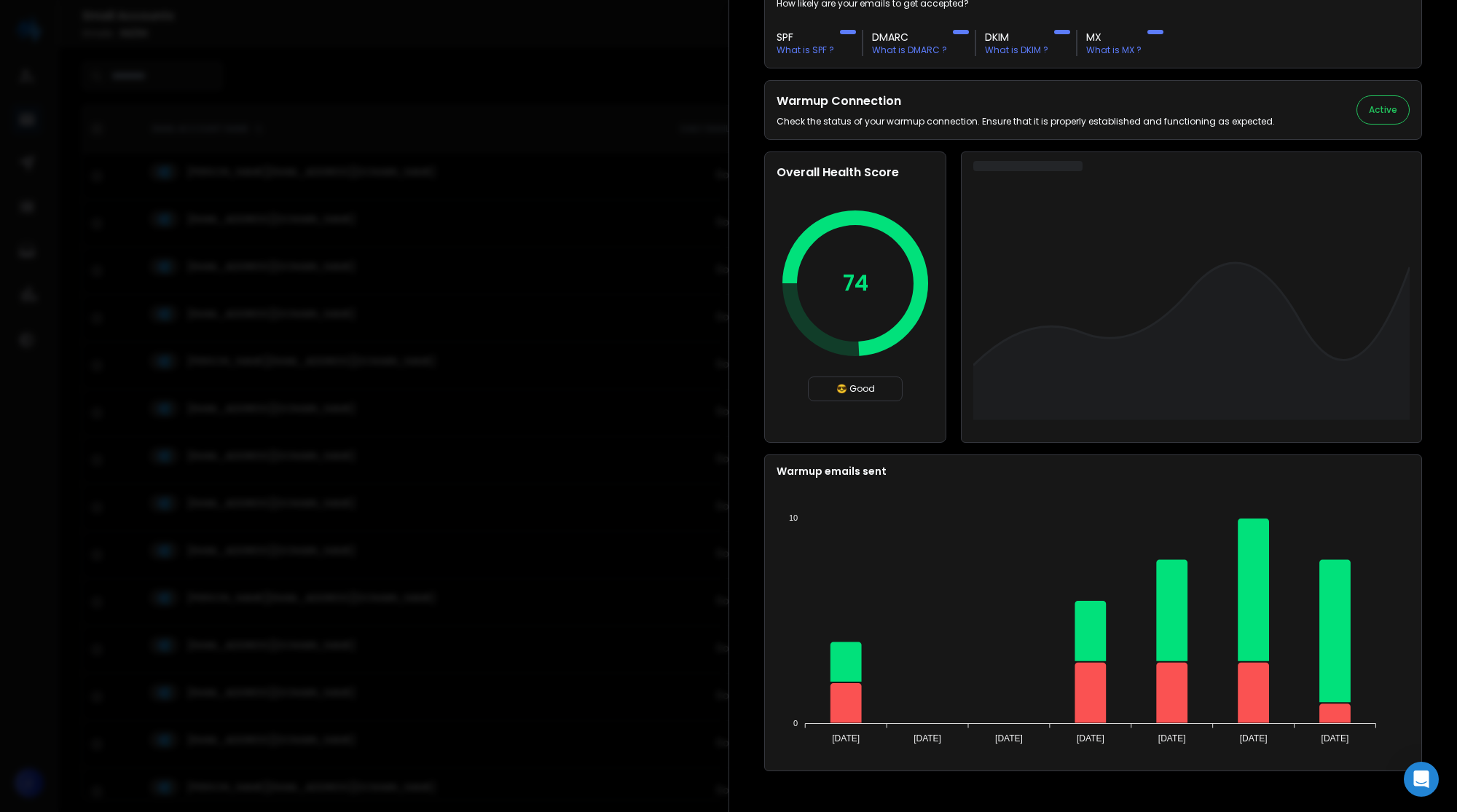
click at [546, 244] on div at bounding box center [728, 406] width 1457 height 812
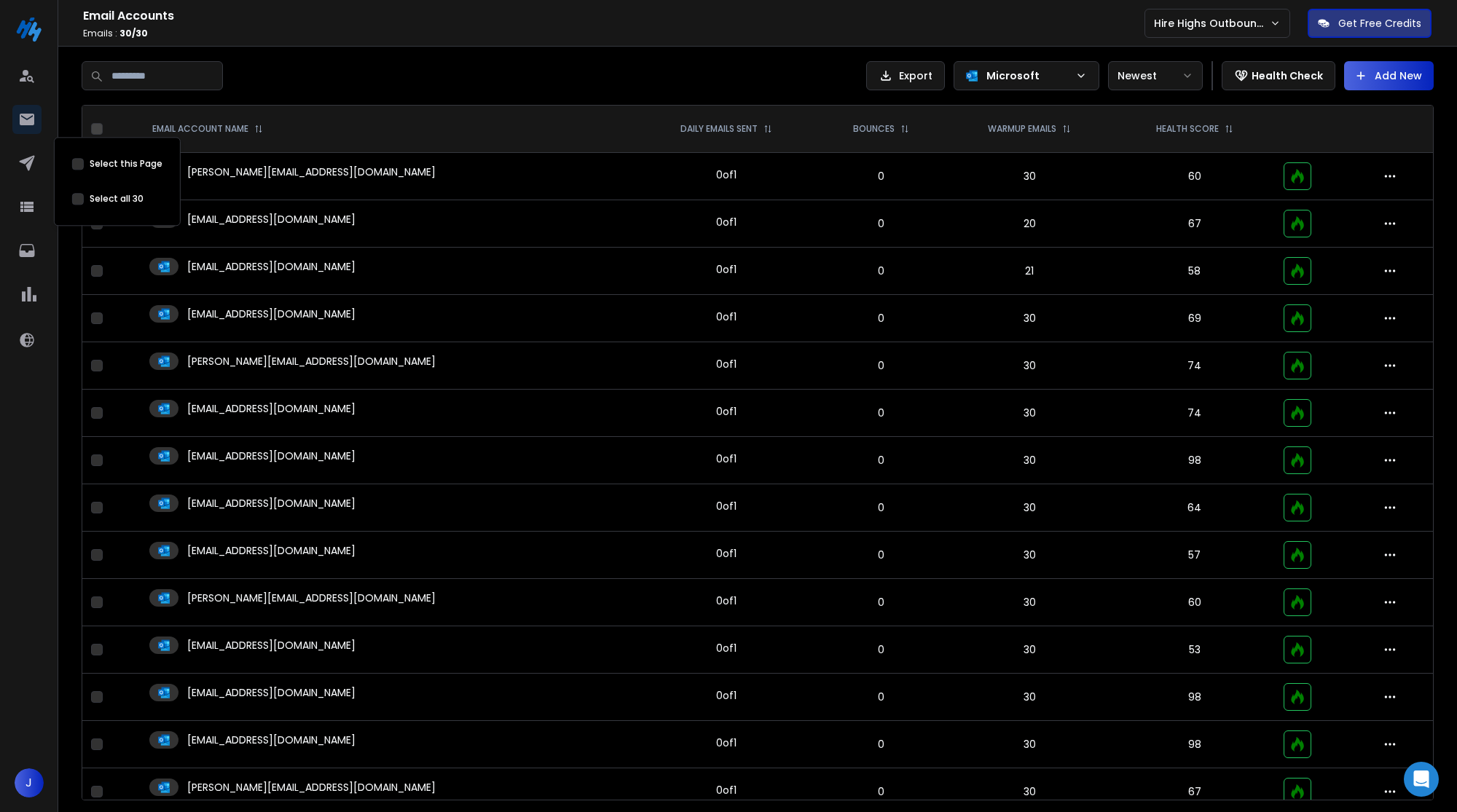
click at [75, 205] on div "Select all 30" at bounding box center [116, 199] width 90 height 29
click at [76, 200] on button "Select this Page" at bounding box center [78, 199] width 12 height 12
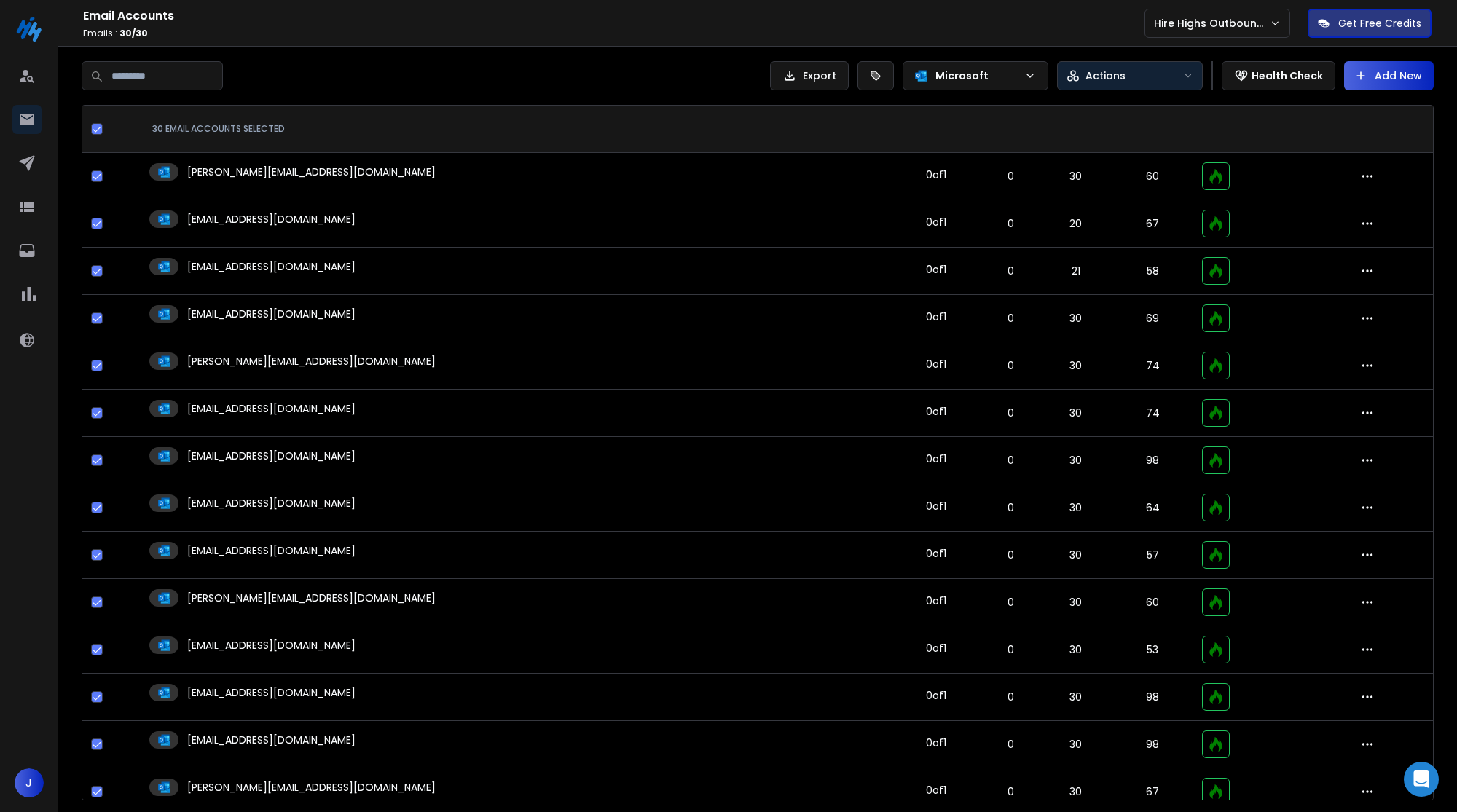
click at [1090, 75] on p "Actions" at bounding box center [1105, 75] width 40 height 15
click at [1093, 115] on div "Bulk Edit" at bounding box center [1102, 108] width 63 height 15
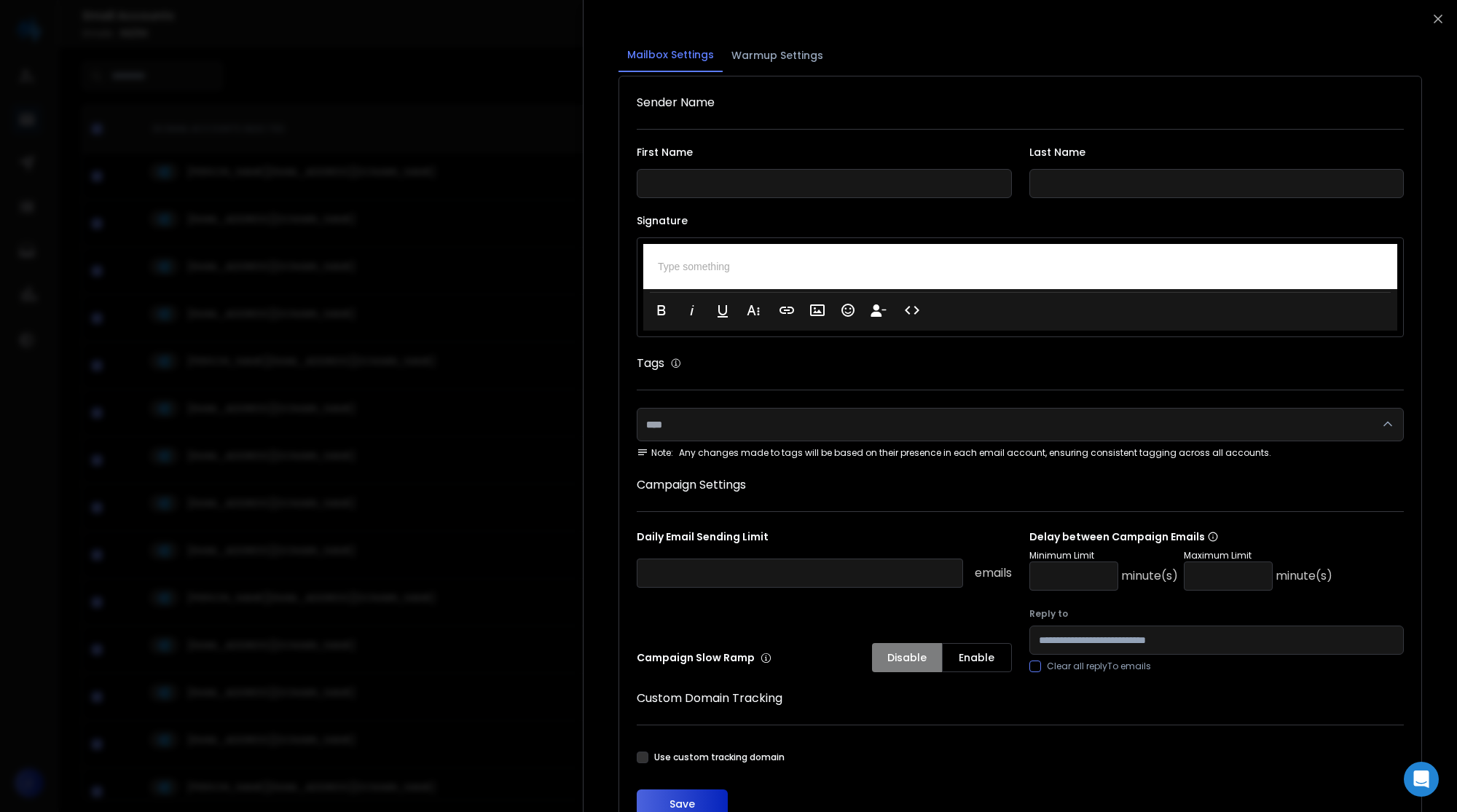
scroll to position [63, 0]
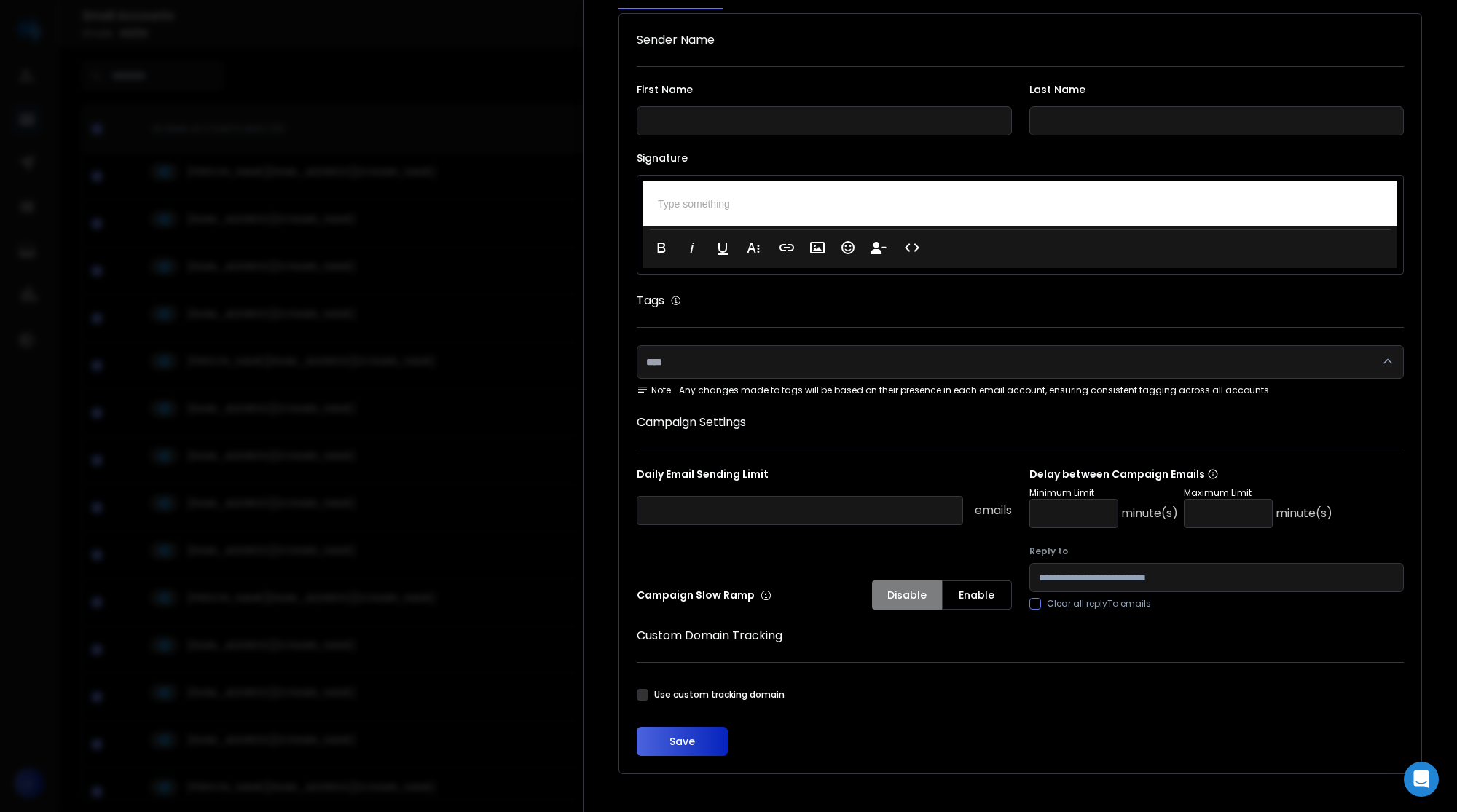
click at [852, 361] on div at bounding box center [1019, 361] width 767 height 33
click at [861, 327] on div at bounding box center [1019, 327] width 767 height 1
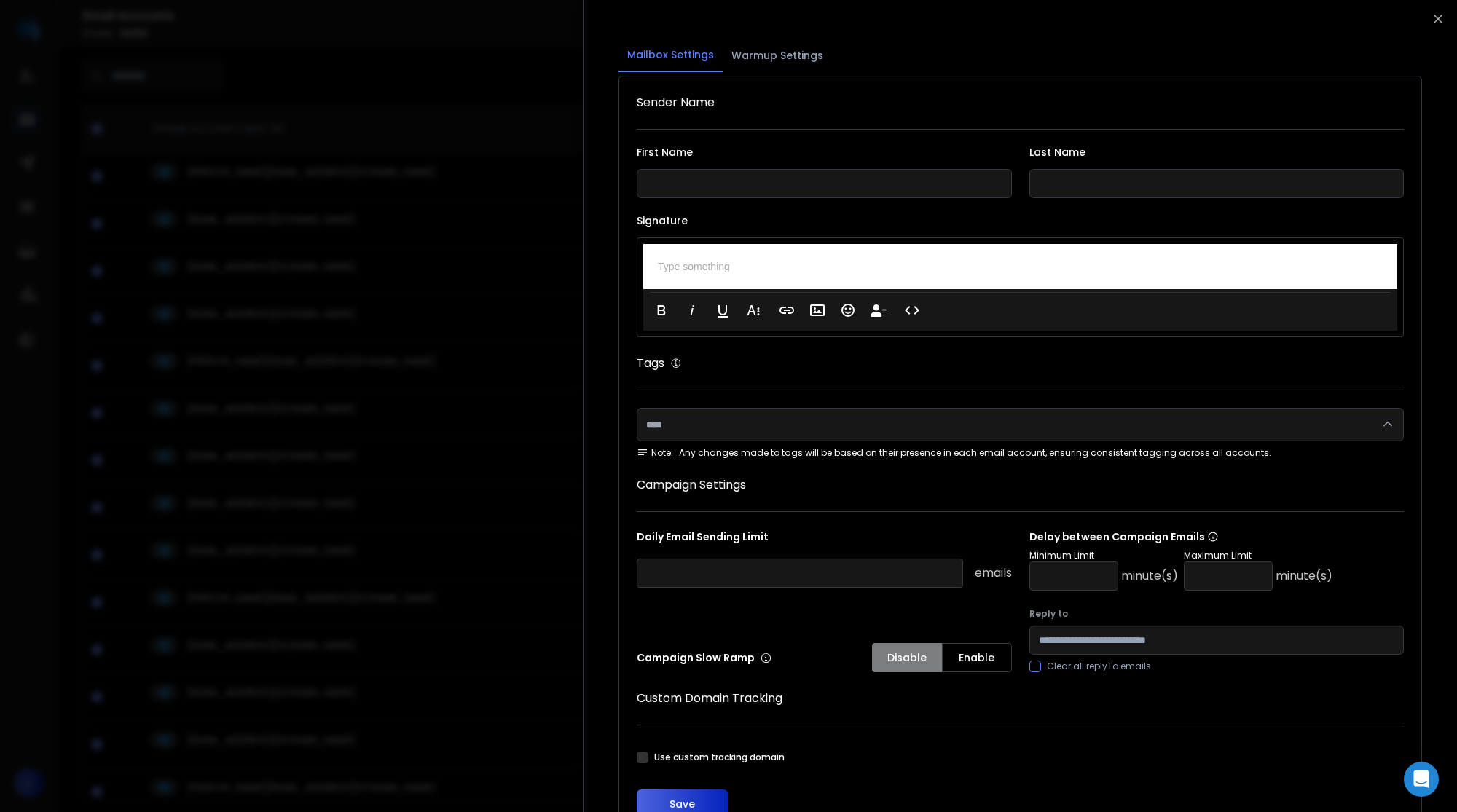
click at [788, 58] on button "Warmup Settings" at bounding box center [778, 55] width 110 height 32
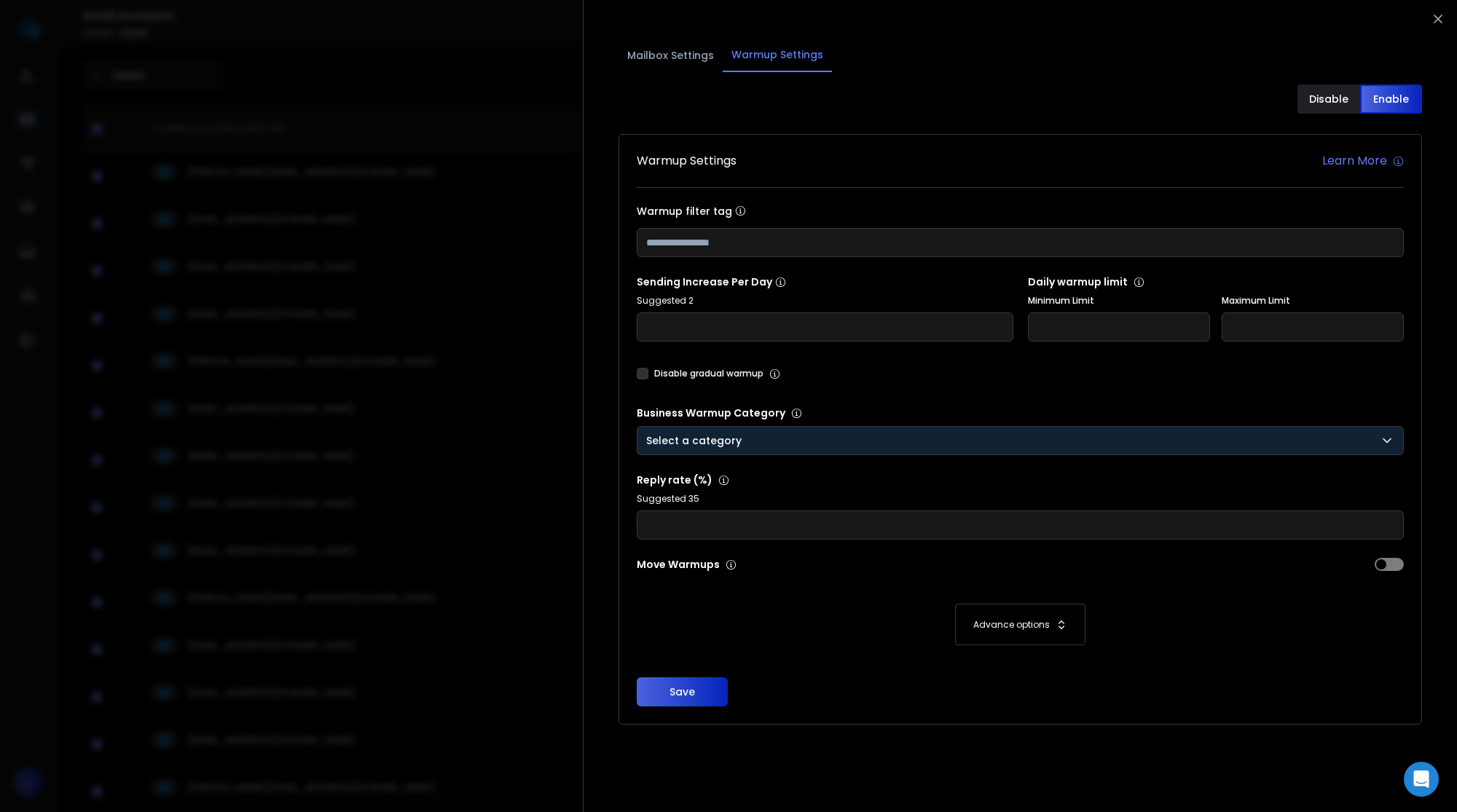
click at [762, 445] on div "Select a category" at bounding box center [1019, 440] width 748 height 15
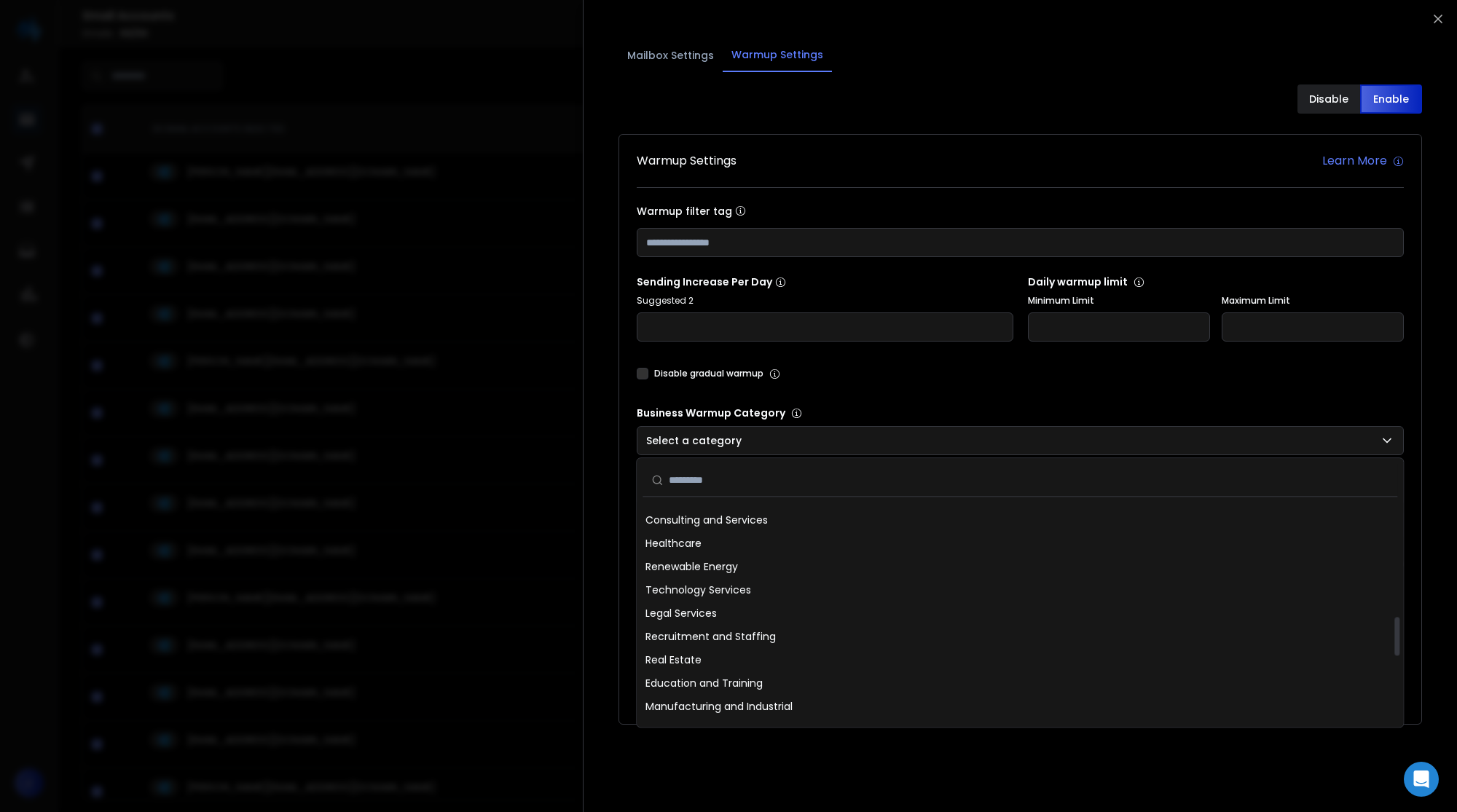
scroll to position [630, 0]
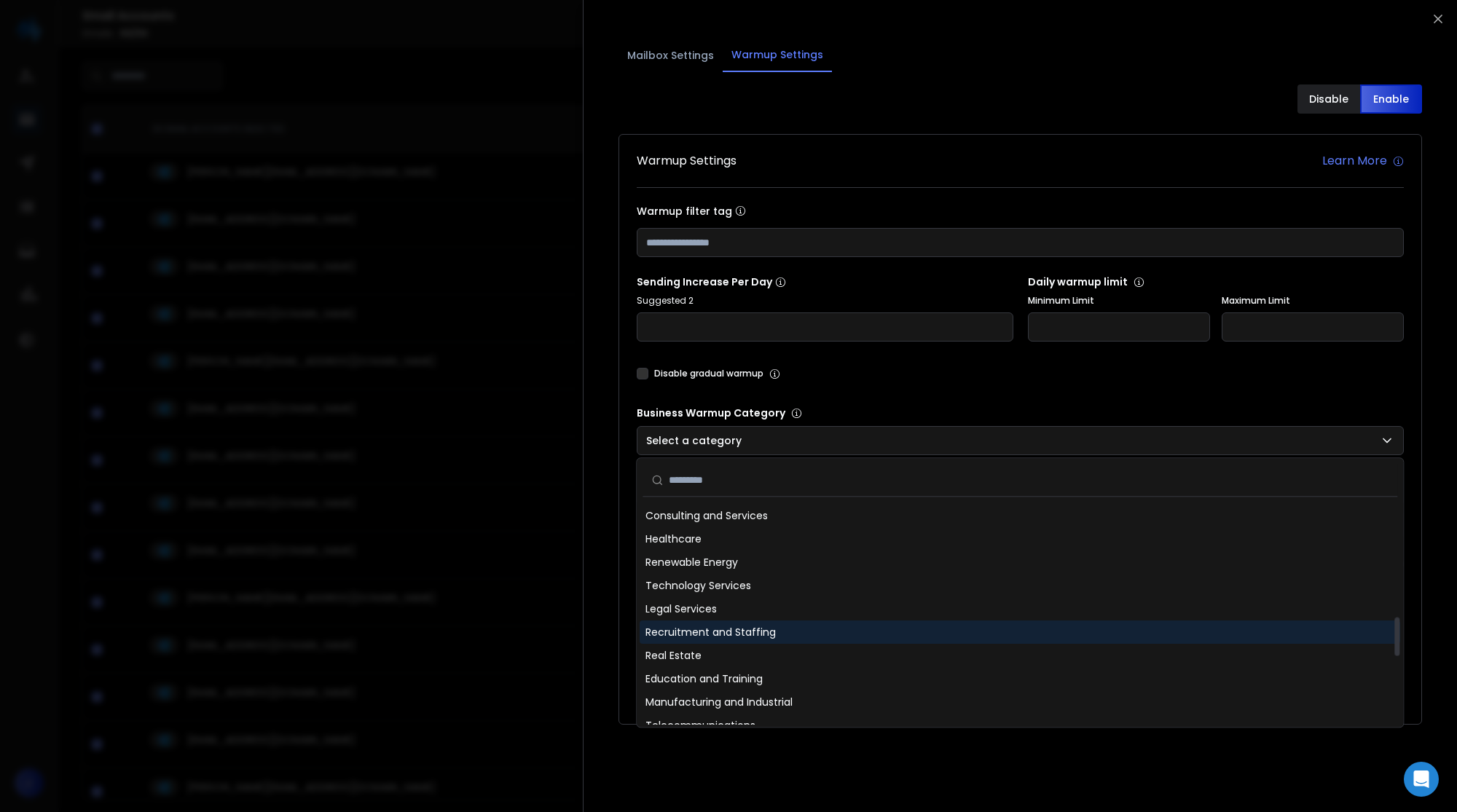
click at [748, 625] on span "Recruitment and Staffing" at bounding box center [710, 632] width 130 height 15
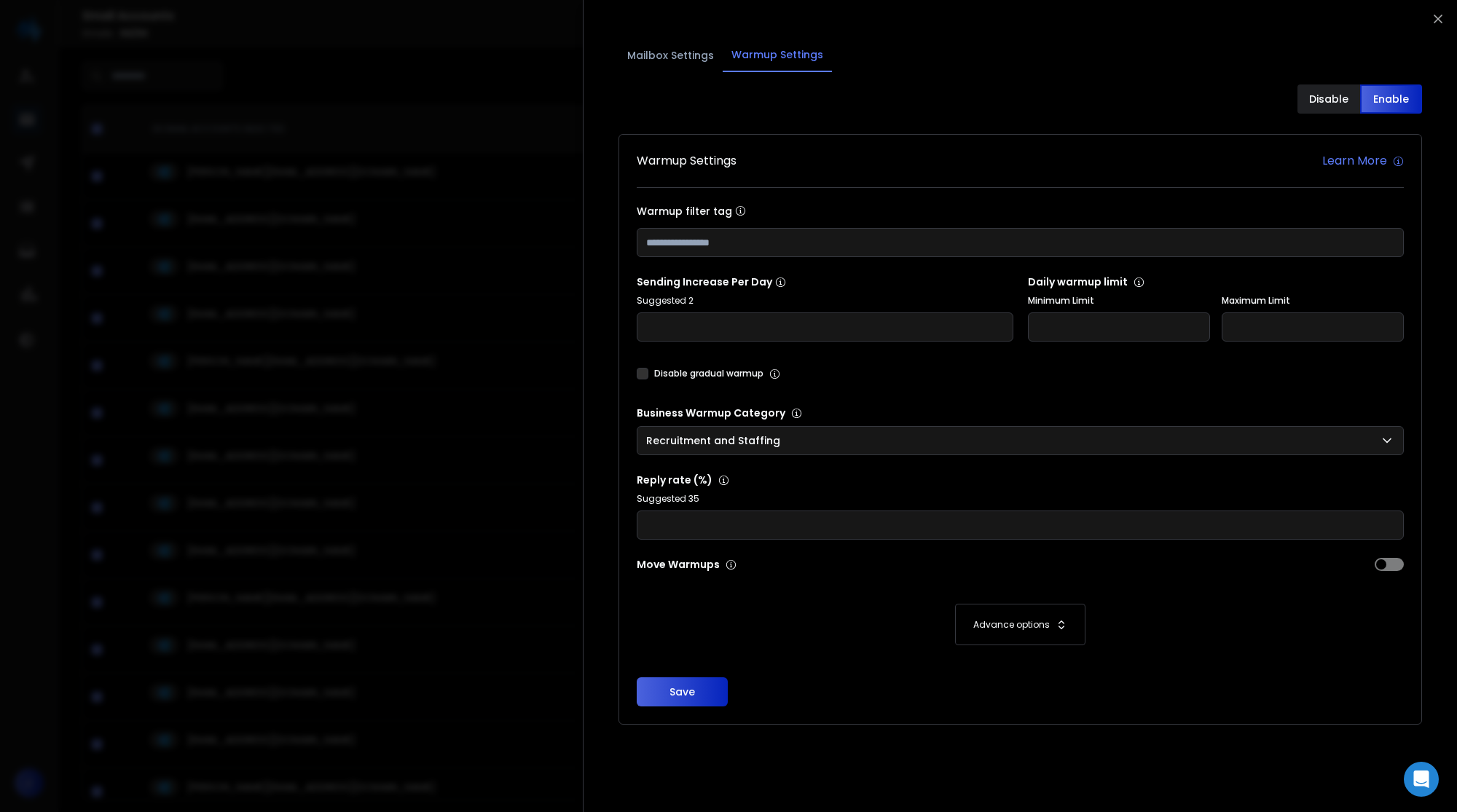
click at [707, 686] on button "Save" at bounding box center [682, 692] width 91 height 29
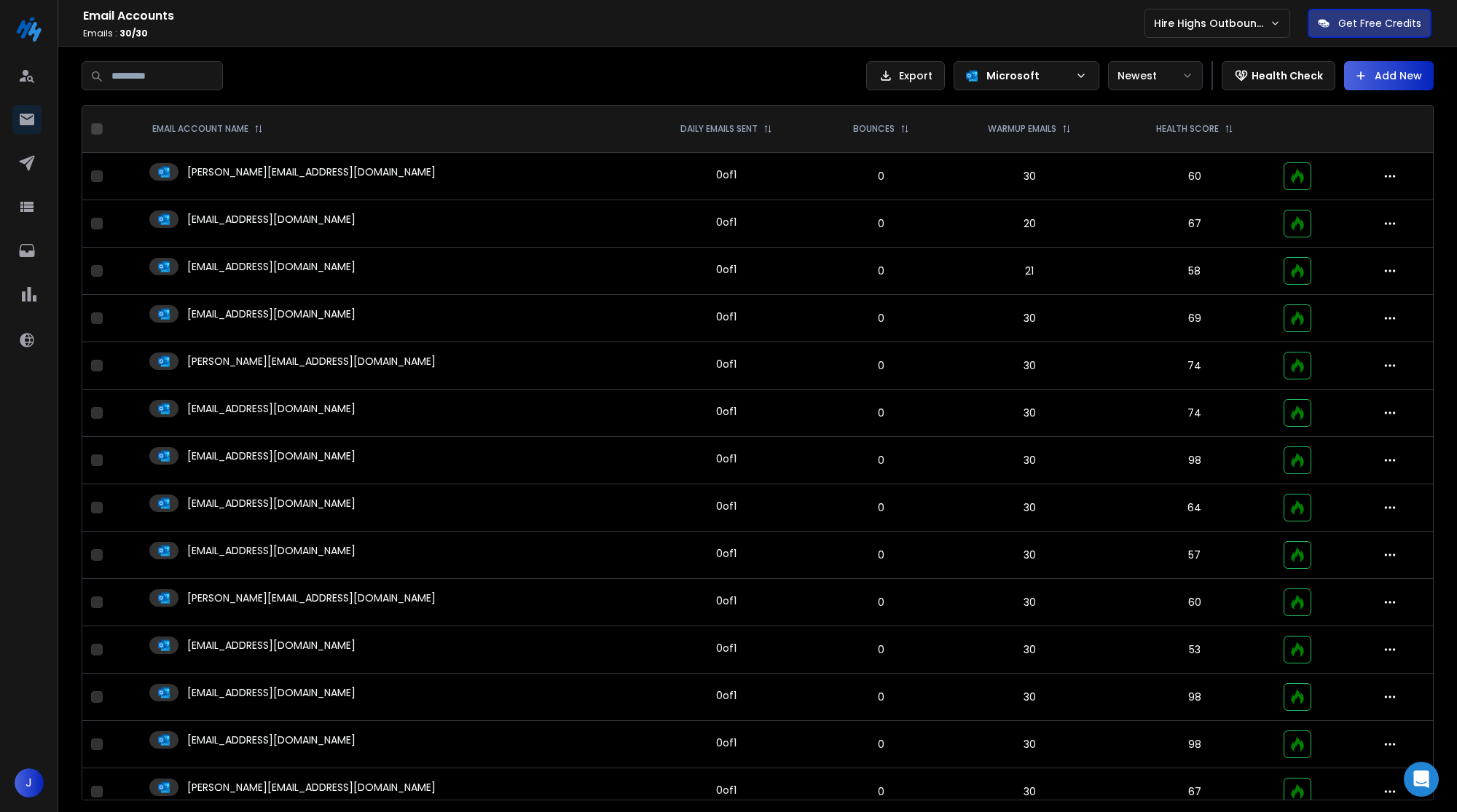
click at [635, 186] on td "0 of 1" at bounding box center [726, 172] width 183 height 38
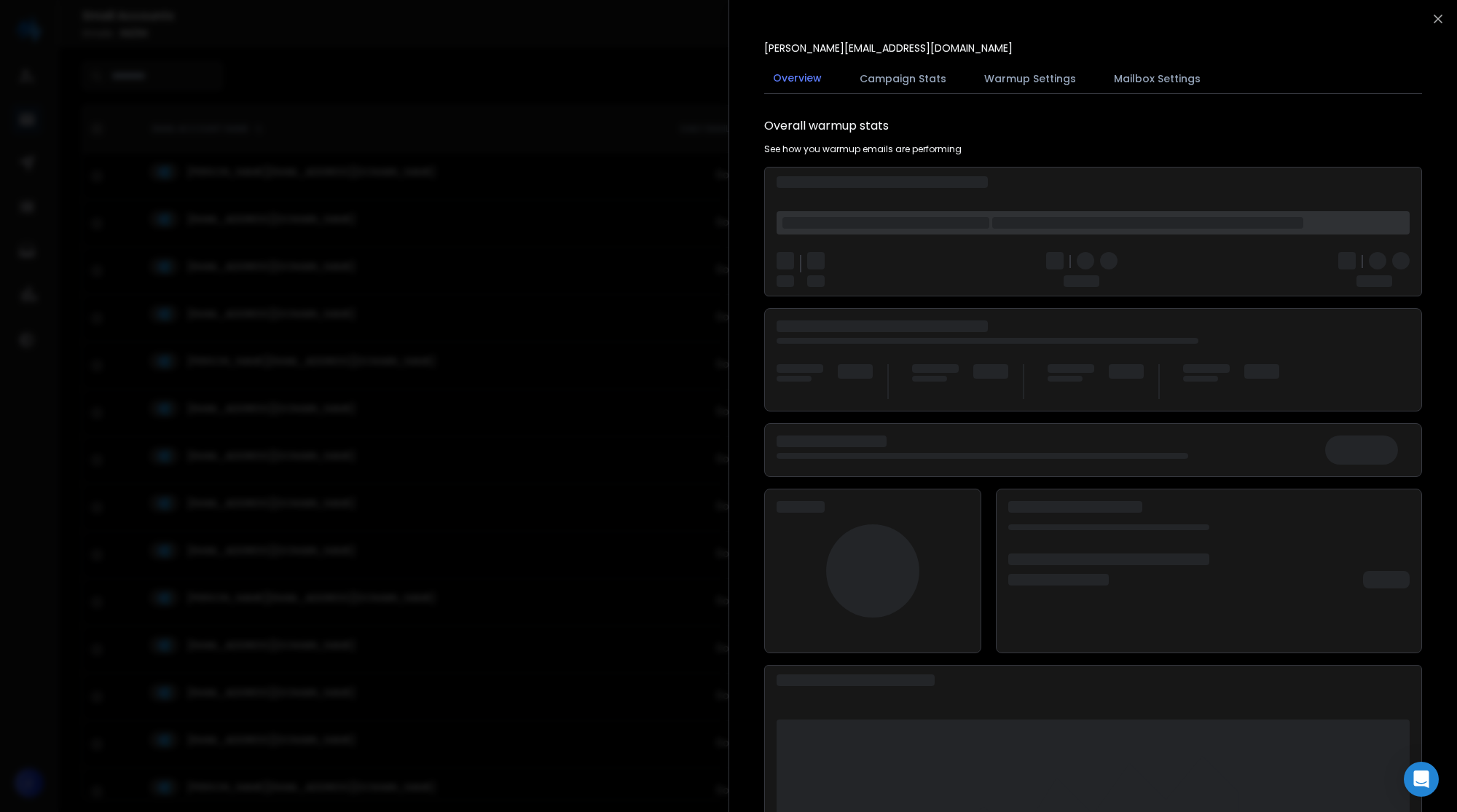
click at [552, 185] on div at bounding box center [728, 406] width 1457 height 812
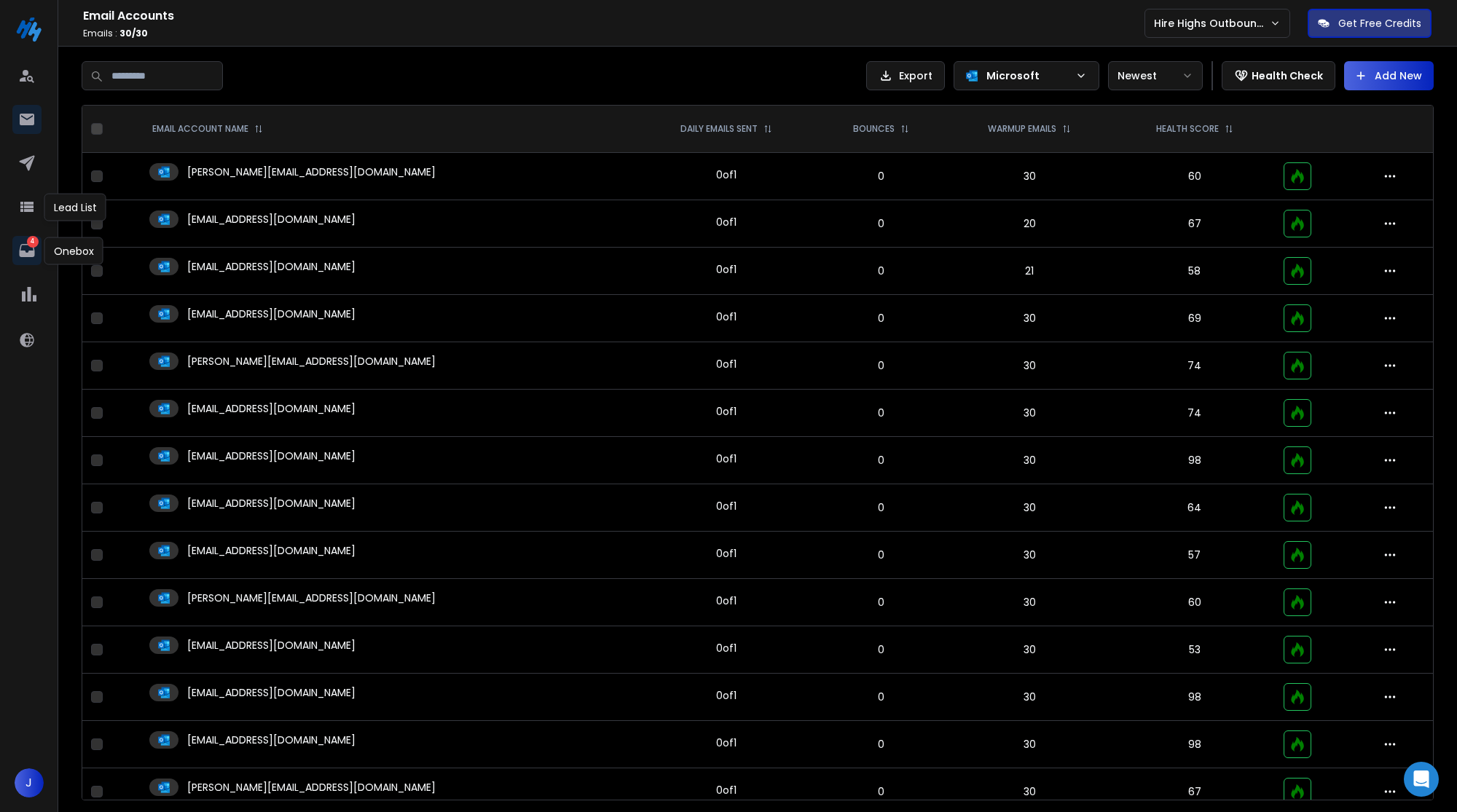
click at [26, 243] on icon at bounding box center [27, 250] width 17 height 17
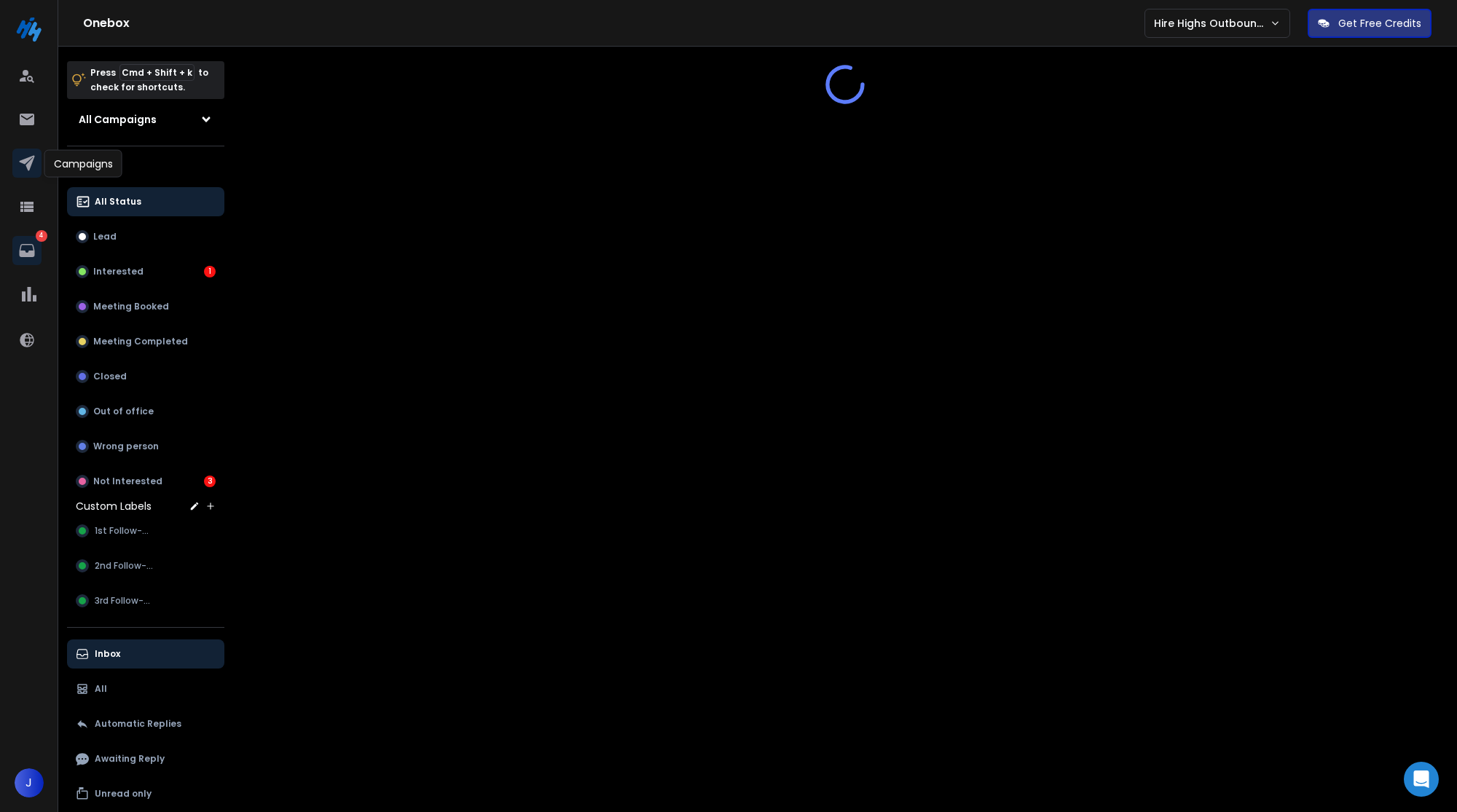
click at [33, 168] on icon at bounding box center [27, 163] width 17 height 17
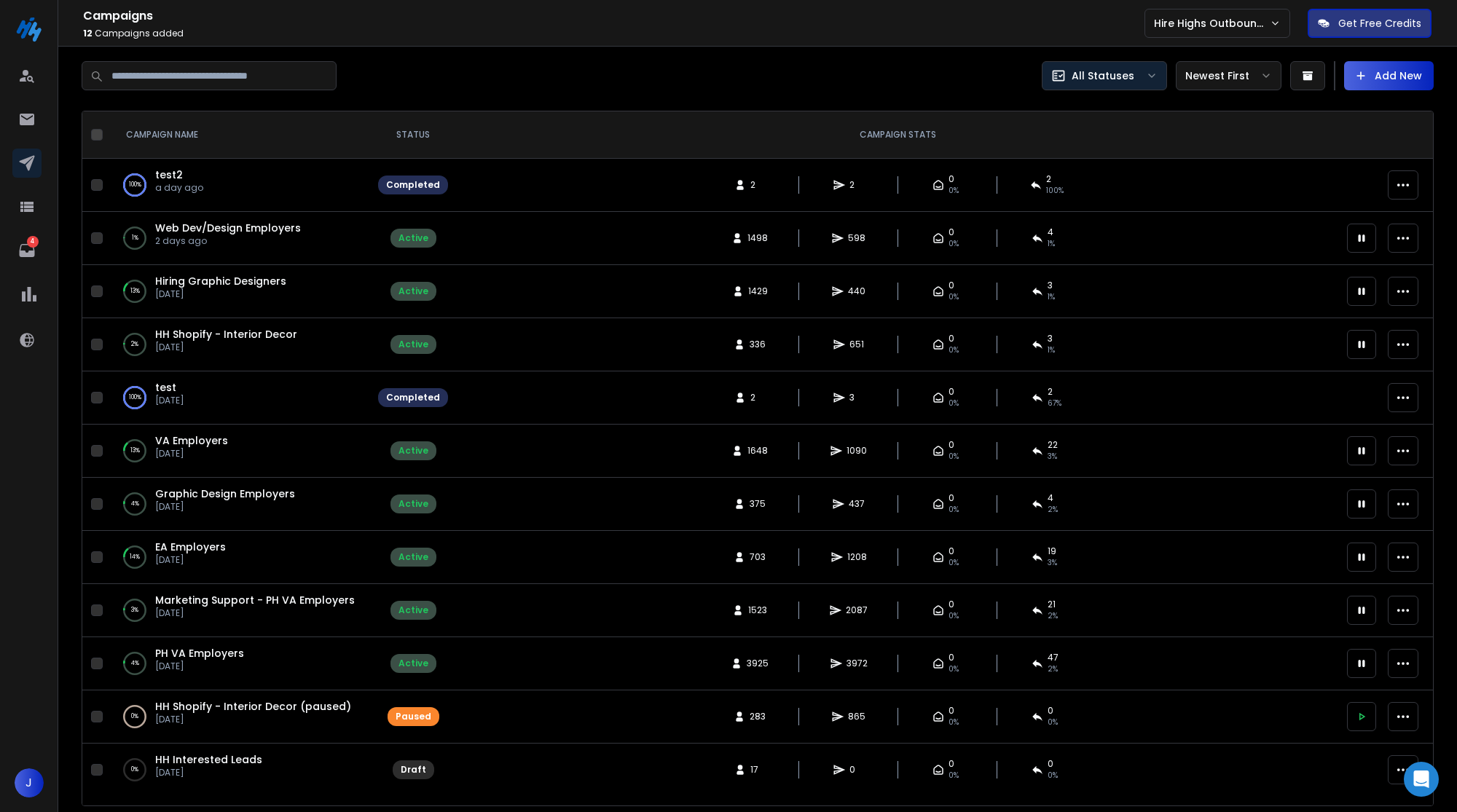
click at [1142, 74] on div "All Statuses" at bounding box center [1104, 75] width 106 height 15
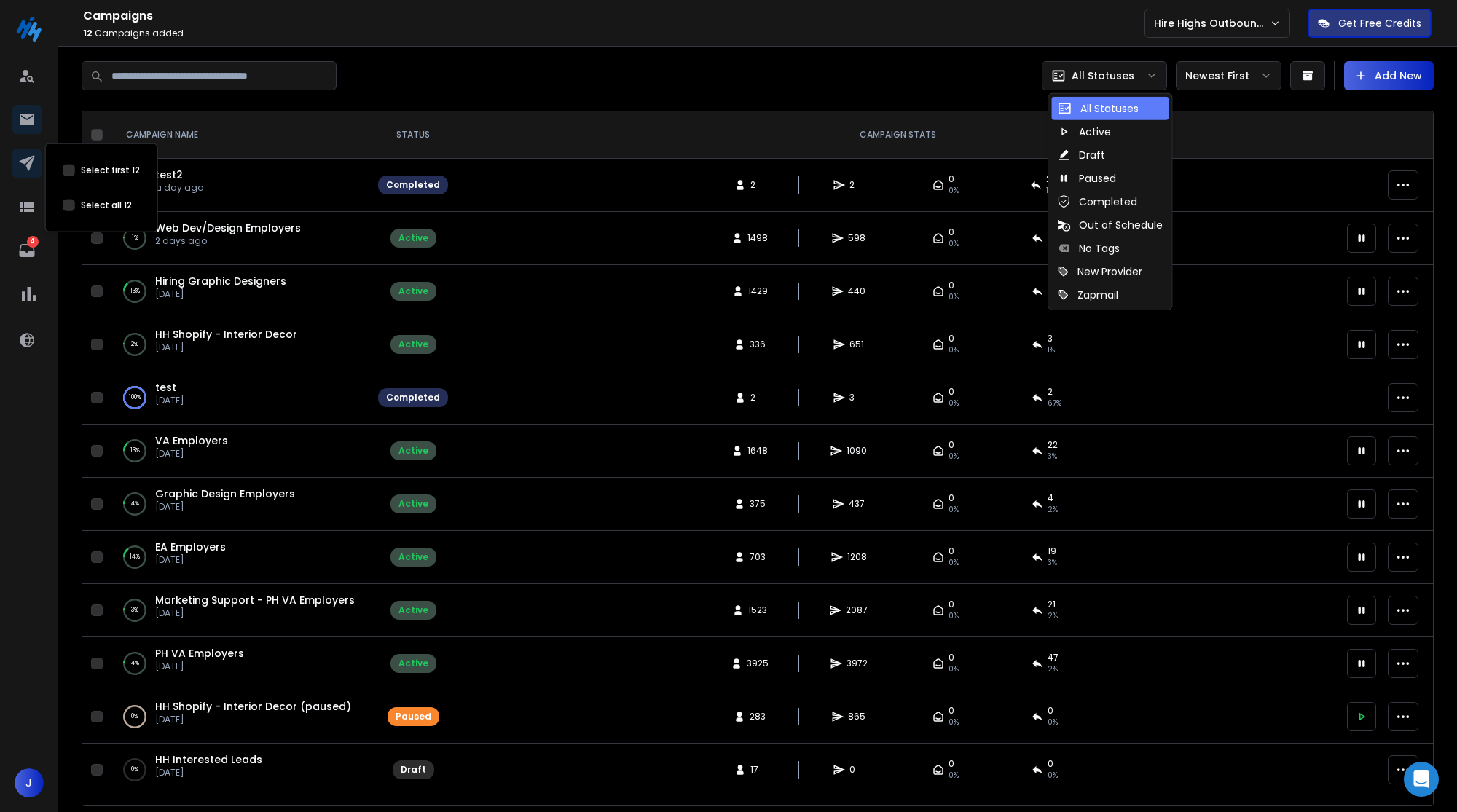
click at [22, 127] on icon at bounding box center [27, 119] width 17 height 17
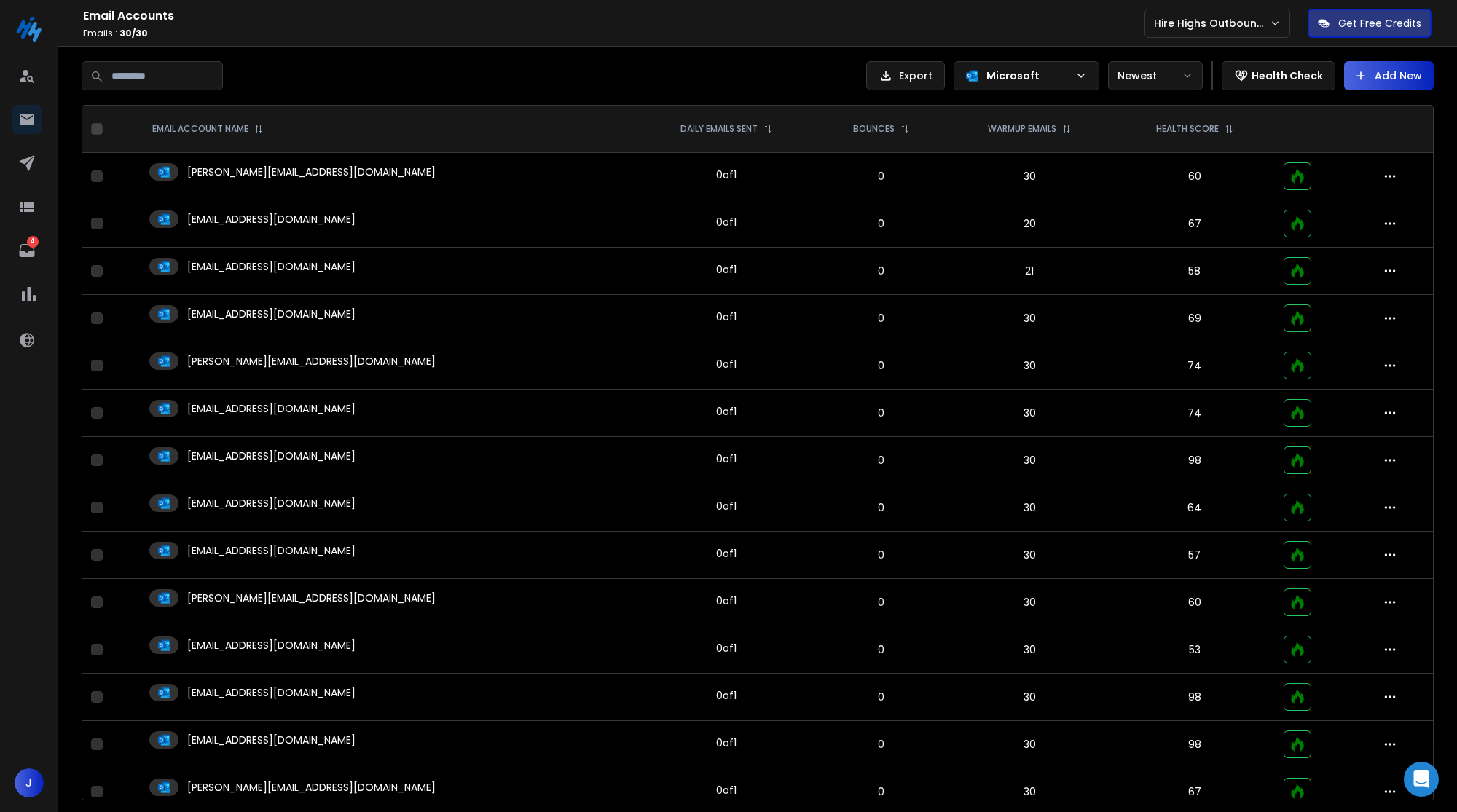
click at [1017, 76] on p "Microsoft" at bounding box center [1027, 75] width 83 height 15
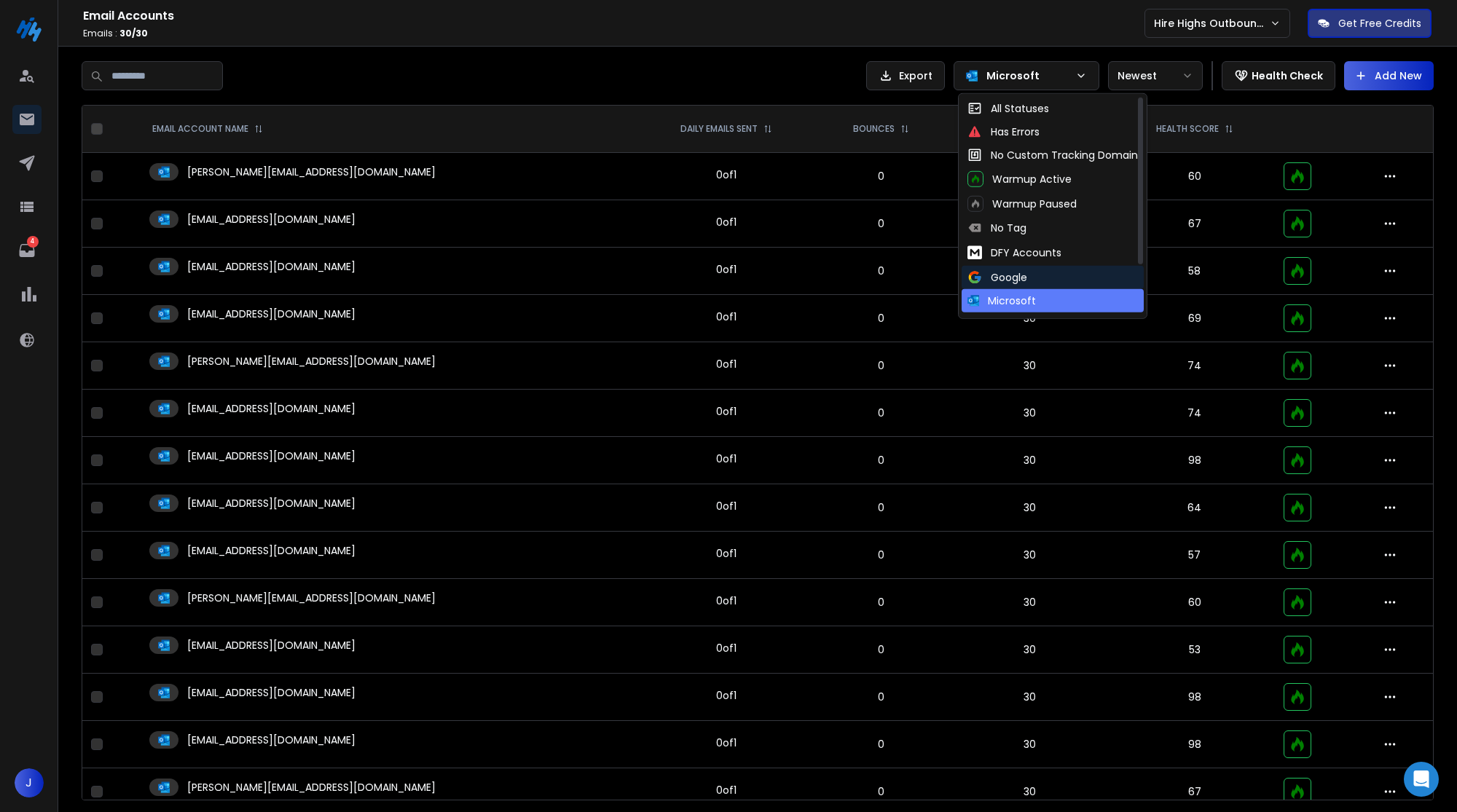
click at [1014, 266] on div "Google" at bounding box center [1053, 277] width 182 height 23
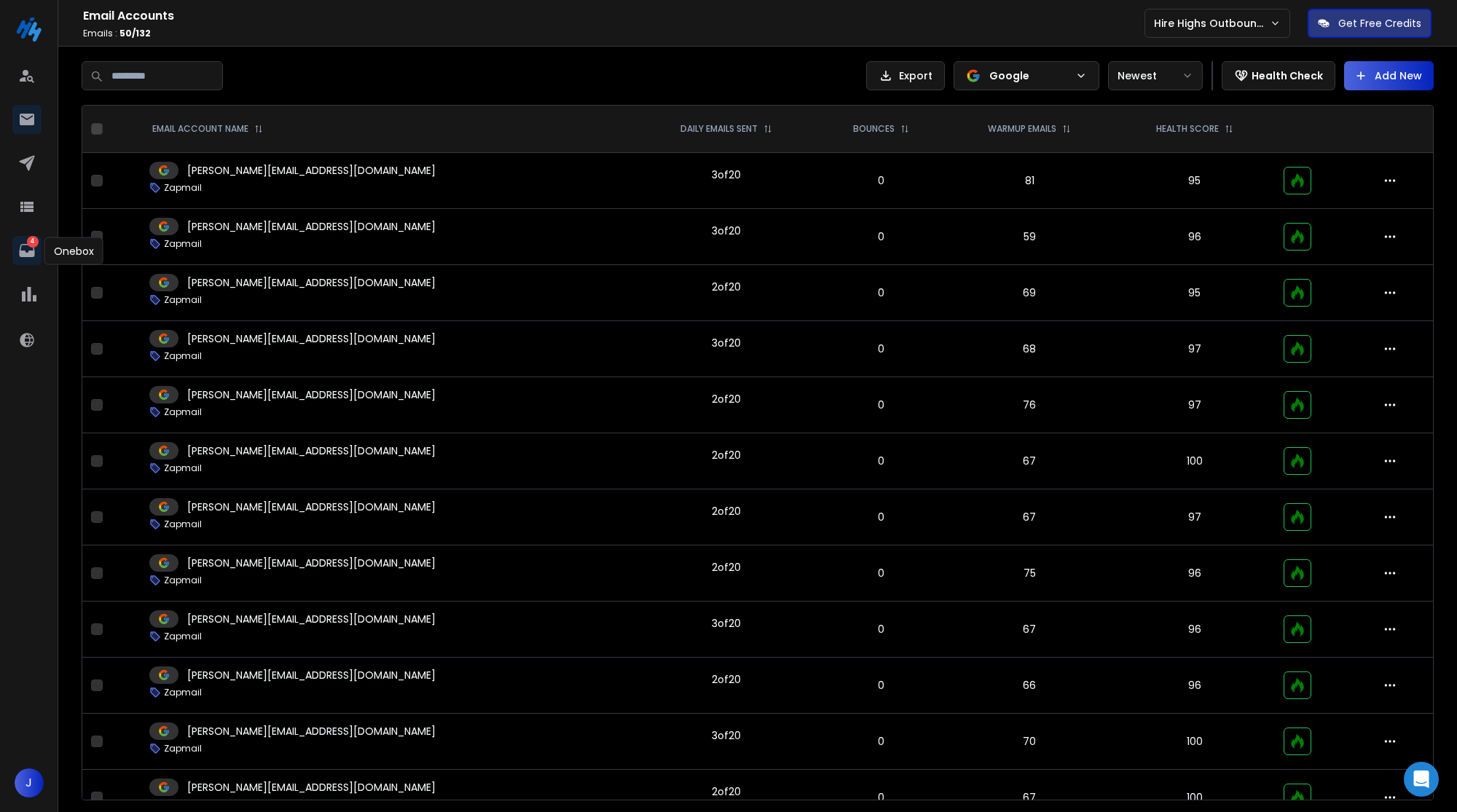
click at [34, 249] on icon at bounding box center [27, 250] width 17 height 17
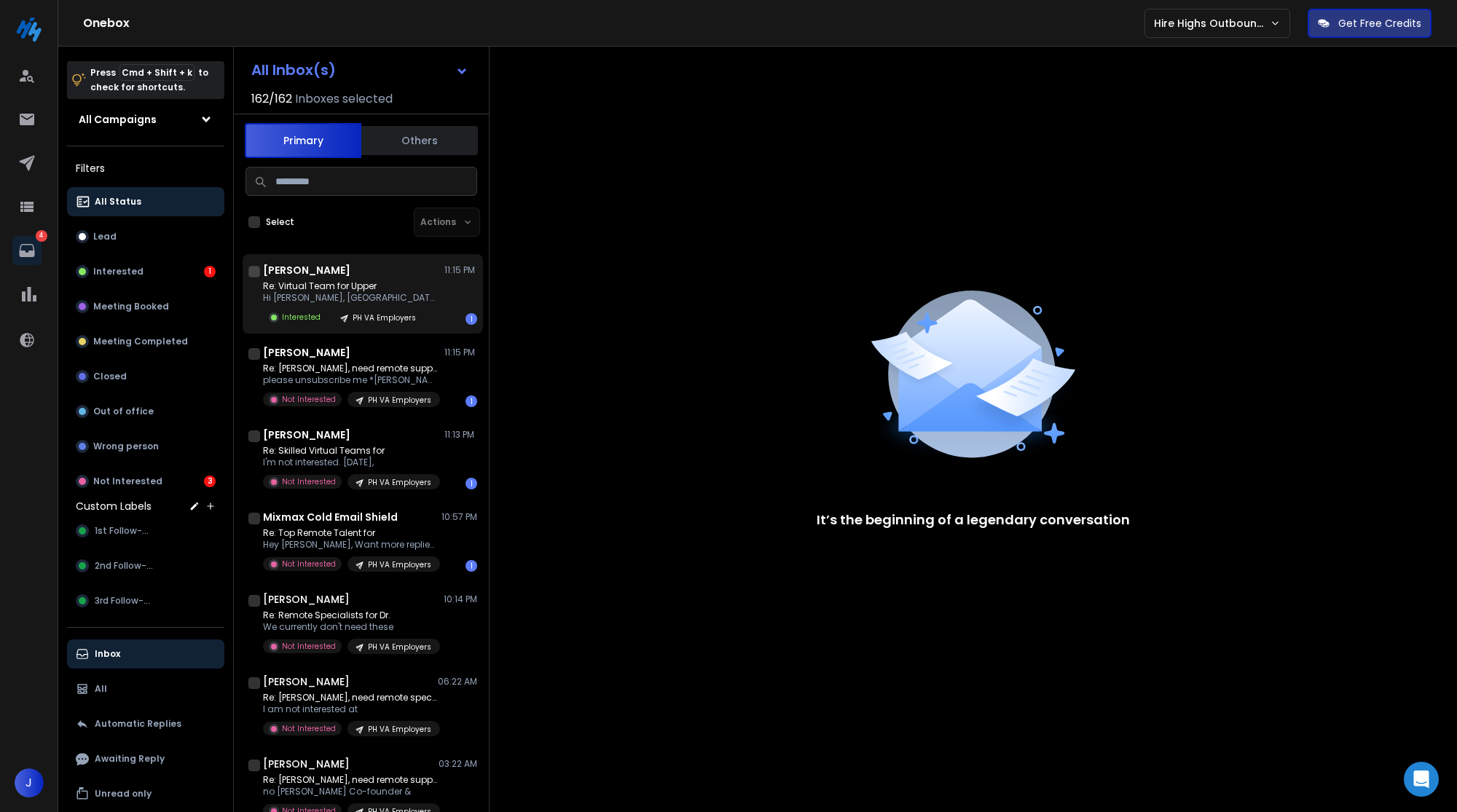
click at [451, 290] on div "Re: Virtual Team for Upper Hi Dexter, Nice to meet Interested PH VA Employers 1" at bounding box center [370, 302] width 214 height 45
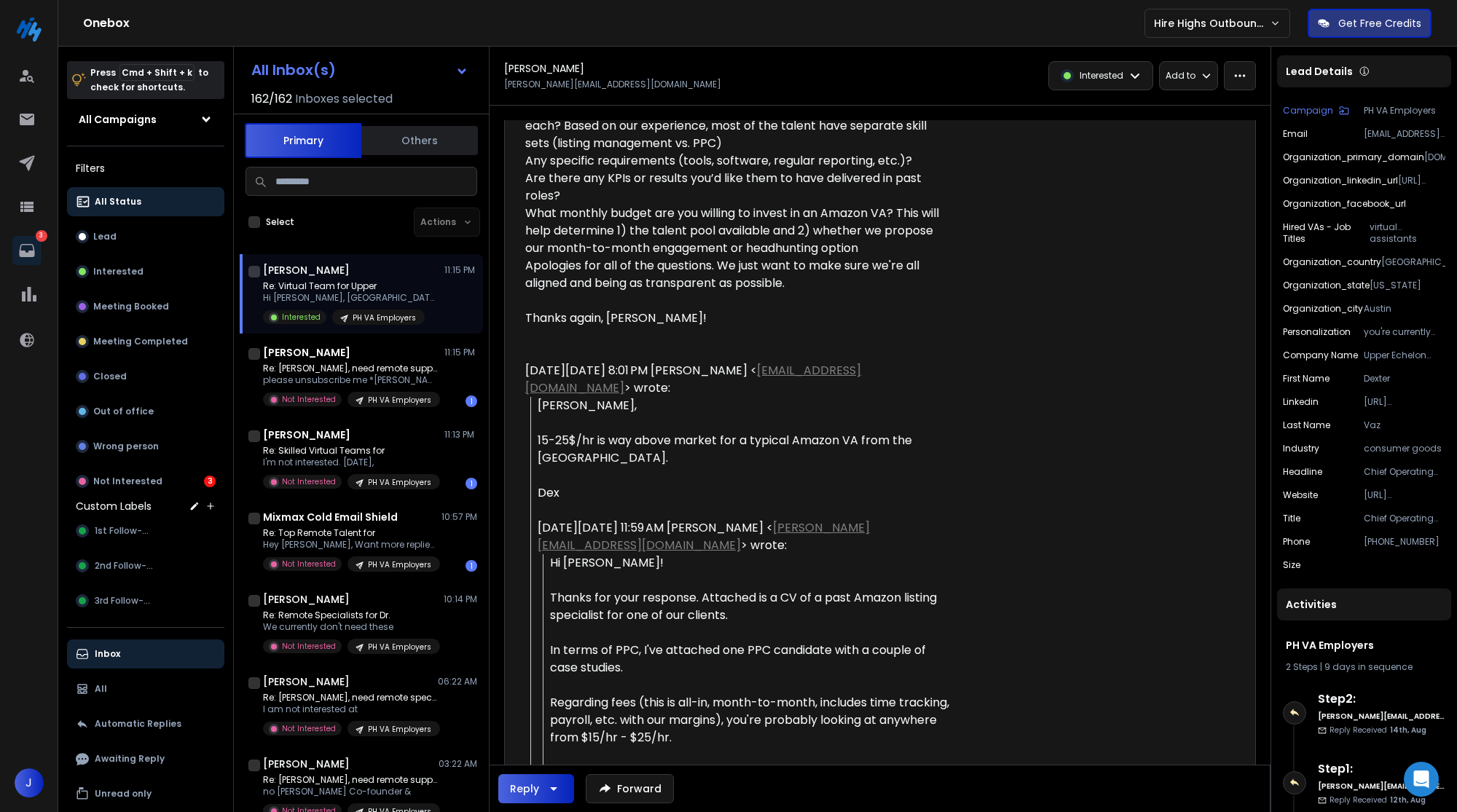
scroll to position [573, 0]
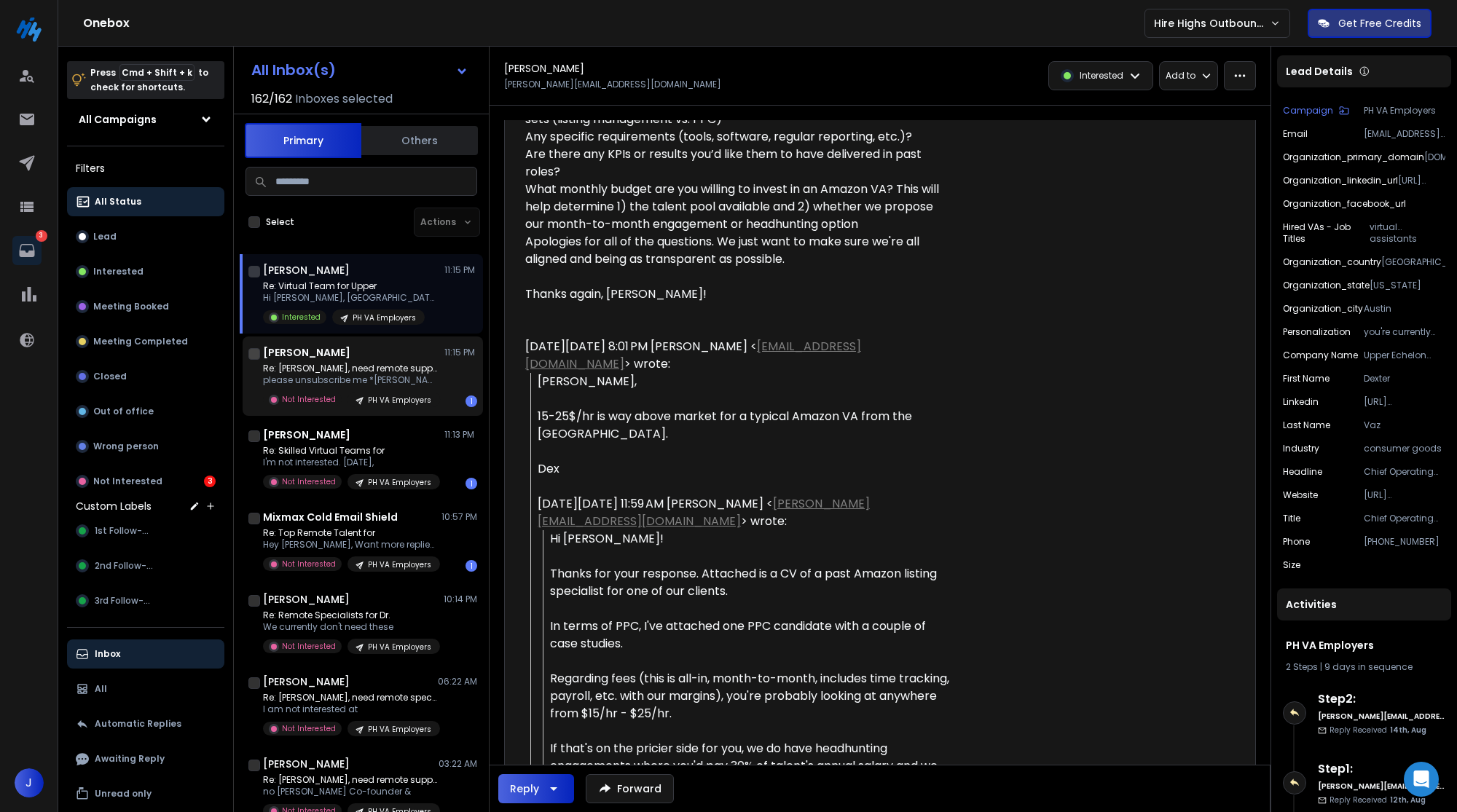
click at [407, 397] on p "PH VA Employers" at bounding box center [399, 400] width 63 height 11
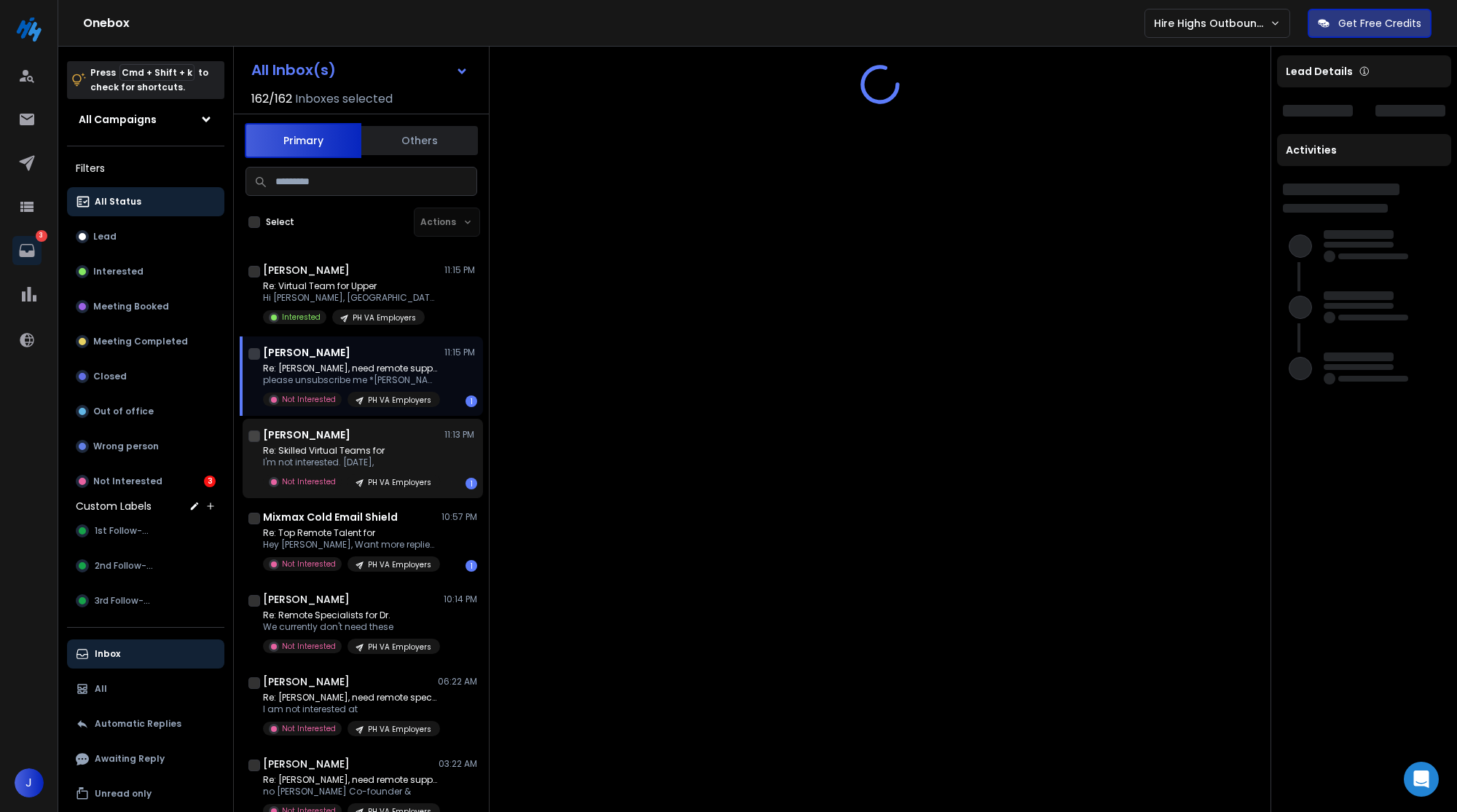
click at [397, 441] on div "Mackey Middleton 11:13 PM" at bounding box center [370, 434] width 214 height 15
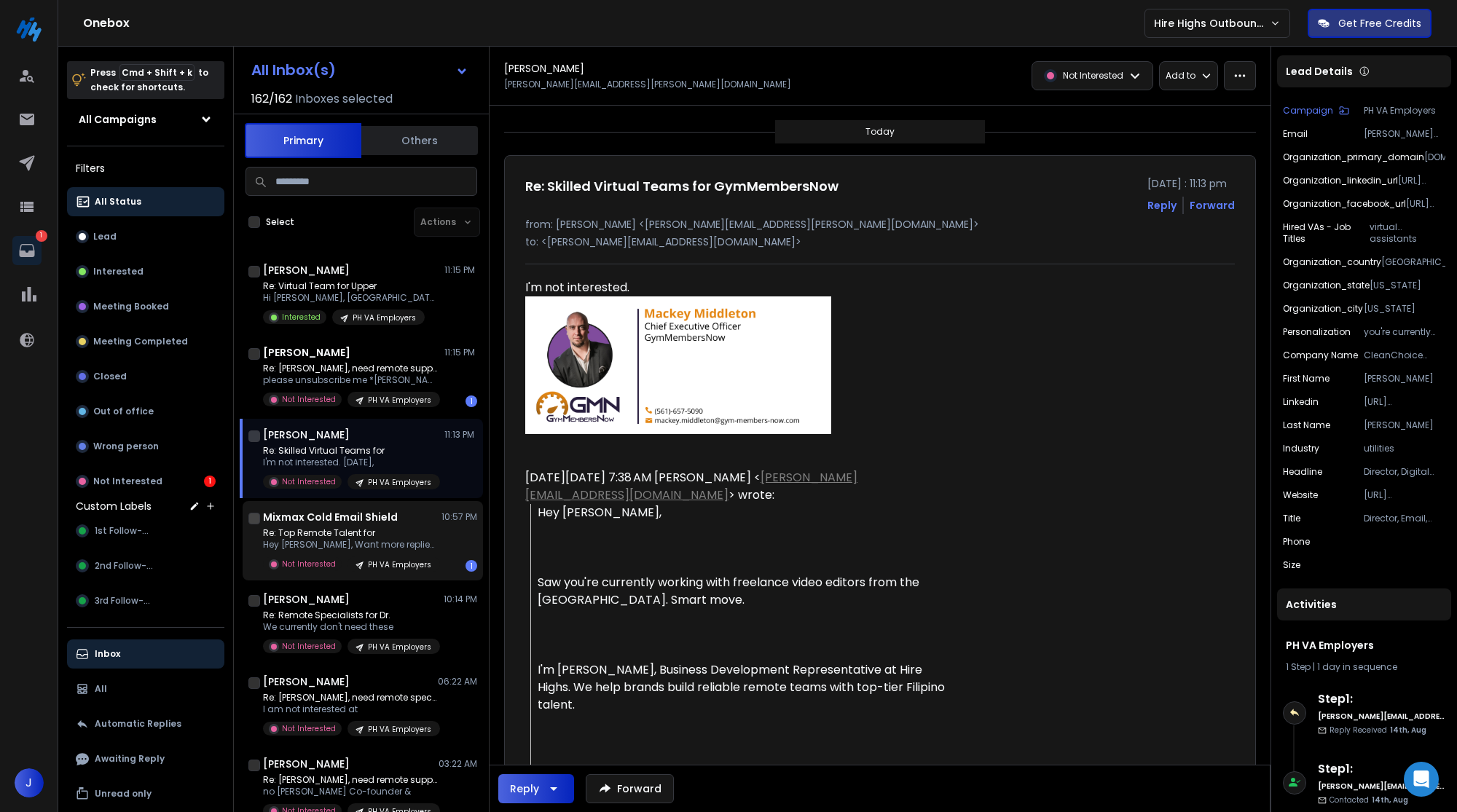
click at [401, 558] on div "PH VA Employers" at bounding box center [394, 564] width 93 height 15
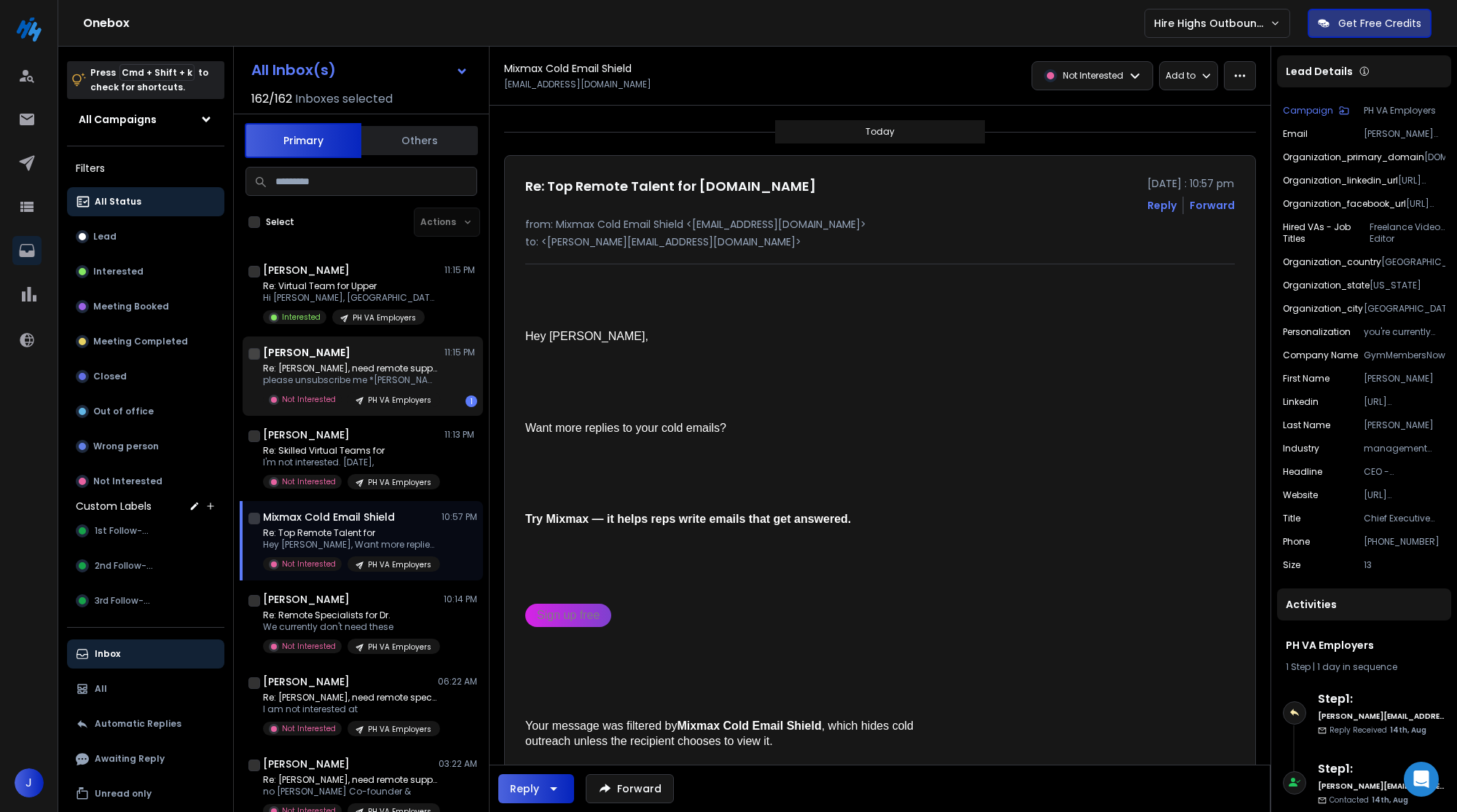
click at [401, 385] on p "please unsubscribe me *[PERSON_NAME]" at bounding box center [350, 380] width 175 height 12
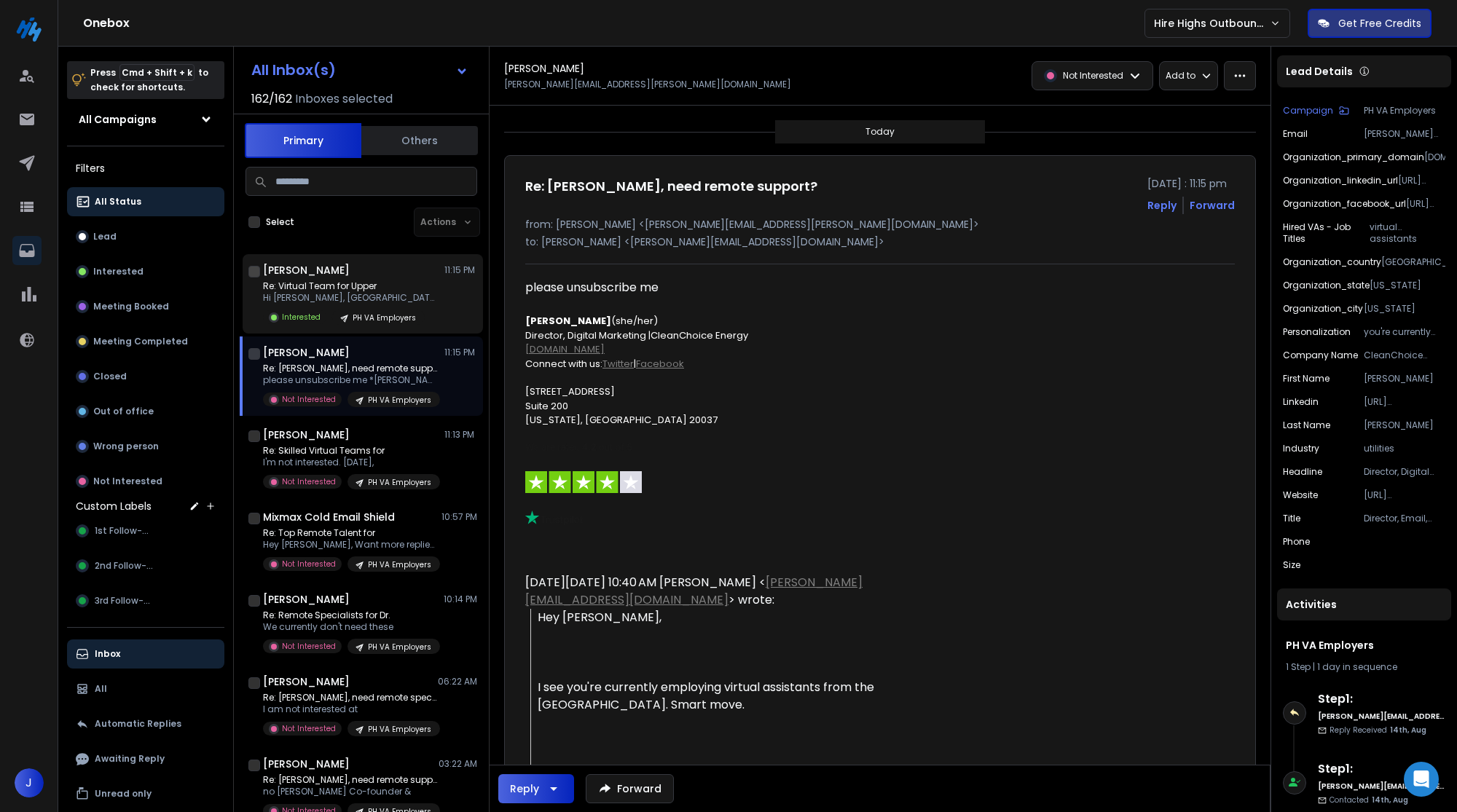
click at [420, 300] on div "Re: Virtual Team for Upper Hi Dexter, Nice to meet Interested PH VA Employers" at bounding box center [370, 302] width 214 height 45
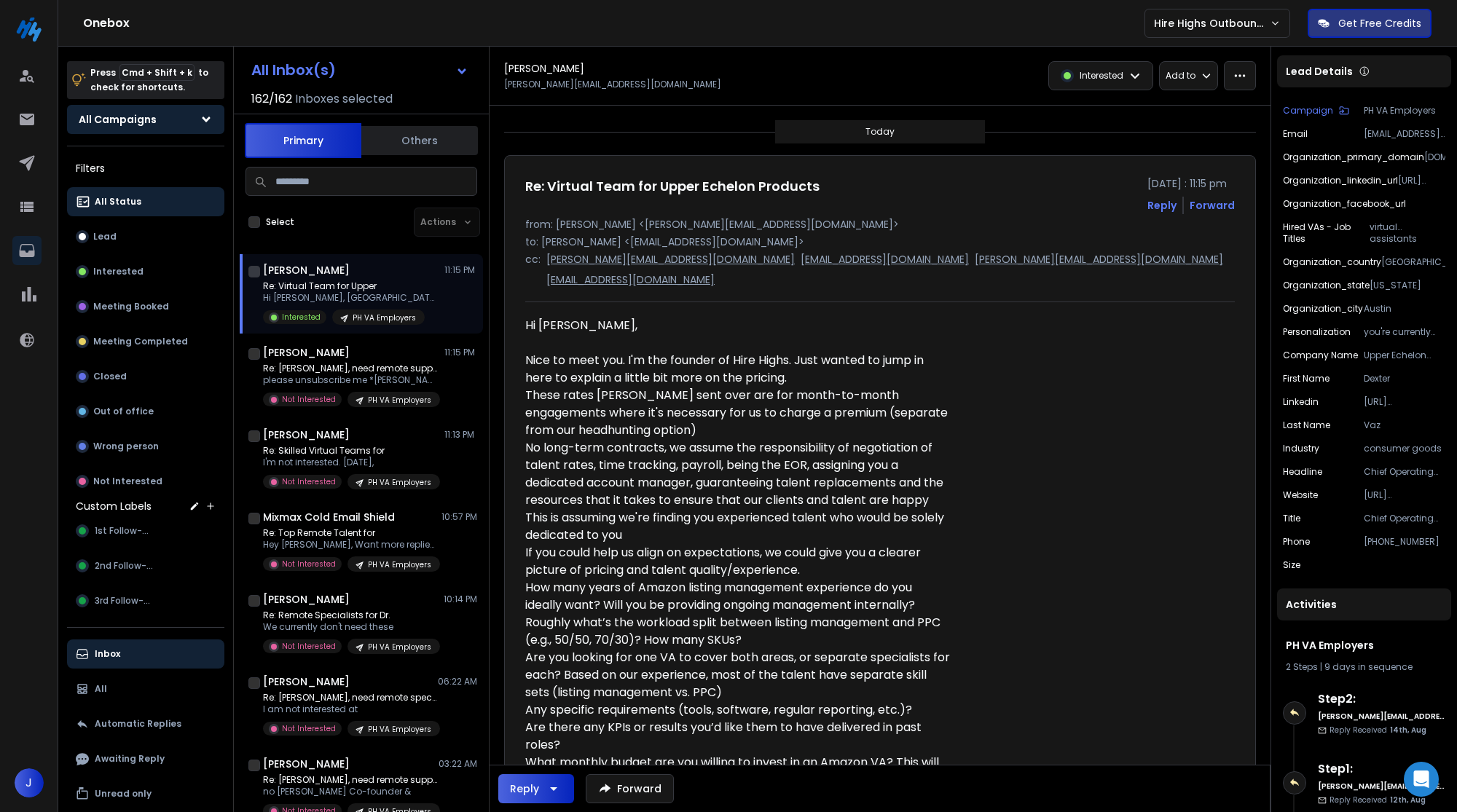
click at [212, 115] on button "All Campaigns" at bounding box center [146, 119] width 158 height 29
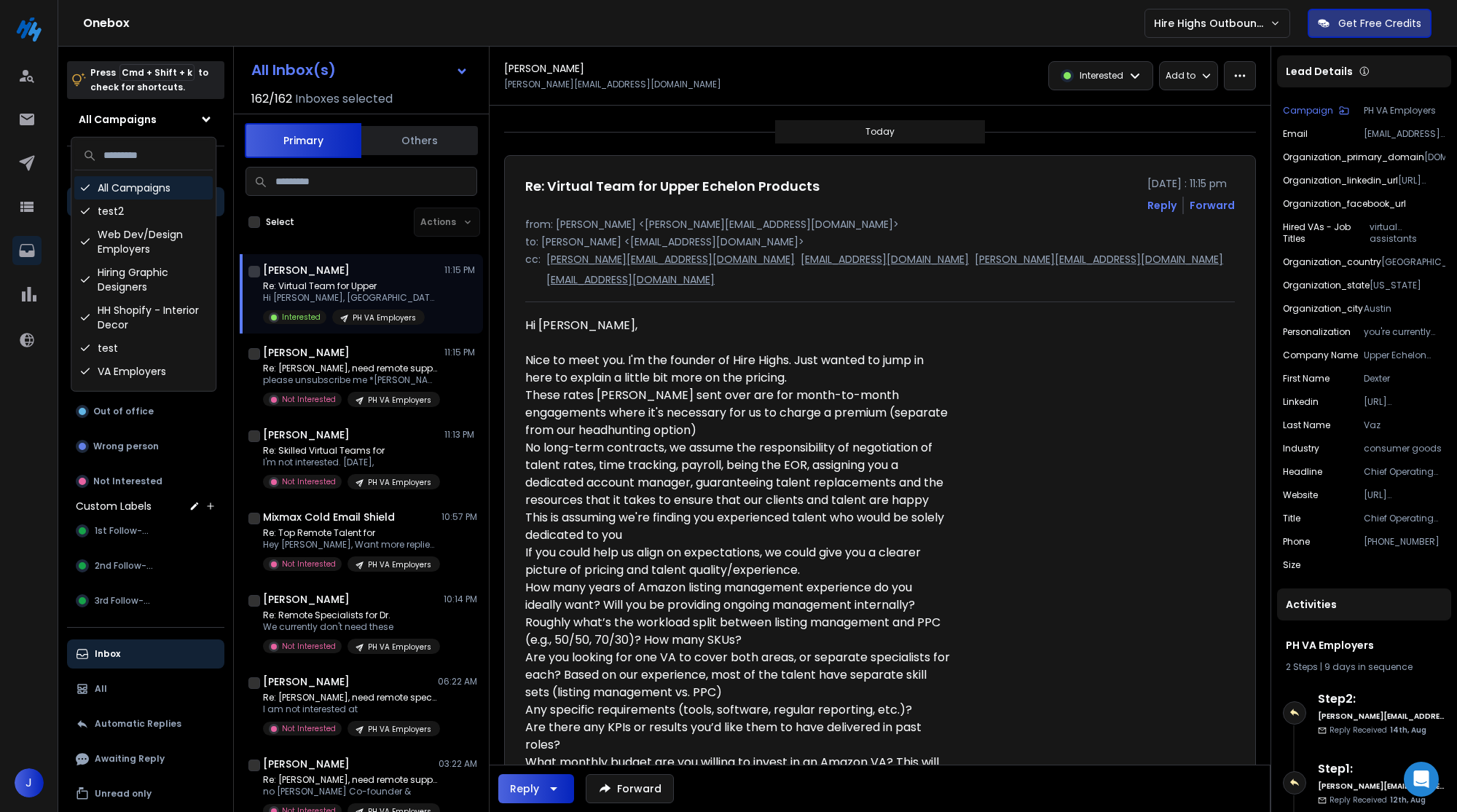
click at [180, 181] on div "All Campaigns" at bounding box center [144, 188] width 139 height 23
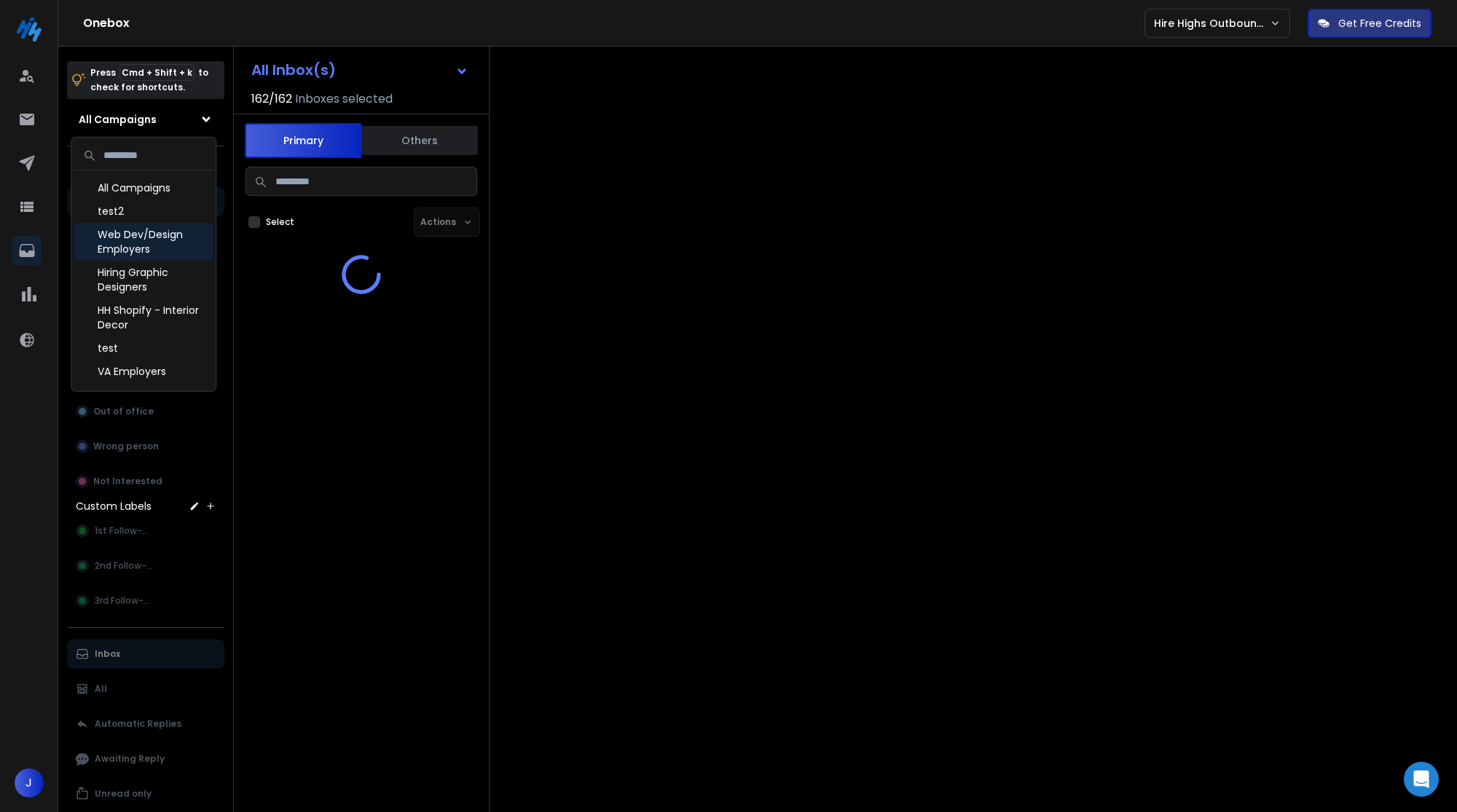
click at [155, 230] on div "Web Dev/Design Employers" at bounding box center [144, 242] width 139 height 38
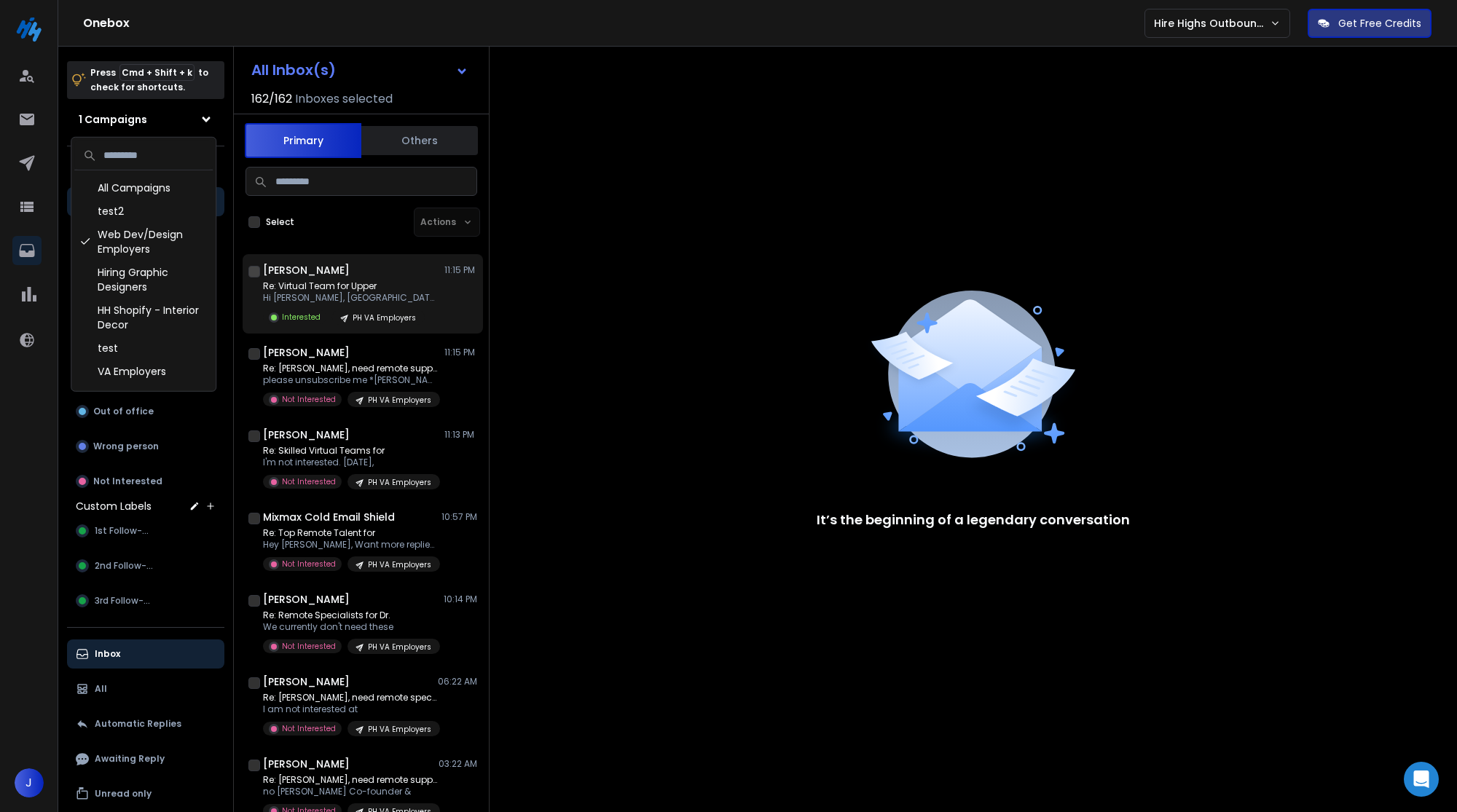
click at [285, 274] on h1 "[PERSON_NAME]" at bounding box center [306, 270] width 87 height 15
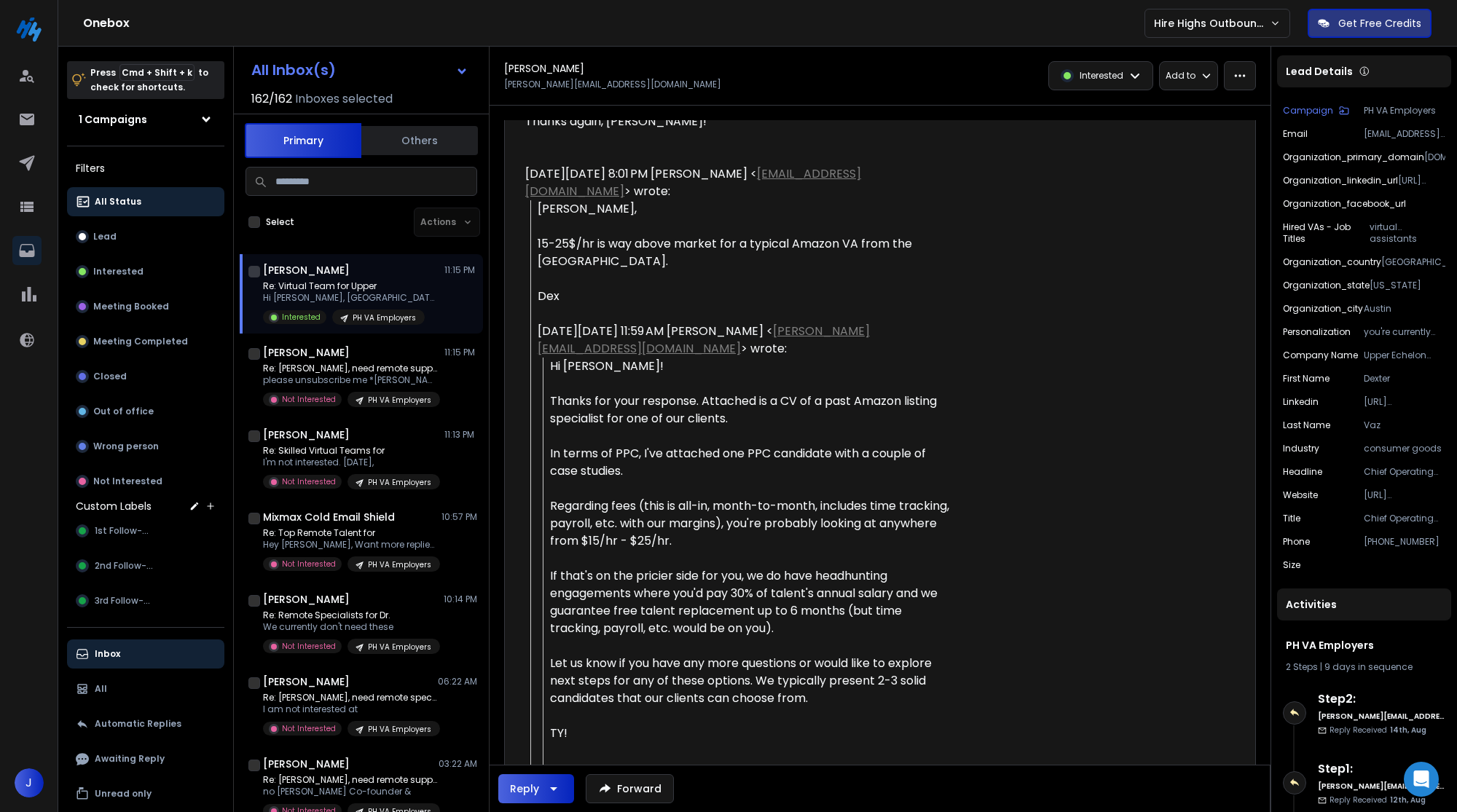
scroll to position [750, 0]
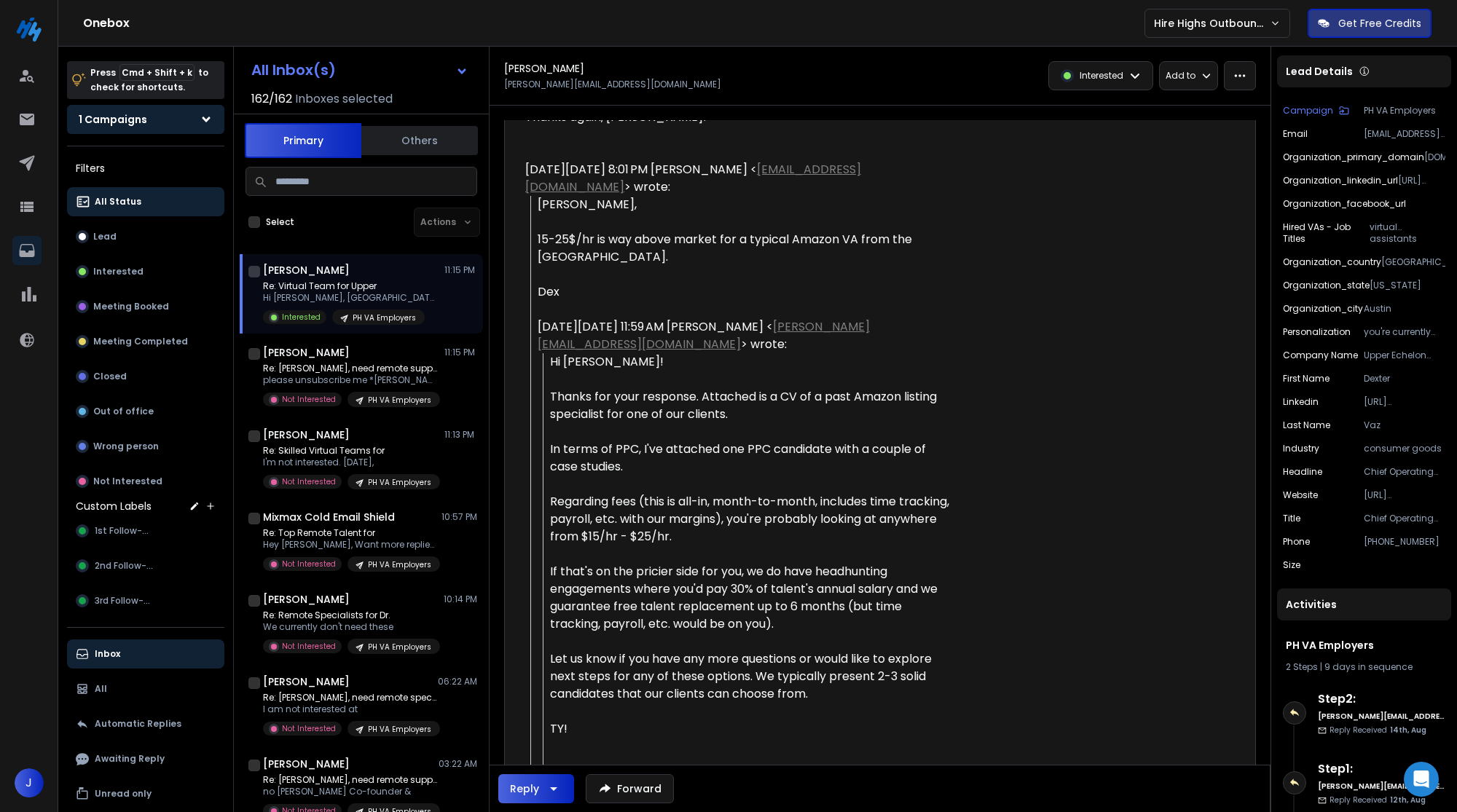
click at [207, 123] on icon at bounding box center [206, 119] width 13 height 13
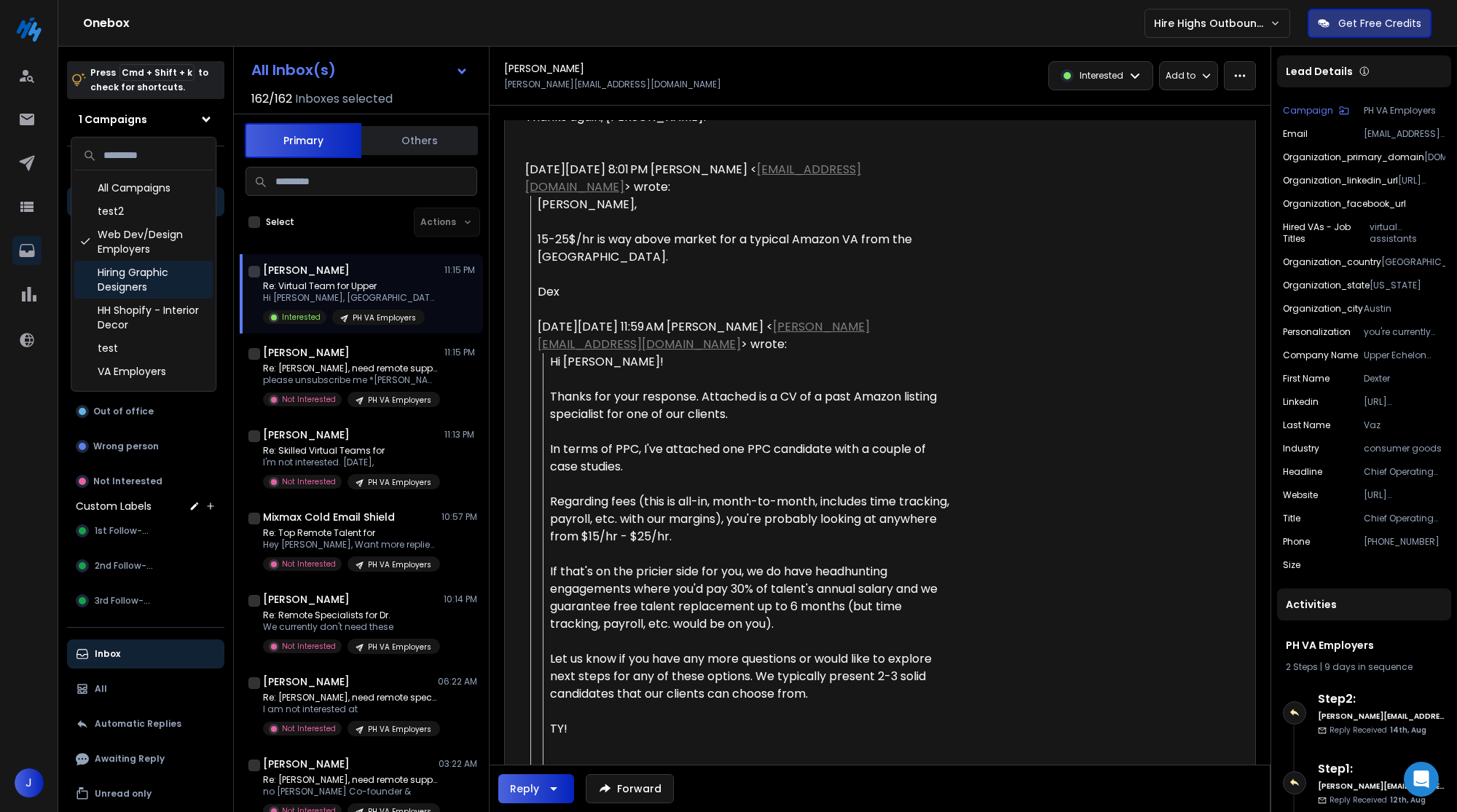
click at [130, 292] on div "Hiring Graphic Designers" at bounding box center [144, 279] width 139 height 38
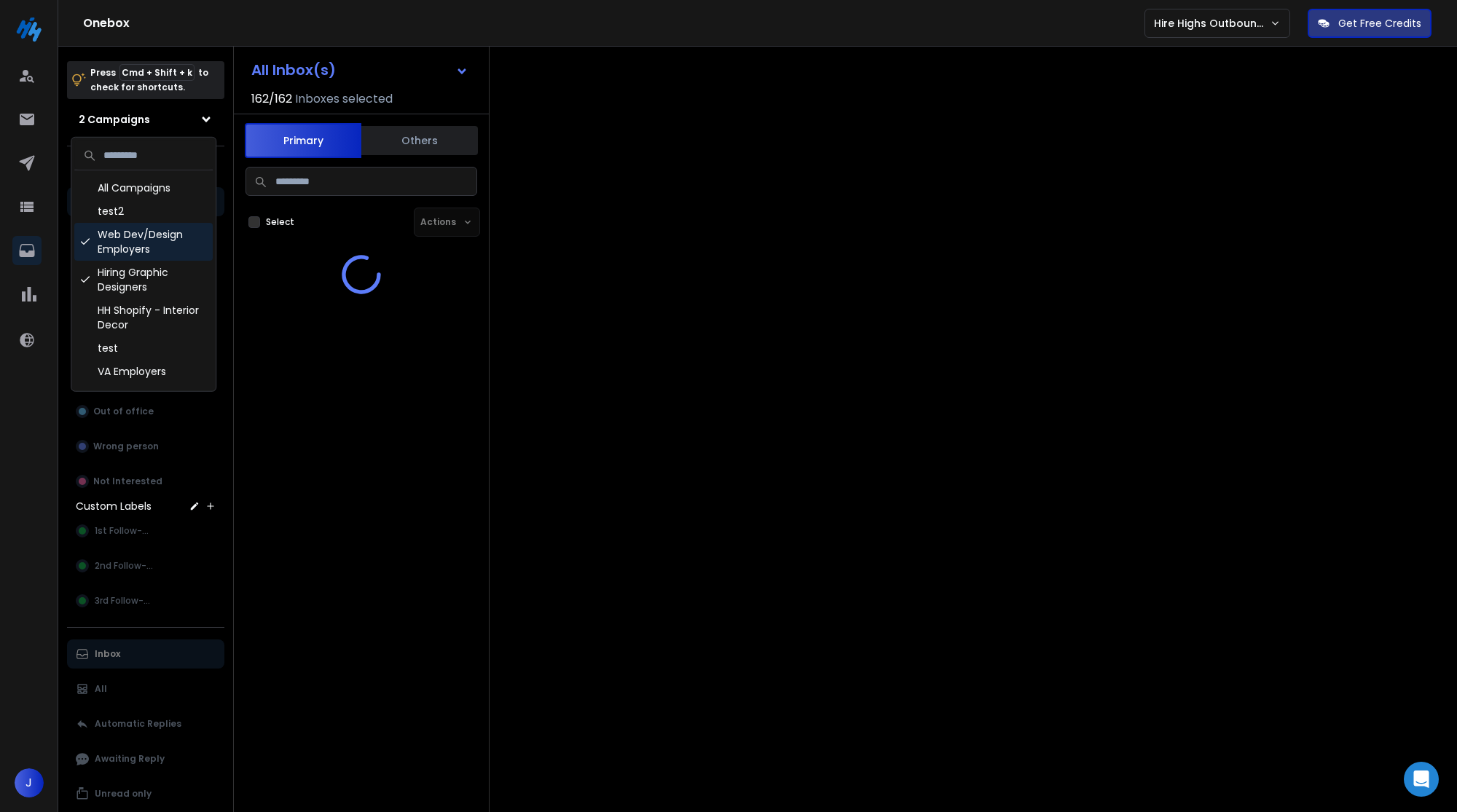
click at [128, 245] on div "Web Dev/Design Employers" at bounding box center [144, 242] width 139 height 38
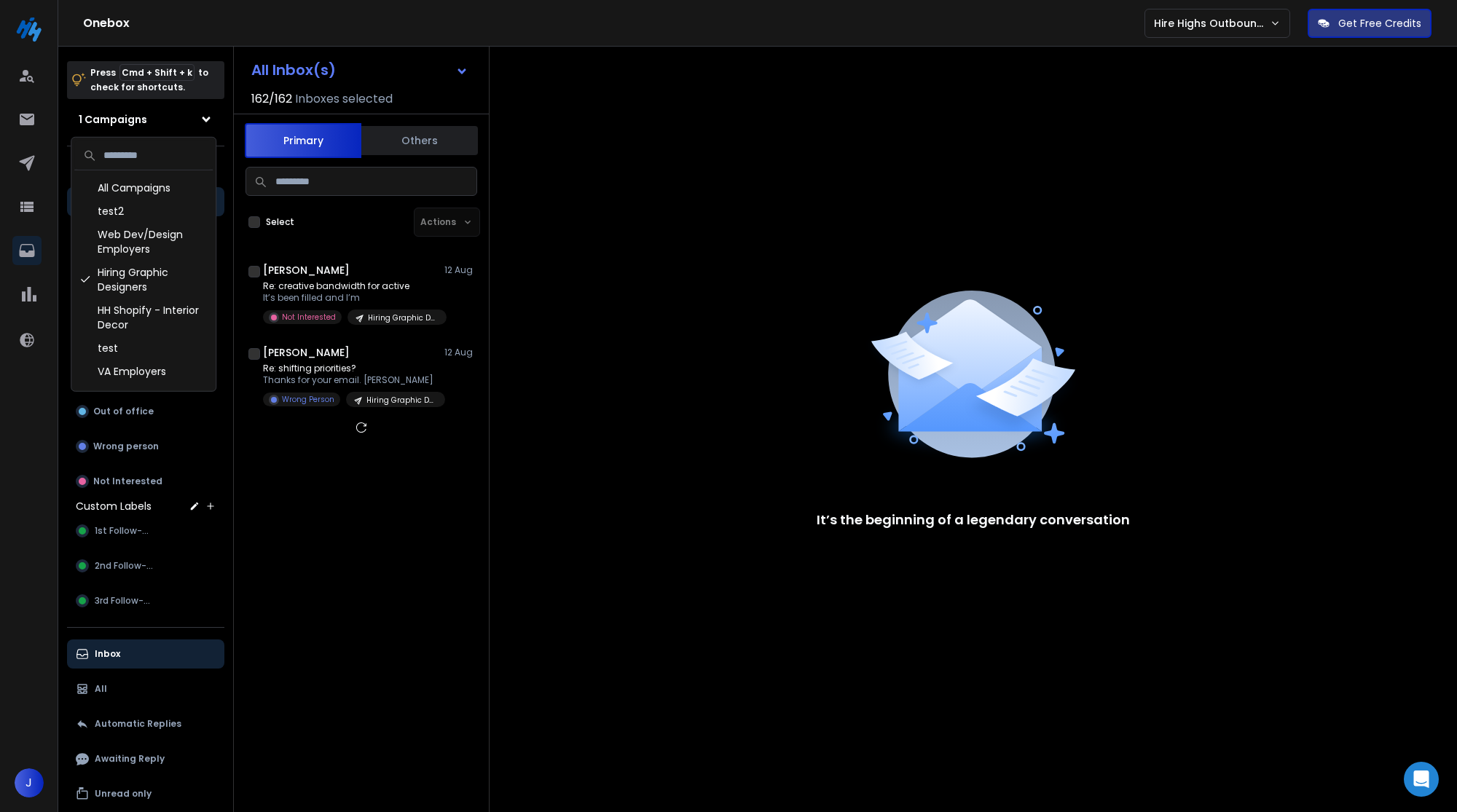
click at [503, 35] on div "Onebox Hire Highs Outbound Engine Get Free Credits" at bounding box center [728, 23] width 1457 height 46
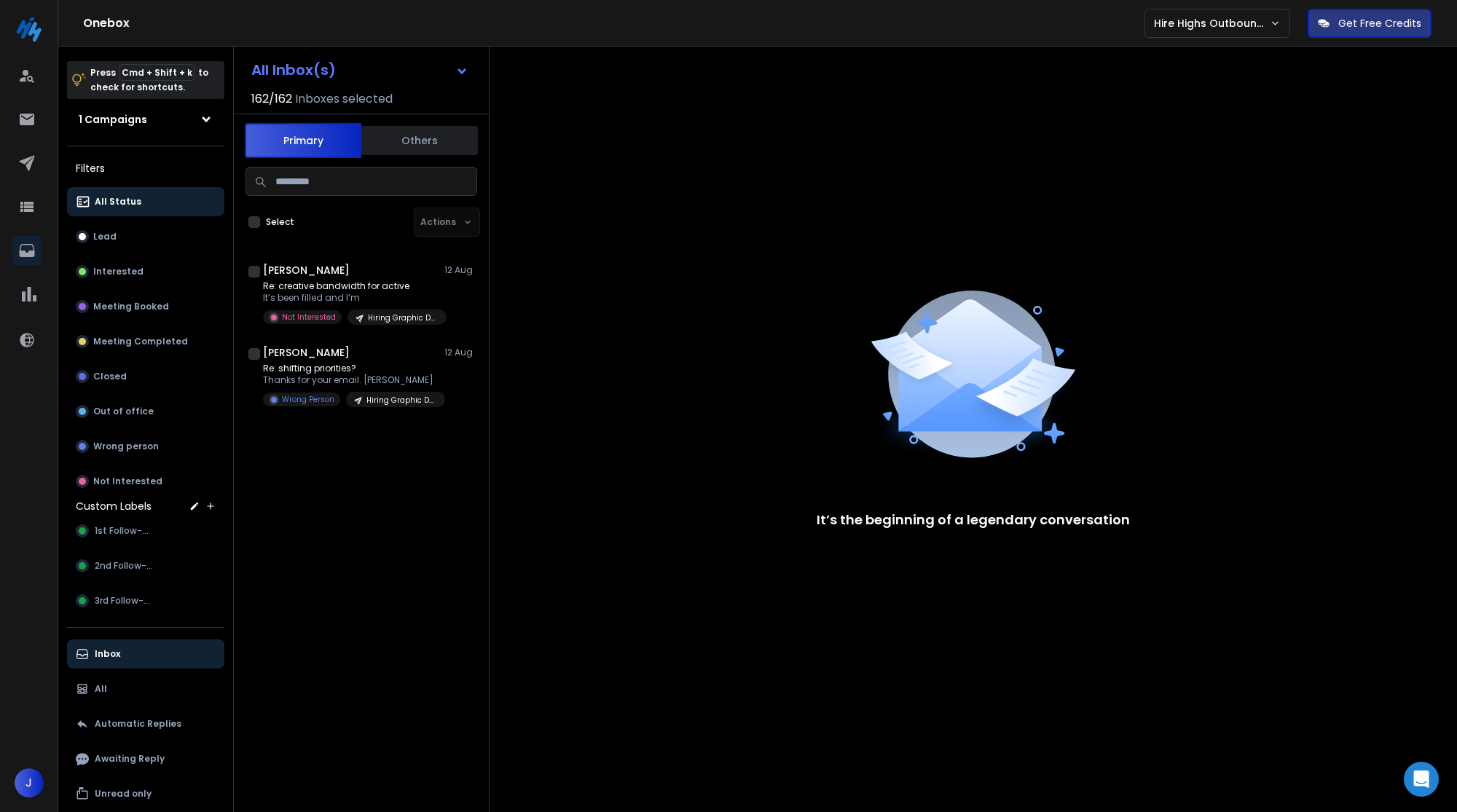
click at [205, 134] on div "Press Cmd + Shift + k to check for shortcuts. 1 Campaigns 1 Campaigns Filters F…" at bounding box center [146, 452] width 175 height 812
click at [200, 120] on icon at bounding box center [206, 119] width 13 height 13
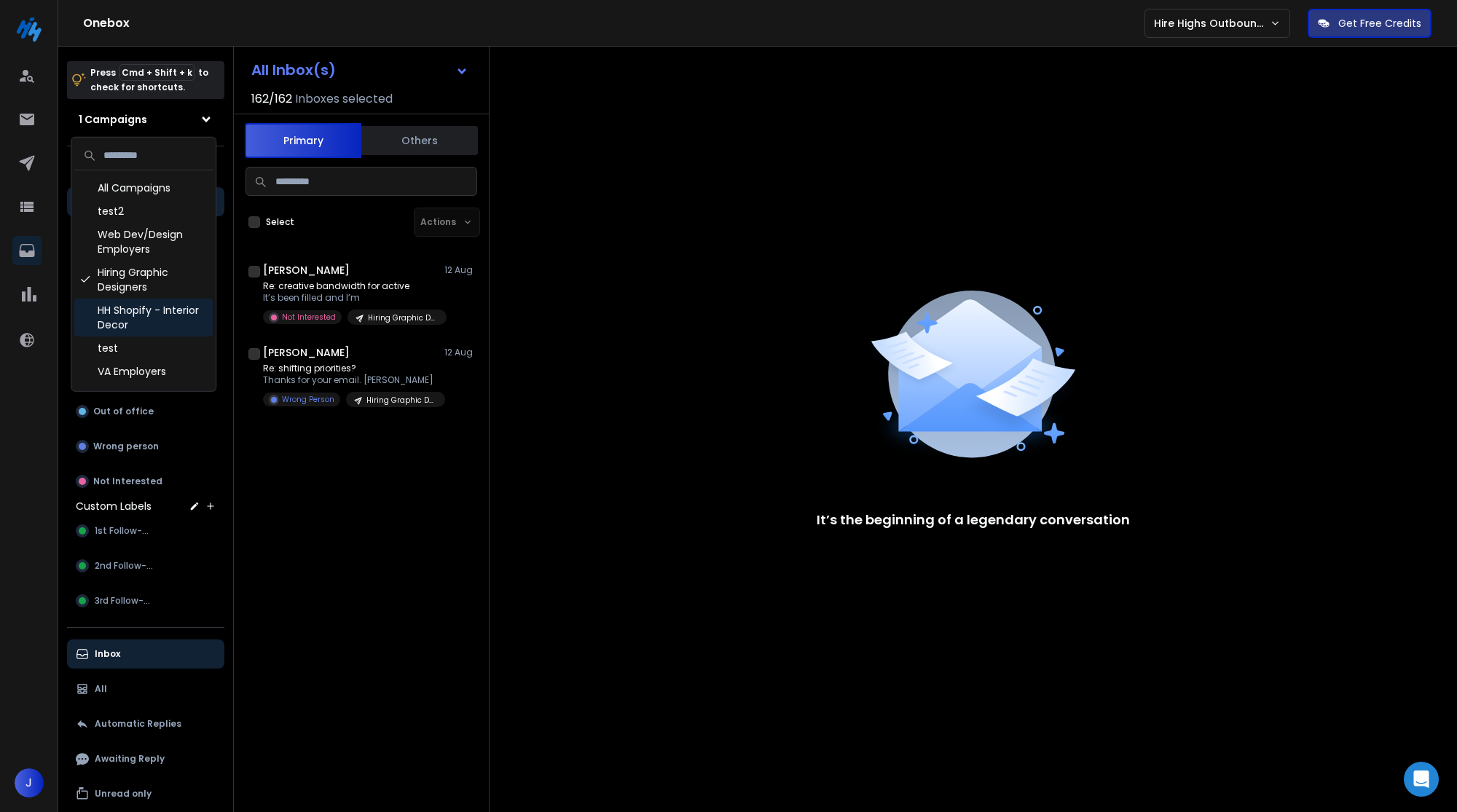
click at [163, 304] on div "HH Shopify - Interior Decor" at bounding box center [144, 318] width 139 height 38
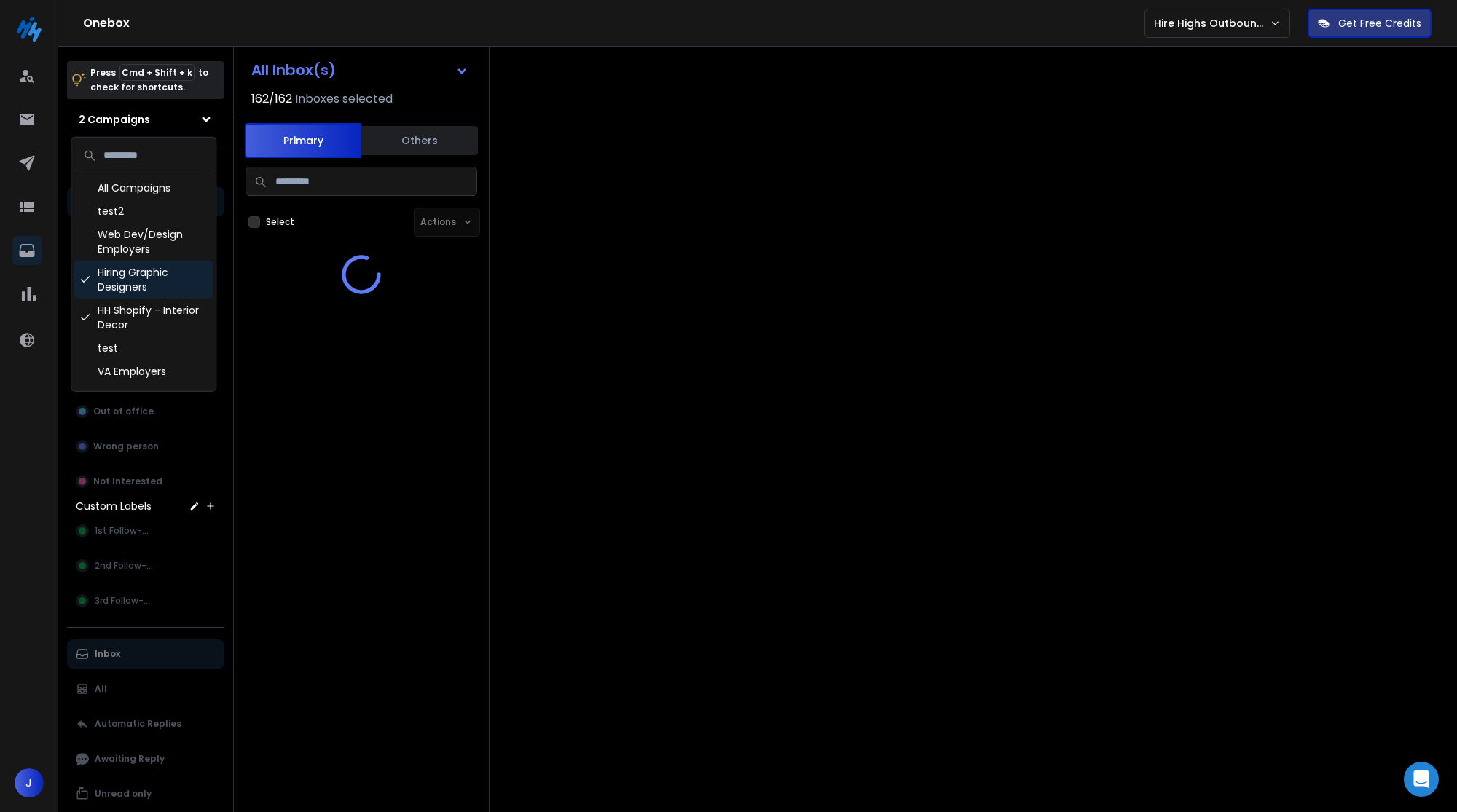
click at [150, 279] on div "Hiring Graphic Designers" at bounding box center [144, 279] width 139 height 38
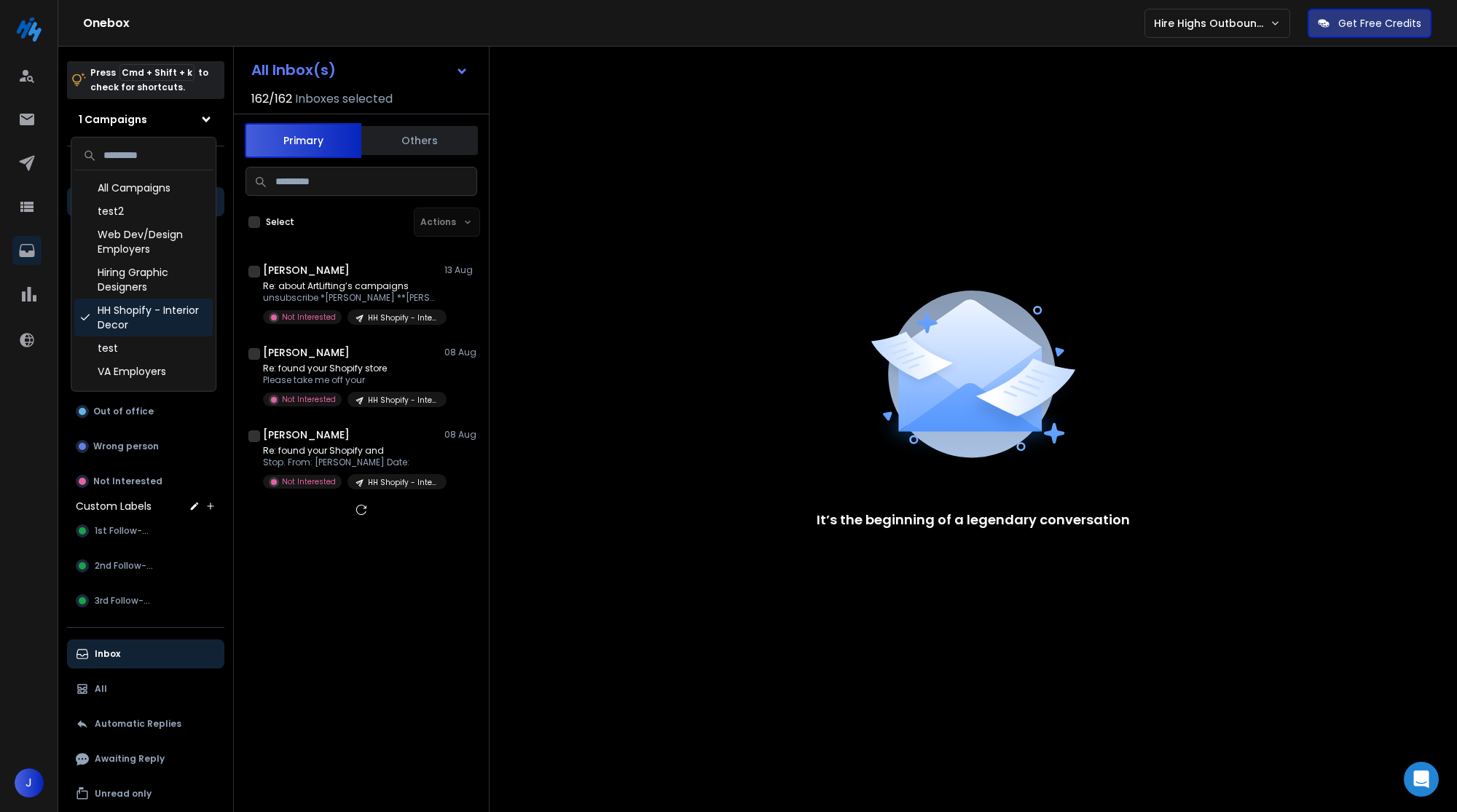
click at [147, 325] on div "HH Shopify - Interior Decor" at bounding box center [144, 318] width 139 height 38
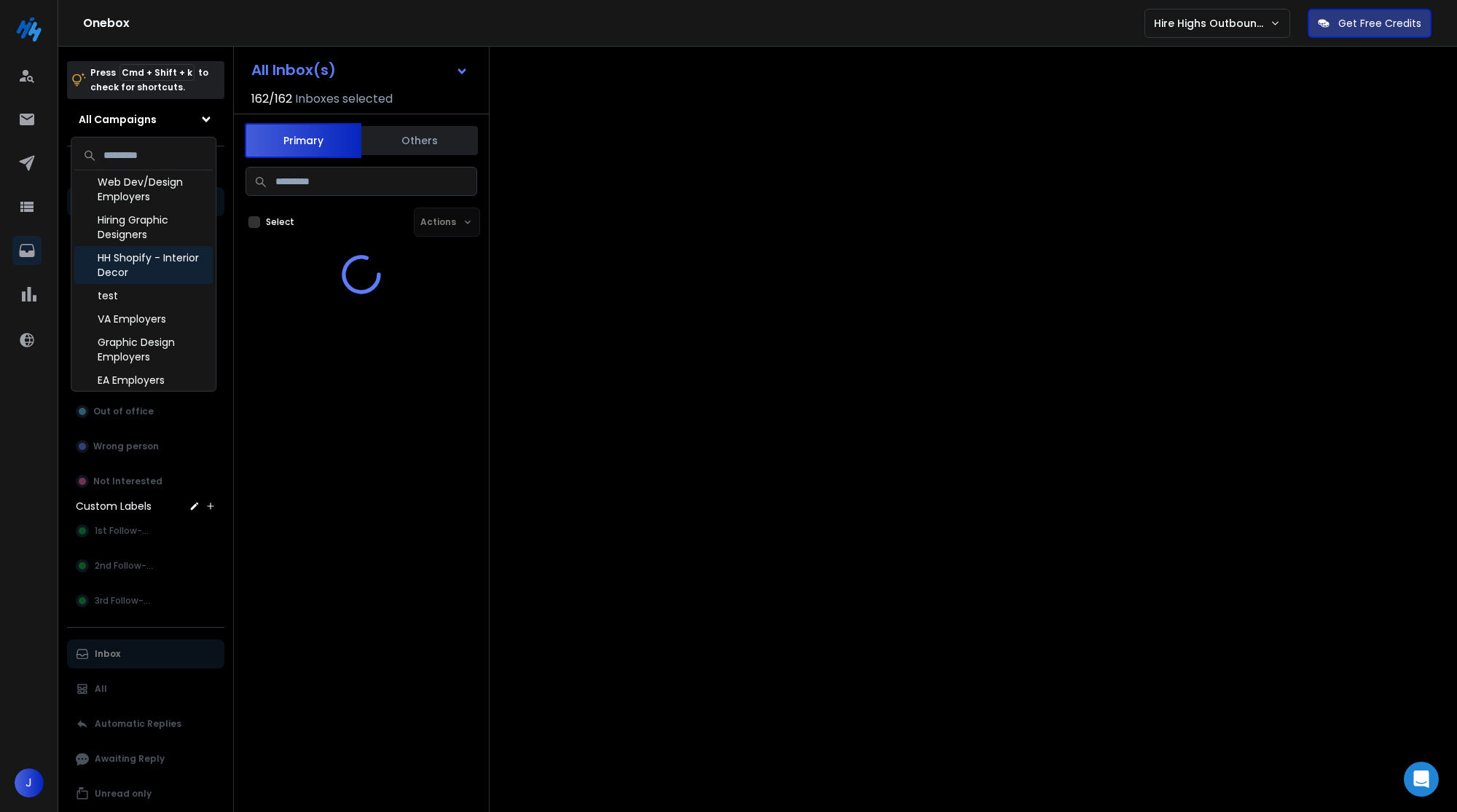
scroll to position [57, 0]
click at [143, 314] on div "VA Employers" at bounding box center [144, 314] width 139 height 23
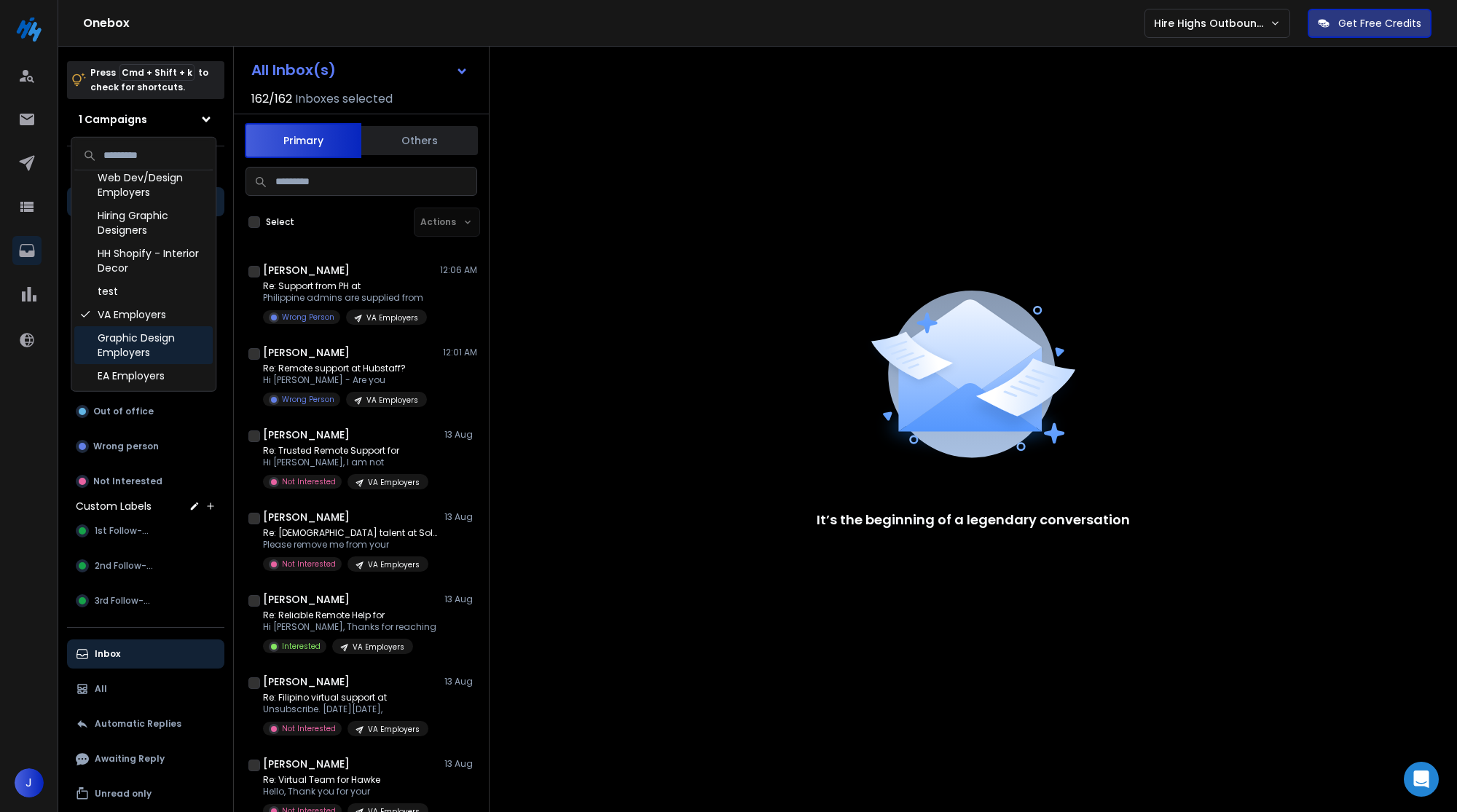
click at [144, 330] on div "Graphic Design Employers" at bounding box center [144, 345] width 139 height 38
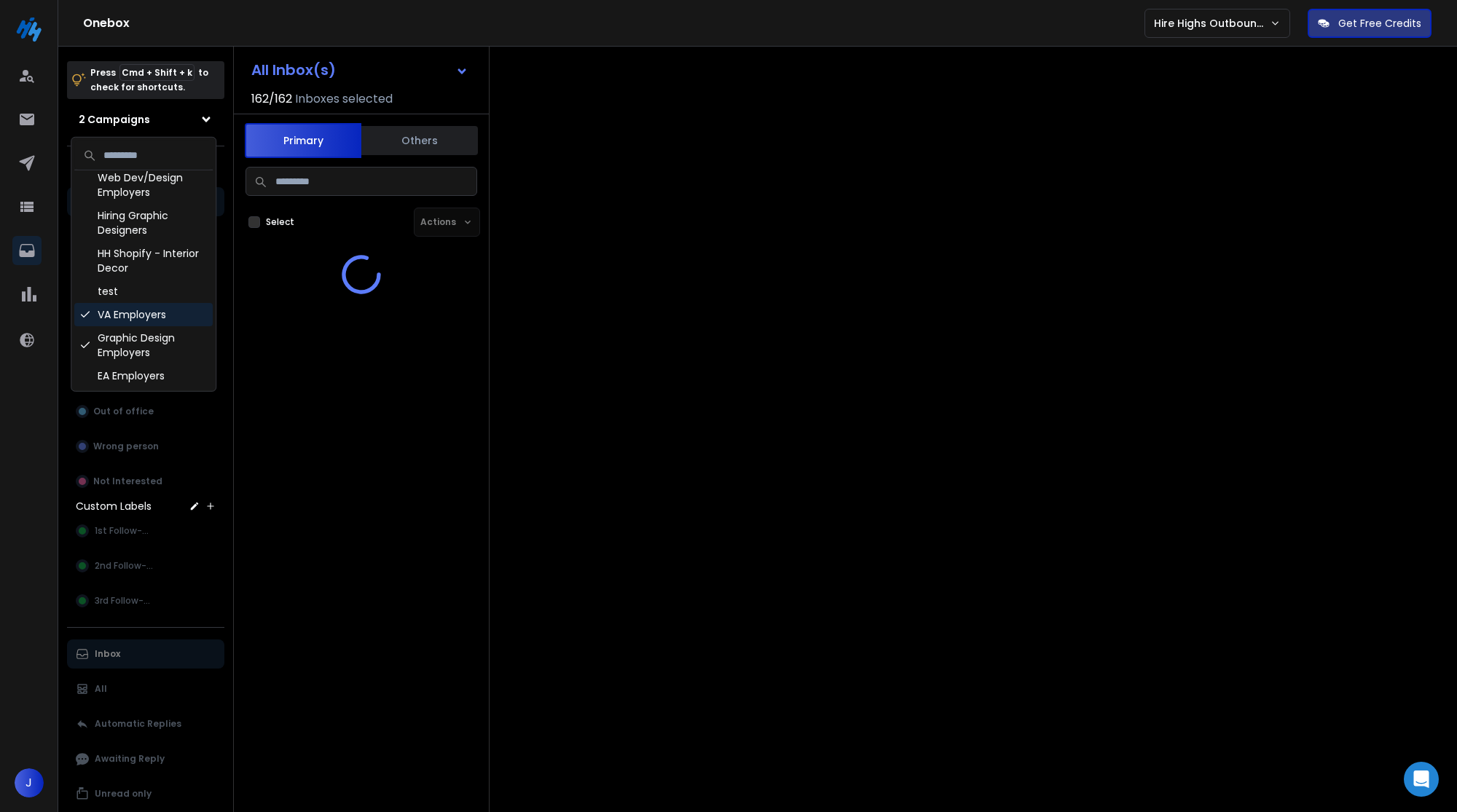
click at [140, 308] on div "VA Employers" at bounding box center [144, 314] width 139 height 23
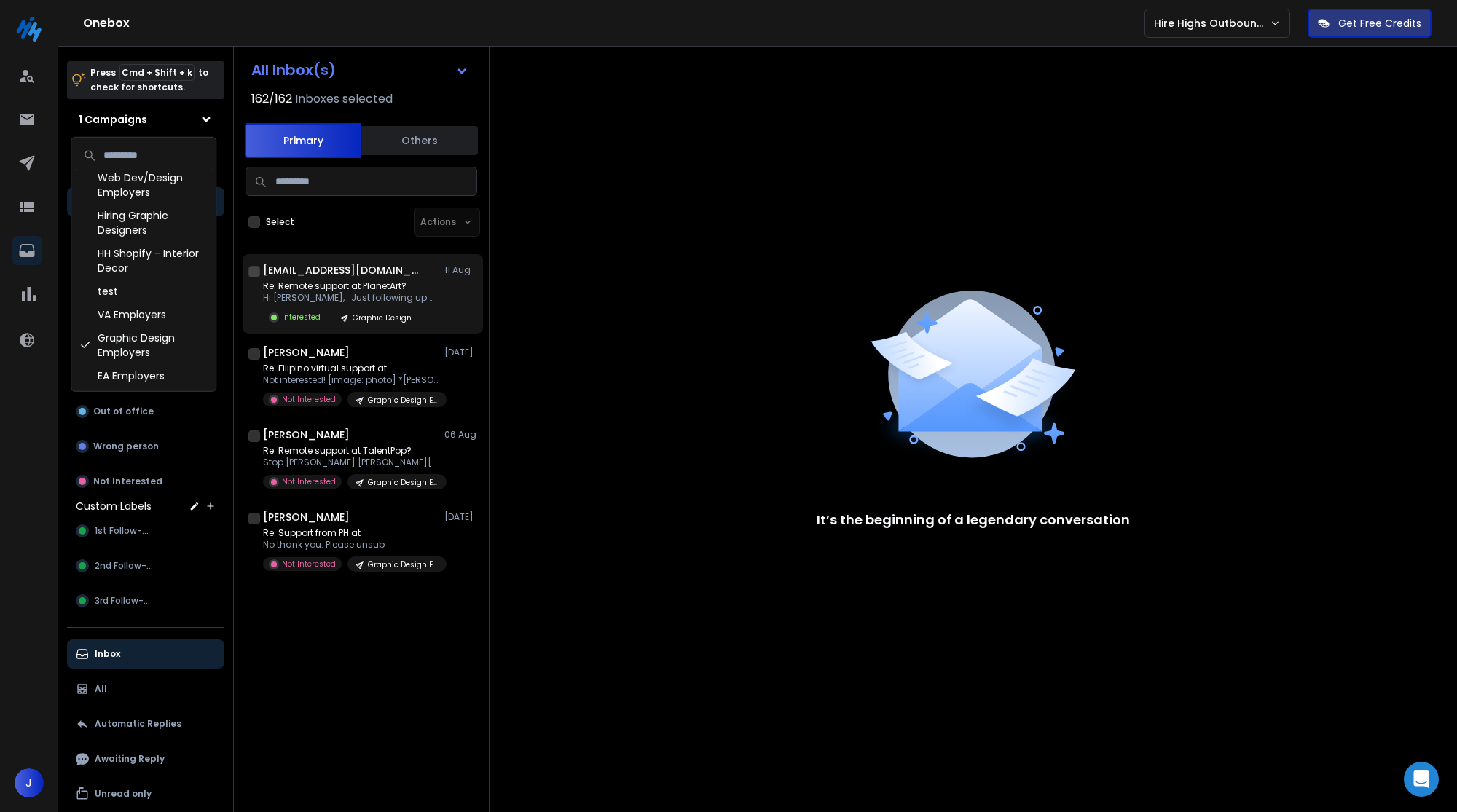
click at [432, 283] on div "Re: Remote support at PlanetArt? Hi Susana, Just following up on Interested Gra…" at bounding box center [370, 302] width 214 height 45
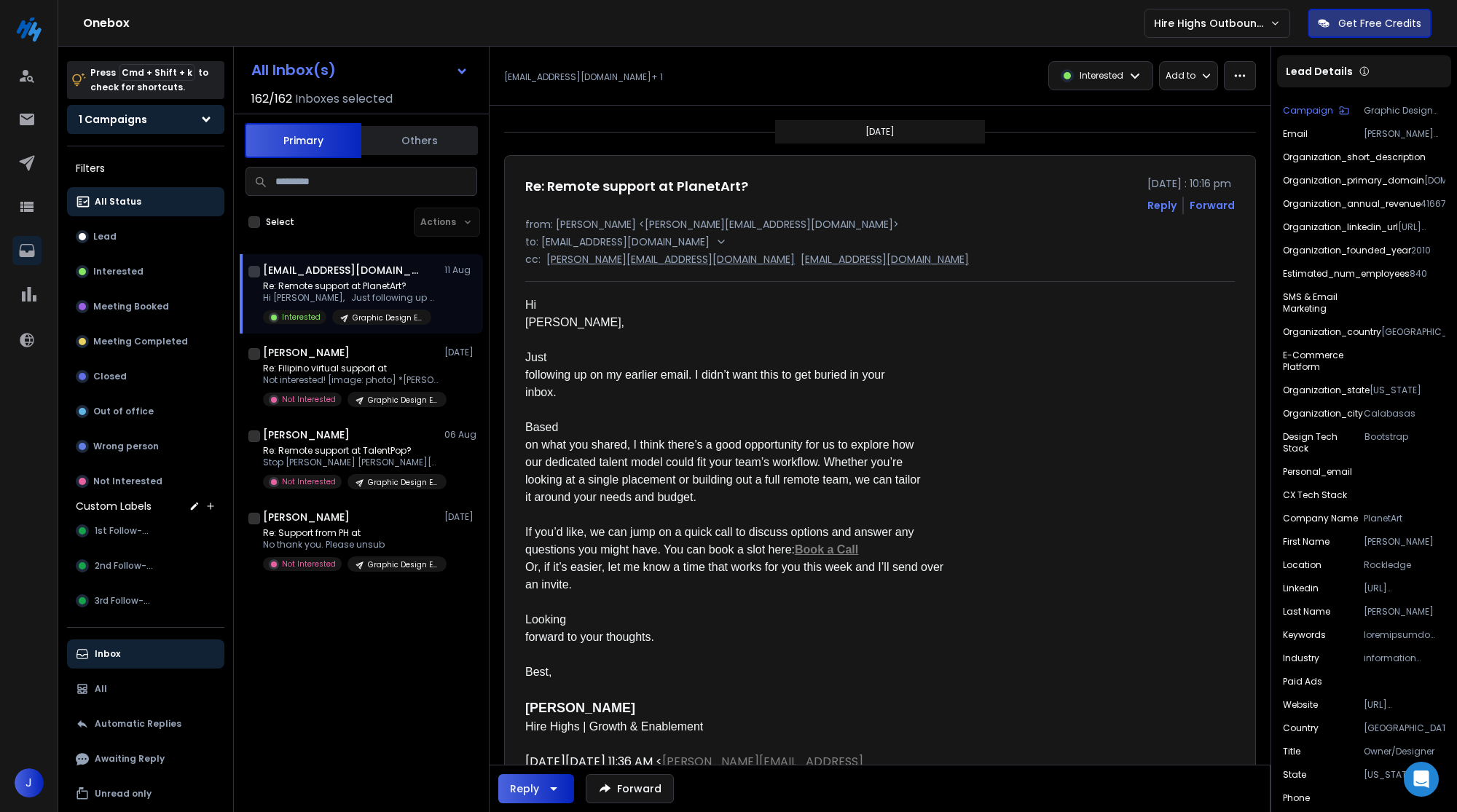
click at [189, 115] on button "1 Campaigns" at bounding box center [146, 119] width 158 height 29
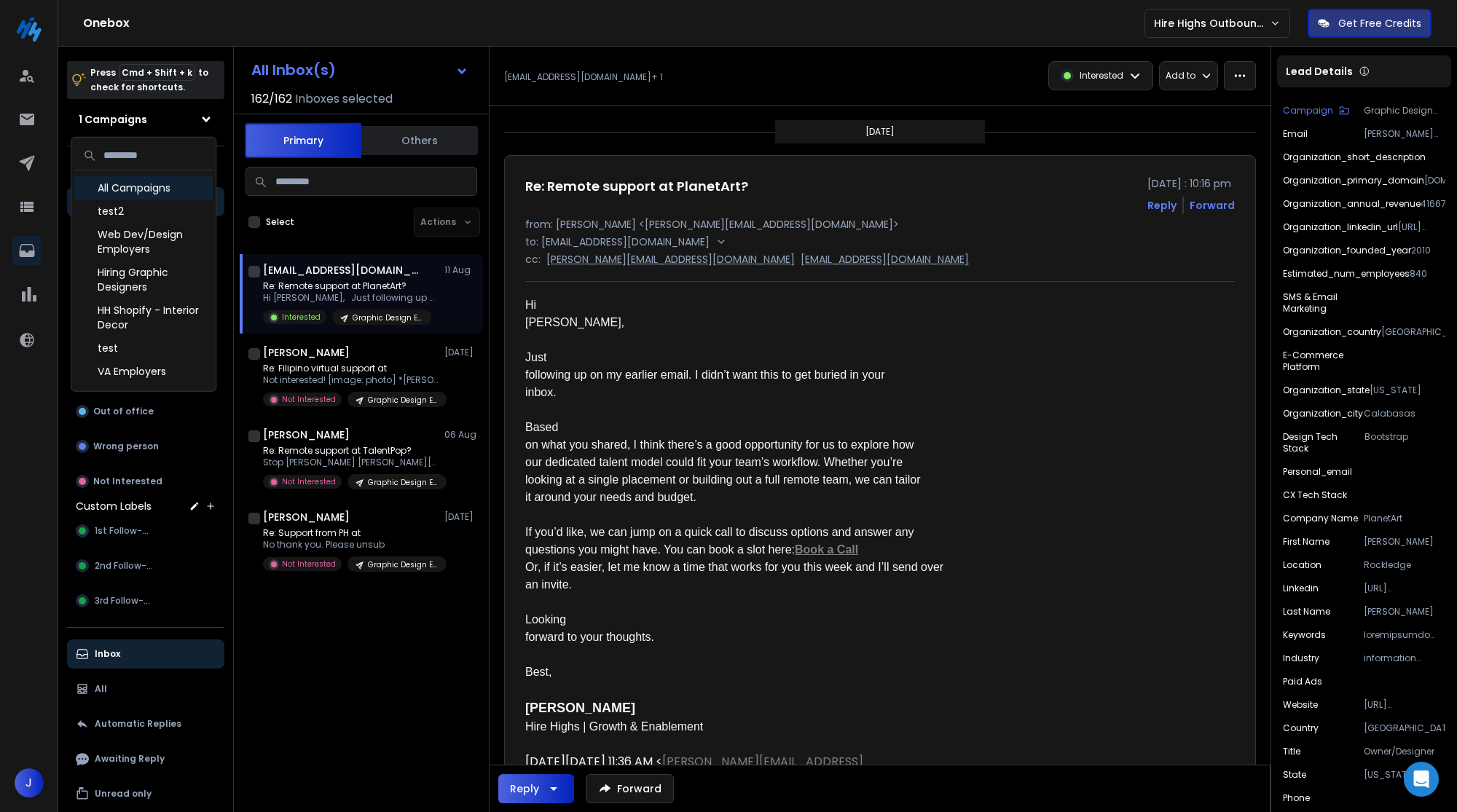
click at [156, 189] on div "All Campaigns" at bounding box center [144, 188] width 139 height 23
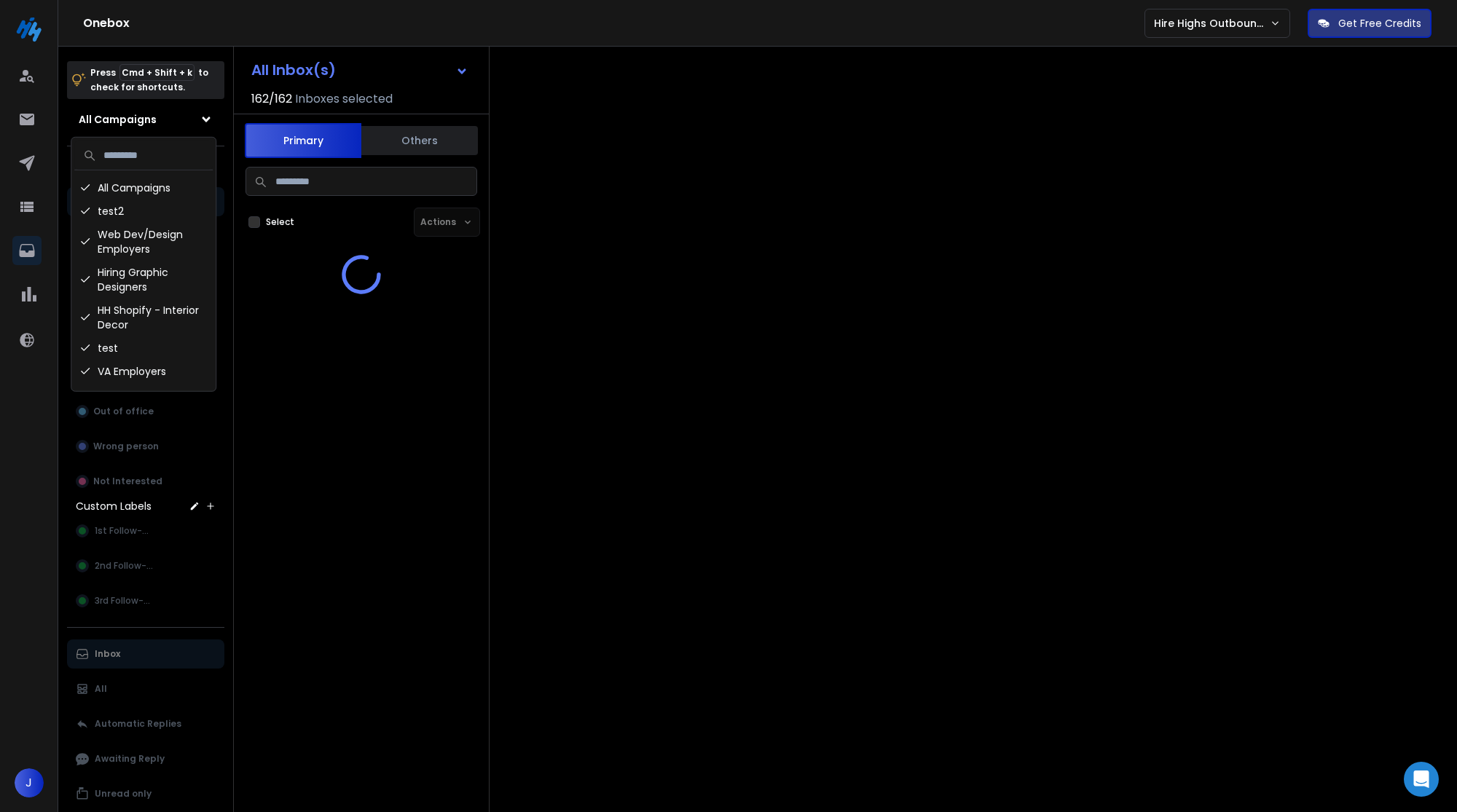
click at [431, 6] on div "Onebox Hire Highs Outbound Engine Get Free Credits" at bounding box center [728, 23] width 1457 height 46
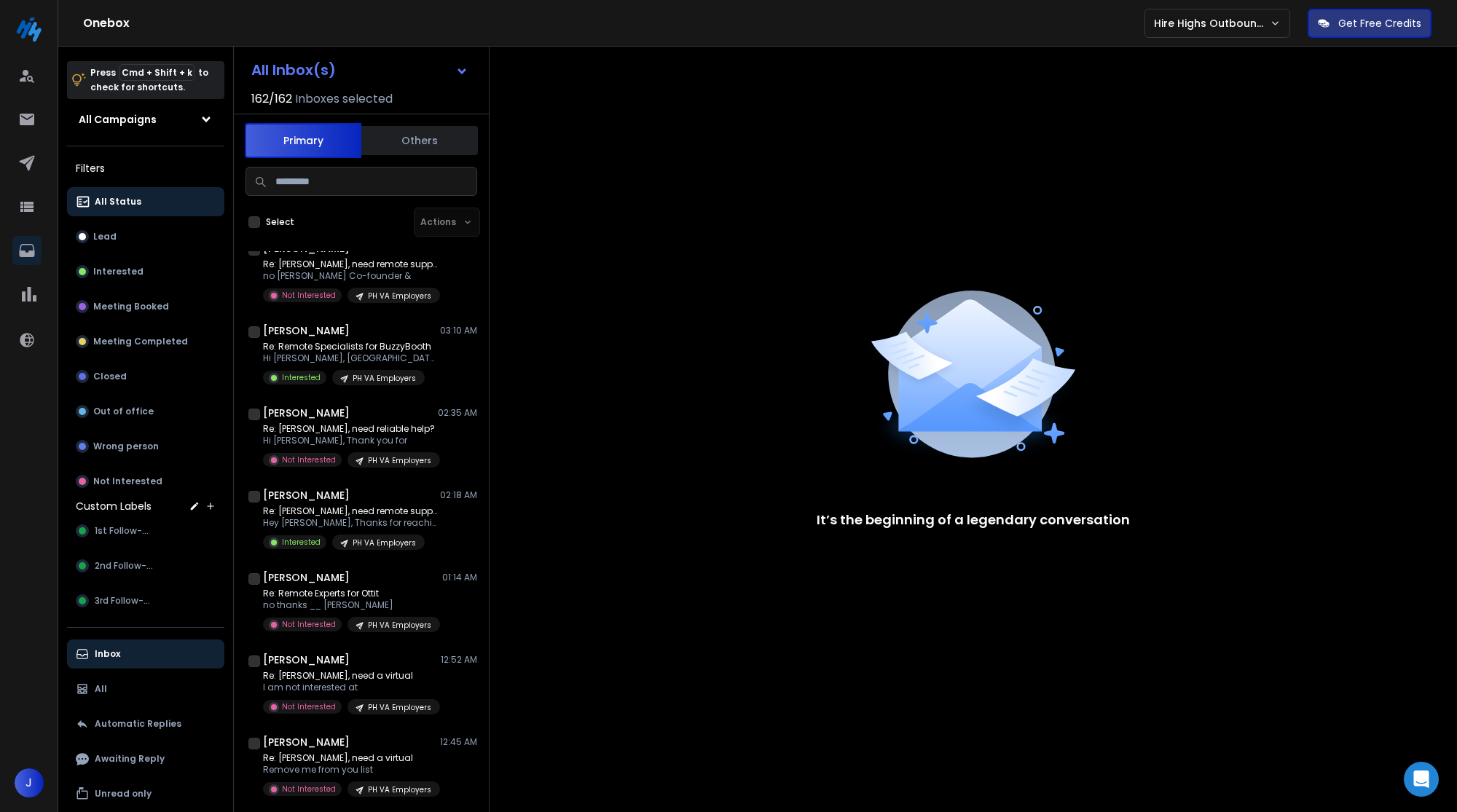
scroll to position [510, 0]
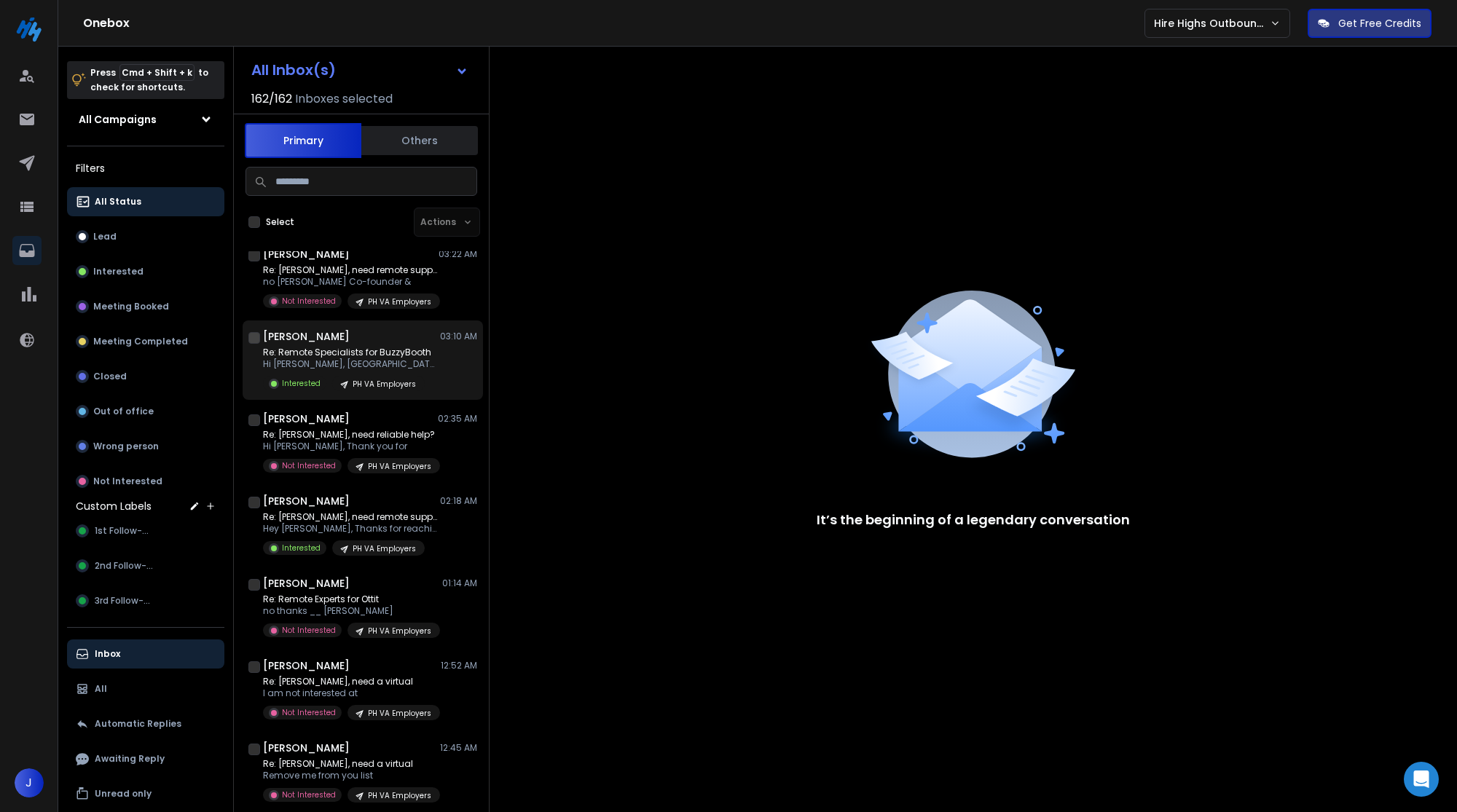
click at [358, 374] on div "Re: Remote Specialists for BuzzyBooth Hi [PERSON_NAME], [GEOGRAPHIC_DATA] to me…" at bounding box center [350, 369] width 175 height 45
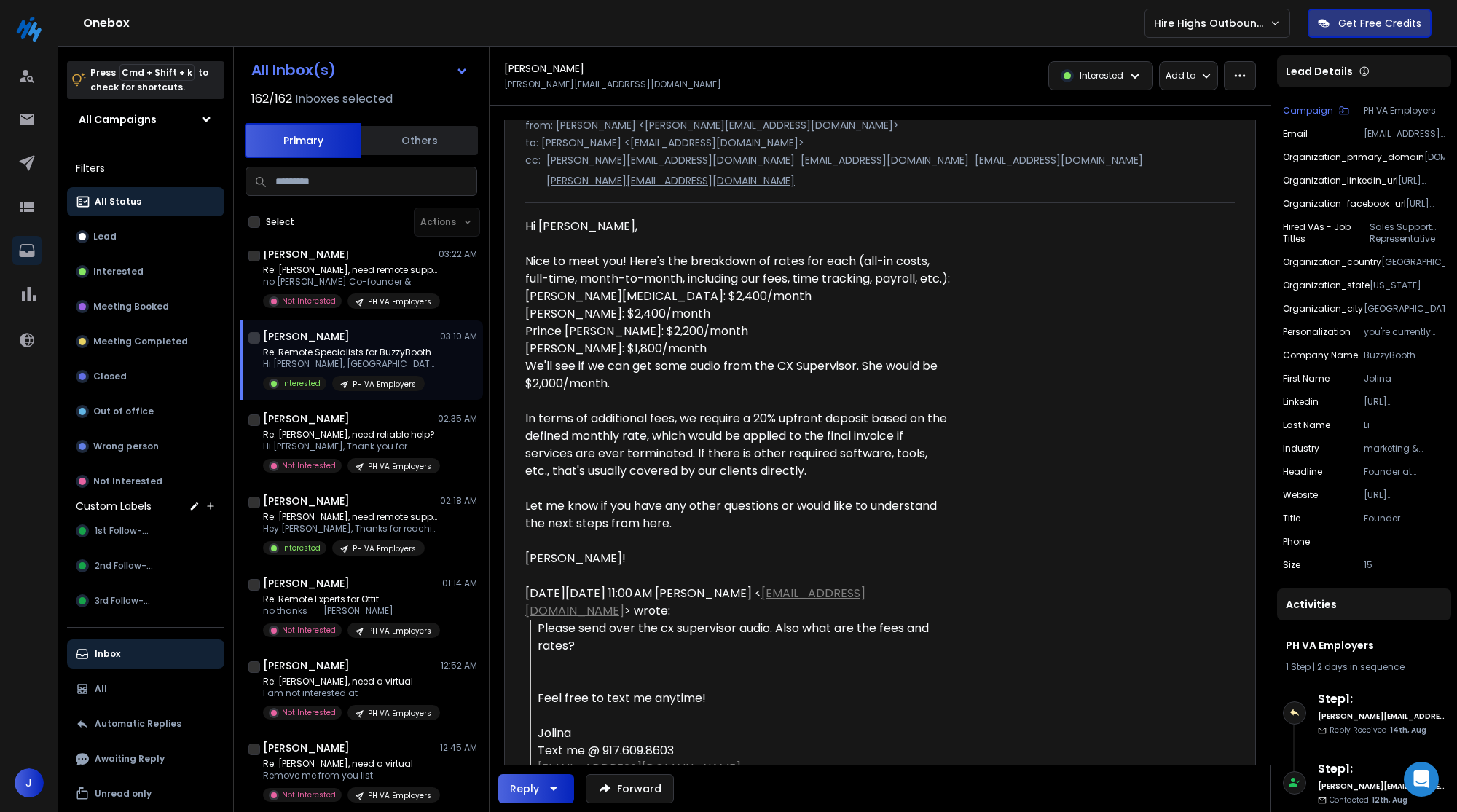
scroll to position [98, 0]
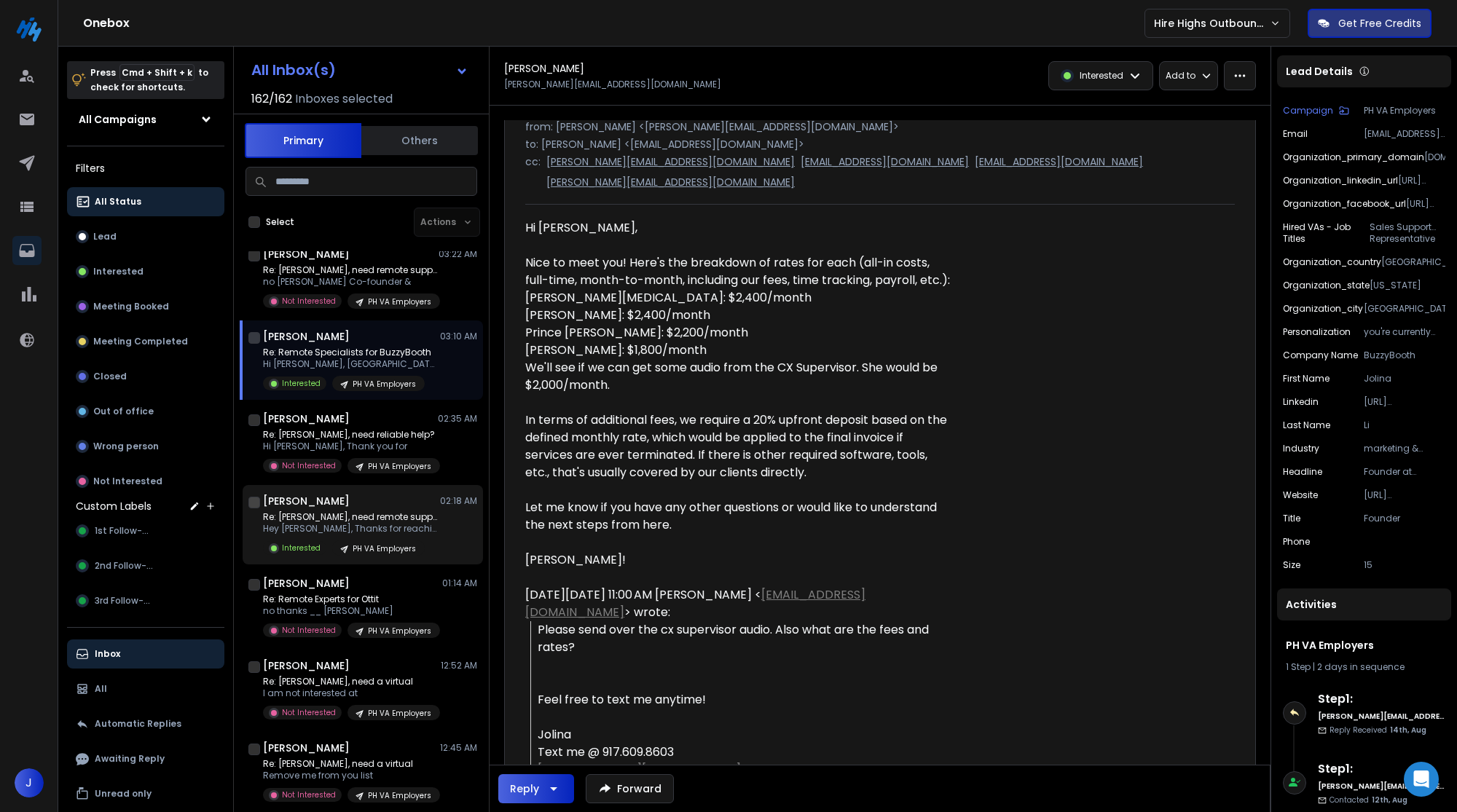
click at [308, 543] on p "Interested" at bounding box center [301, 548] width 39 height 11
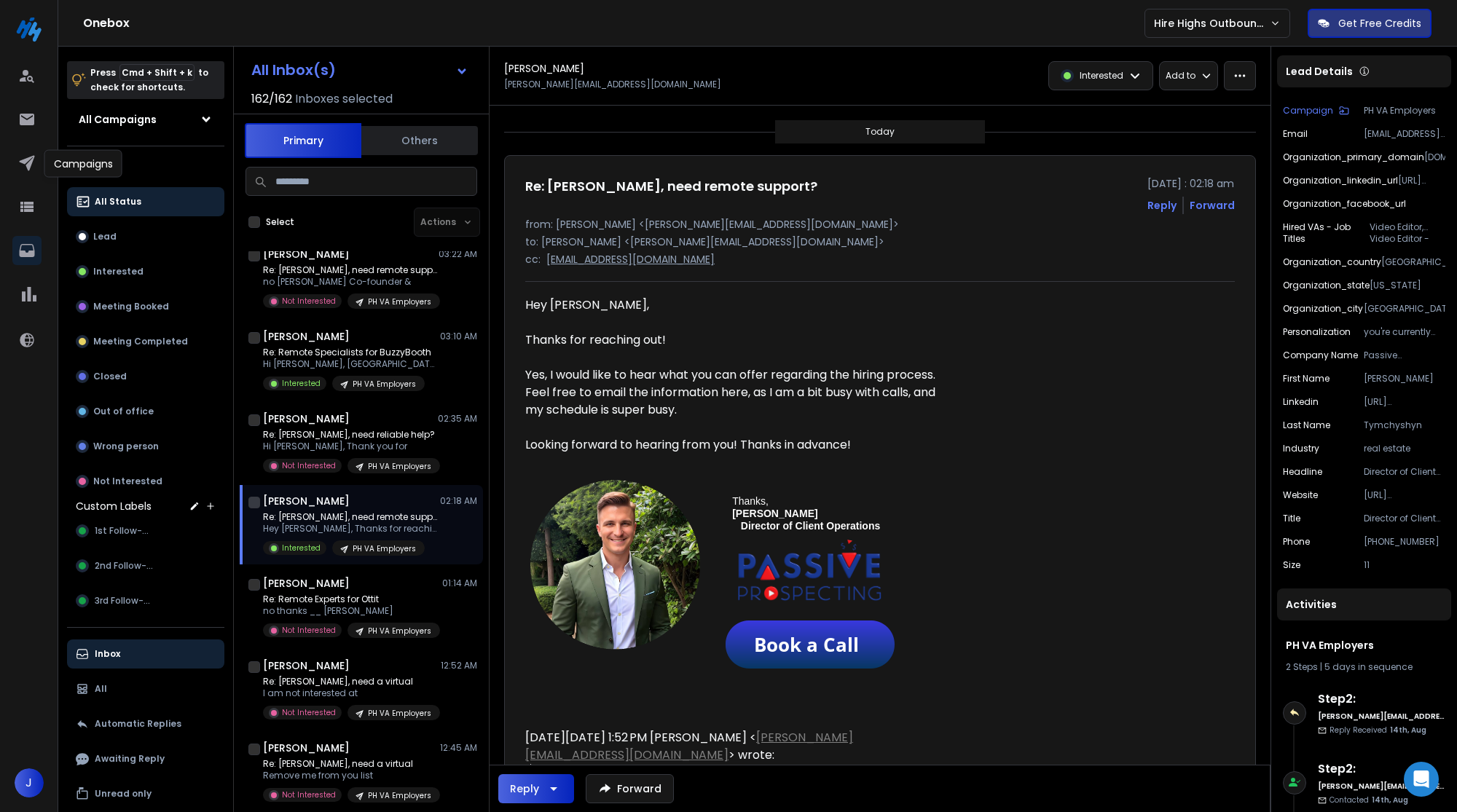
click at [25, 137] on div at bounding box center [28, 122] width 33 height 35
click at [26, 152] on link at bounding box center [27, 163] width 29 height 29
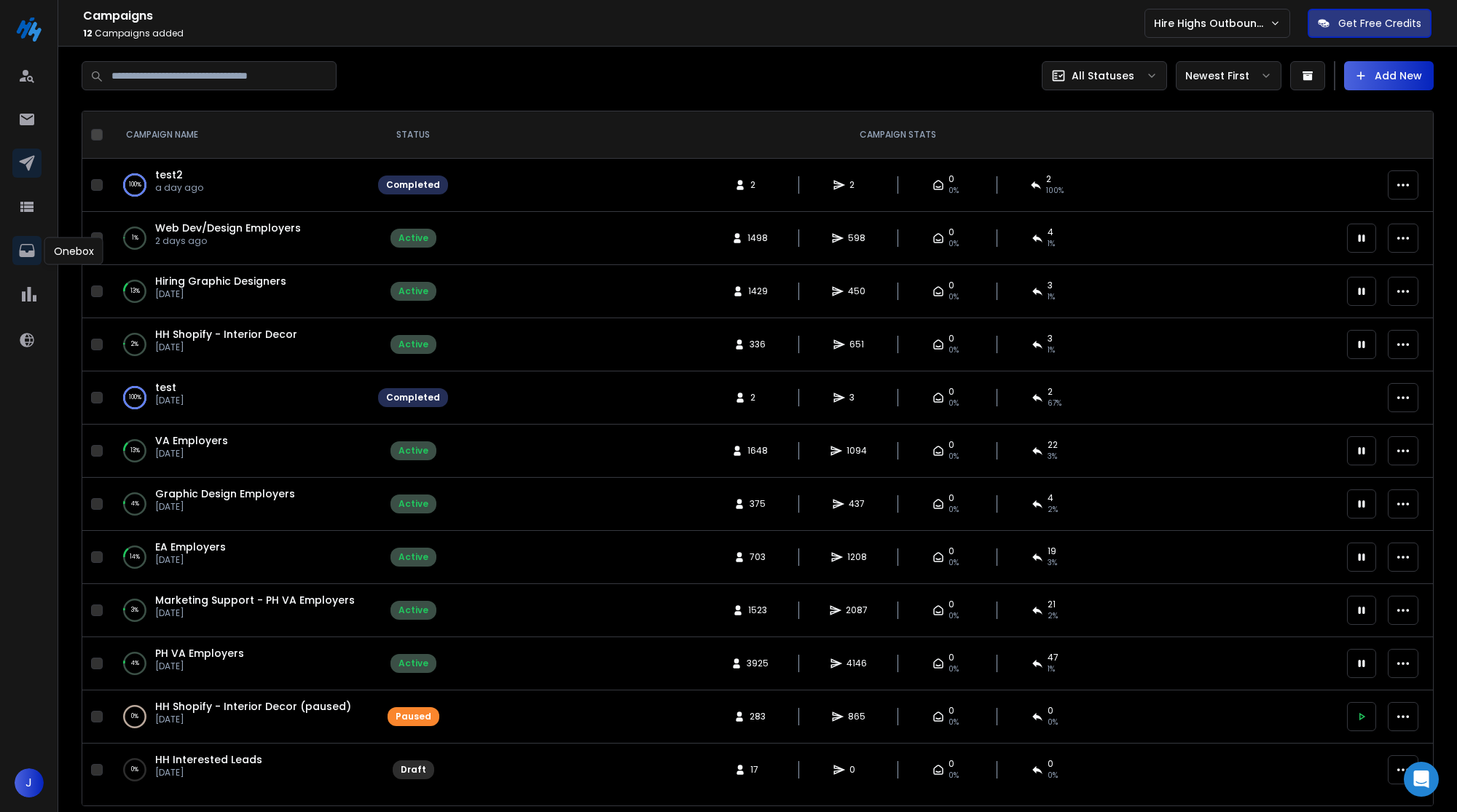
click at [28, 258] on icon at bounding box center [27, 250] width 17 height 17
